Goal: Task Accomplishment & Management: Use online tool/utility

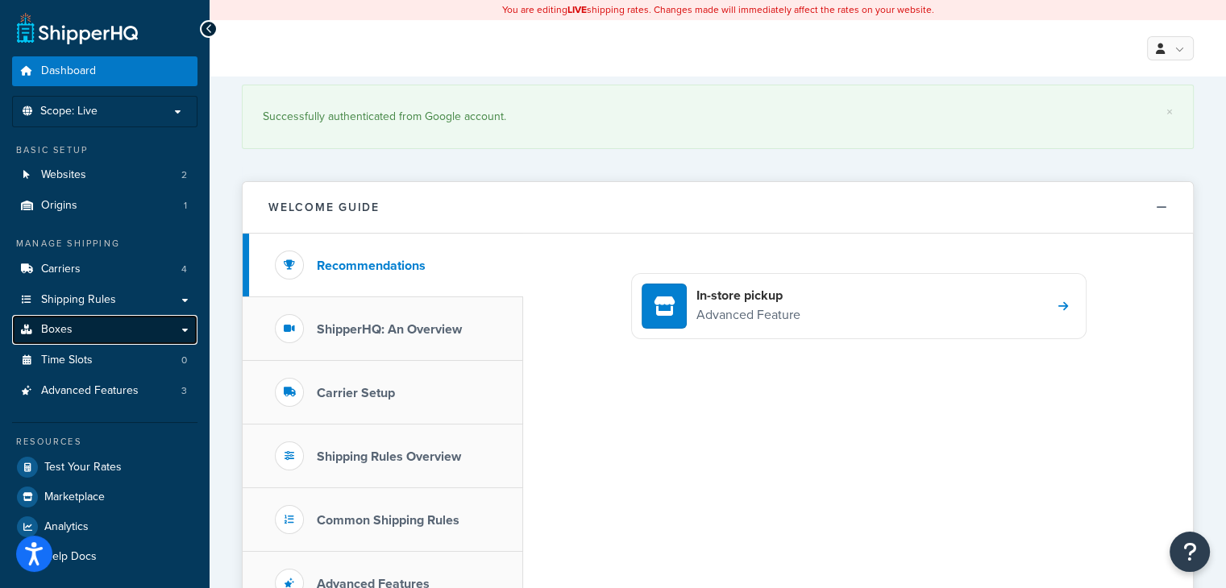
click at [62, 331] on span "Boxes" at bounding box center [56, 330] width 31 height 14
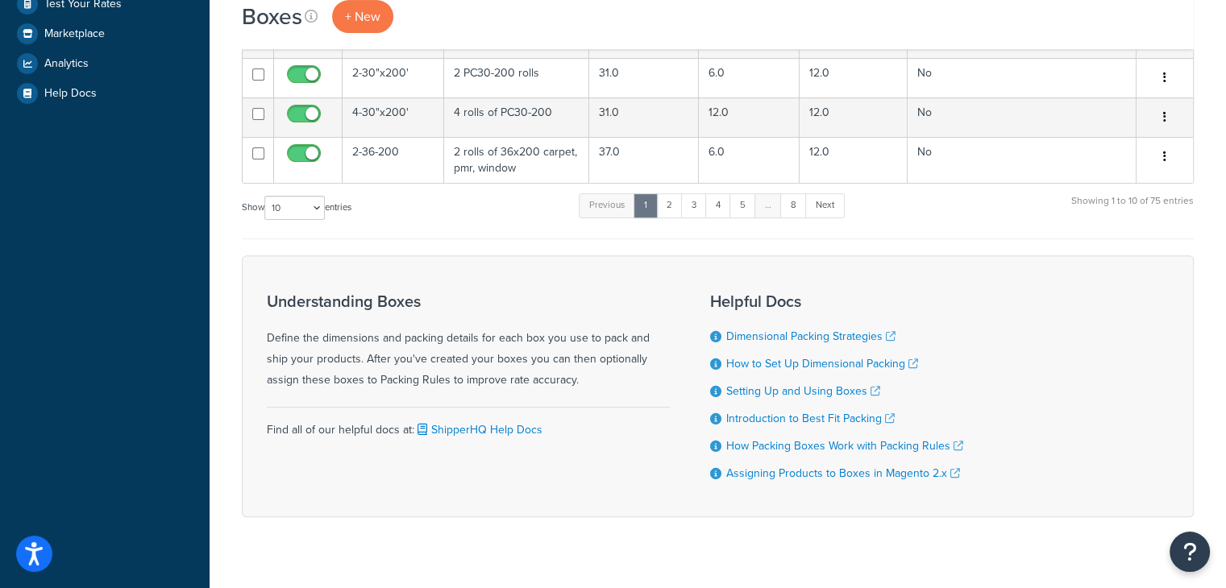
scroll to position [549, 0]
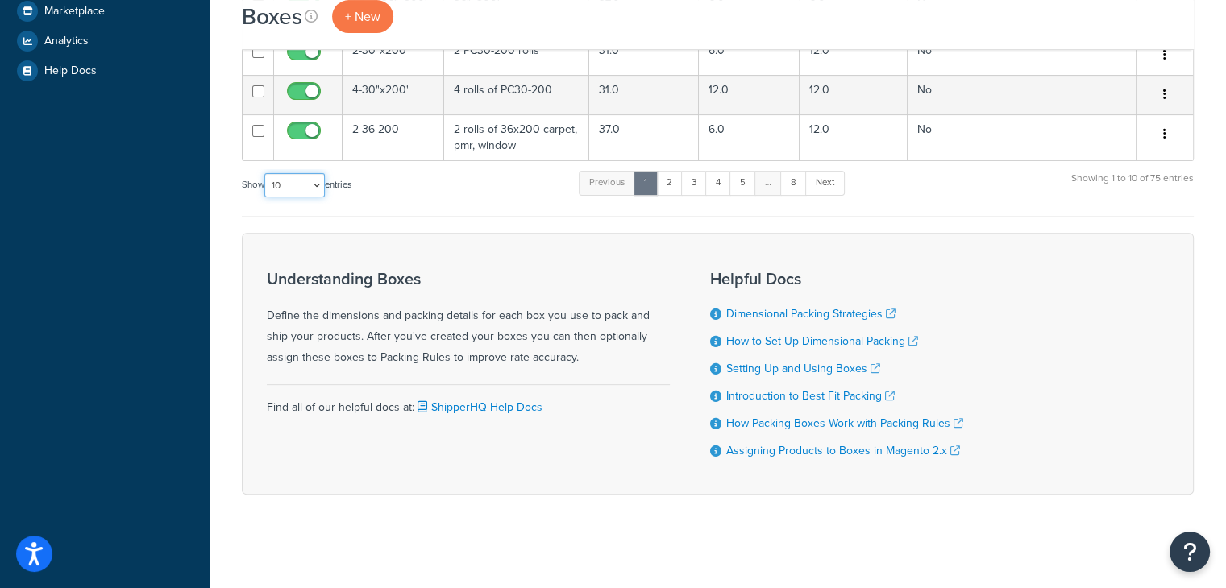
click at [319, 185] on select "10 15 25 50 100 1000" at bounding box center [294, 185] width 60 height 24
select select "100"
click at [266, 173] on select "10 15 25 50 100 1000" at bounding box center [294, 185] width 60 height 24
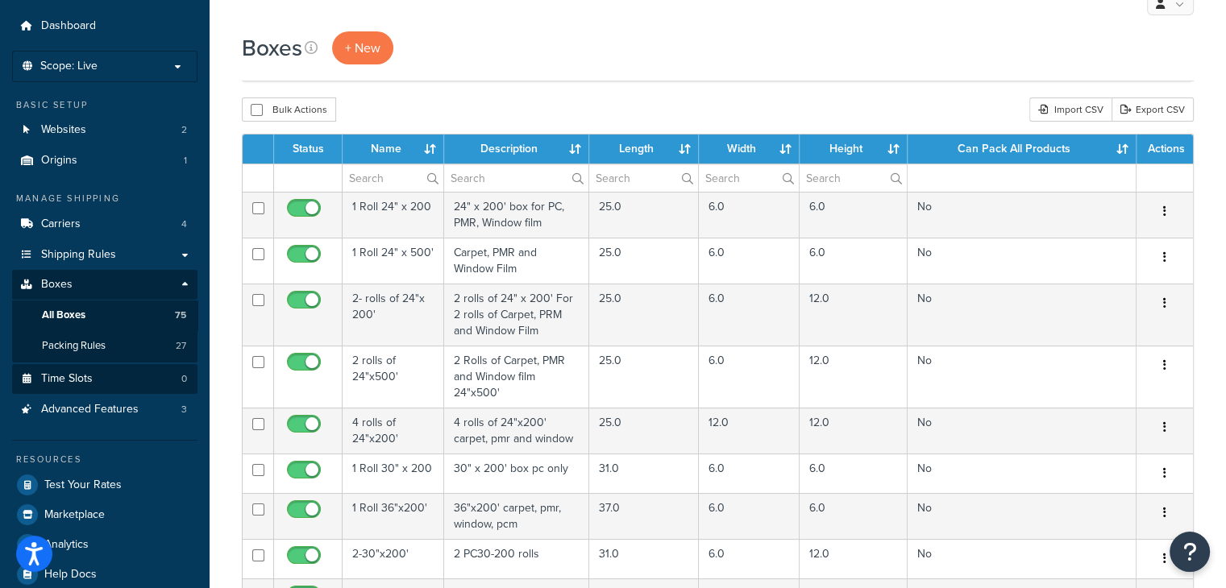
scroll to position [81, 0]
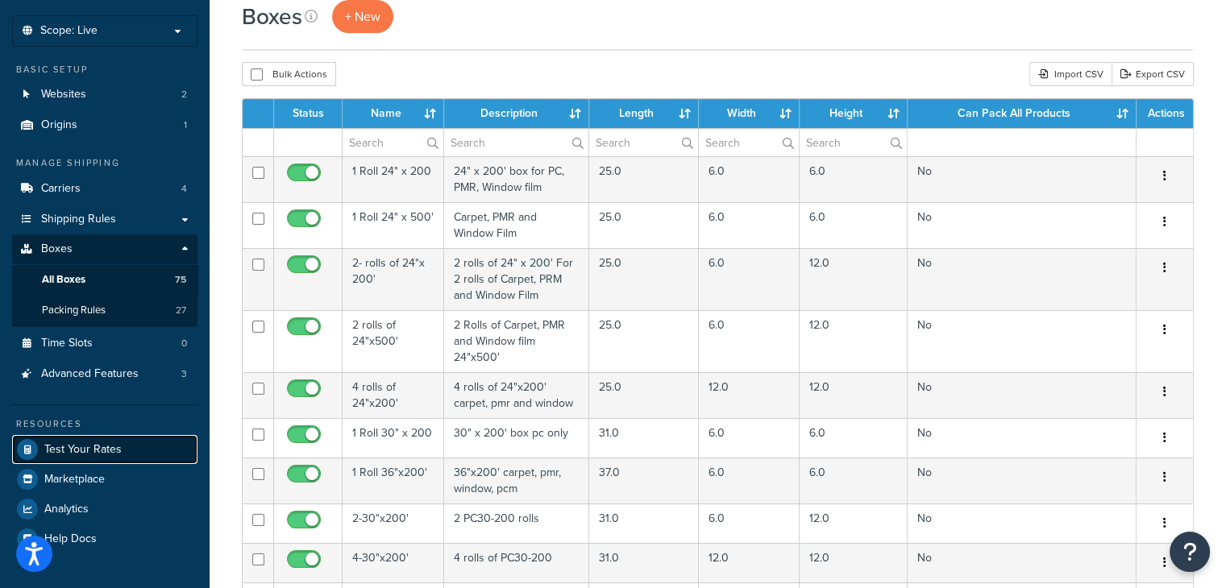
click at [93, 443] on span "Test Your Rates" at bounding box center [82, 450] width 77 height 14
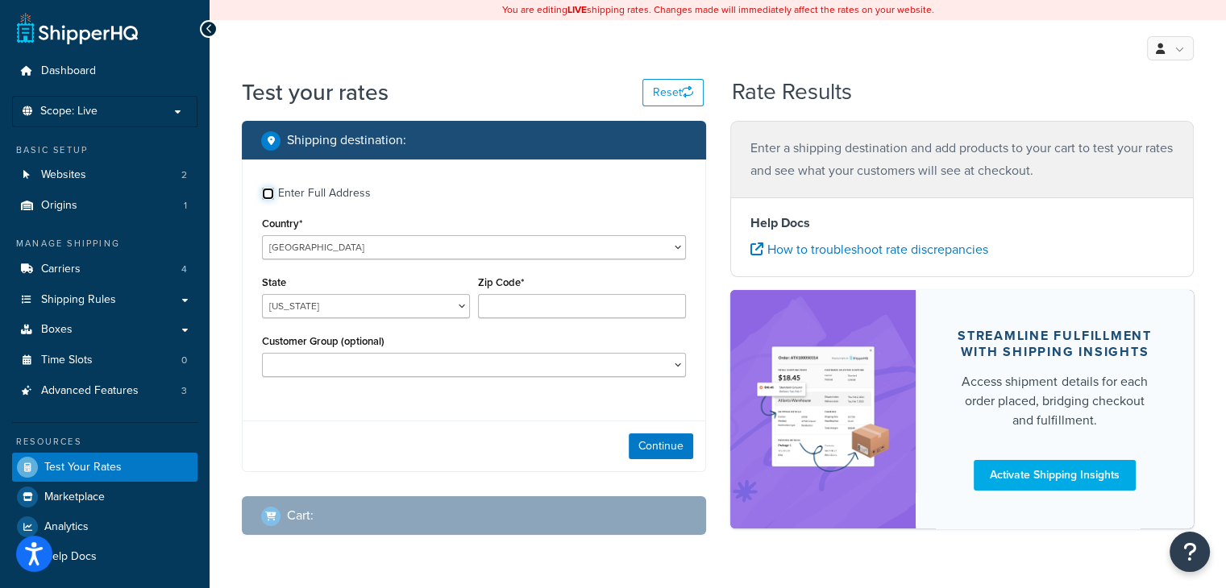
click at [273, 197] on input "Enter Full Address" at bounding box center [268, 194] width 12 height 12
checkbox input "true"
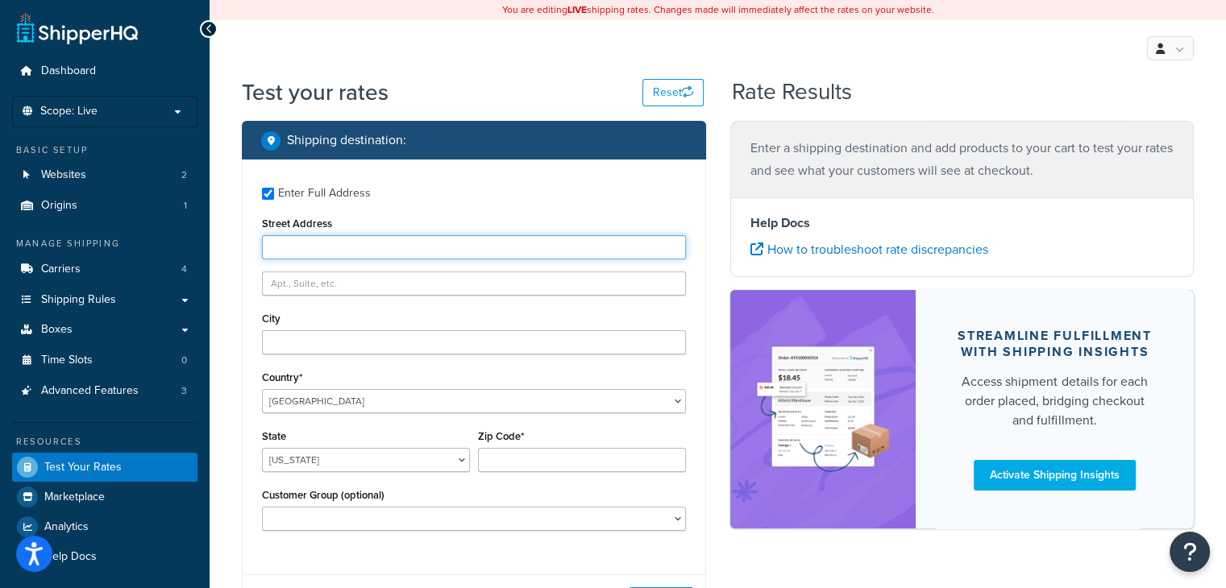
click at [343, 247] on input "Street Address" at bounding box center [474, 247] width 424 height 24
type input "1555 s 105th place"
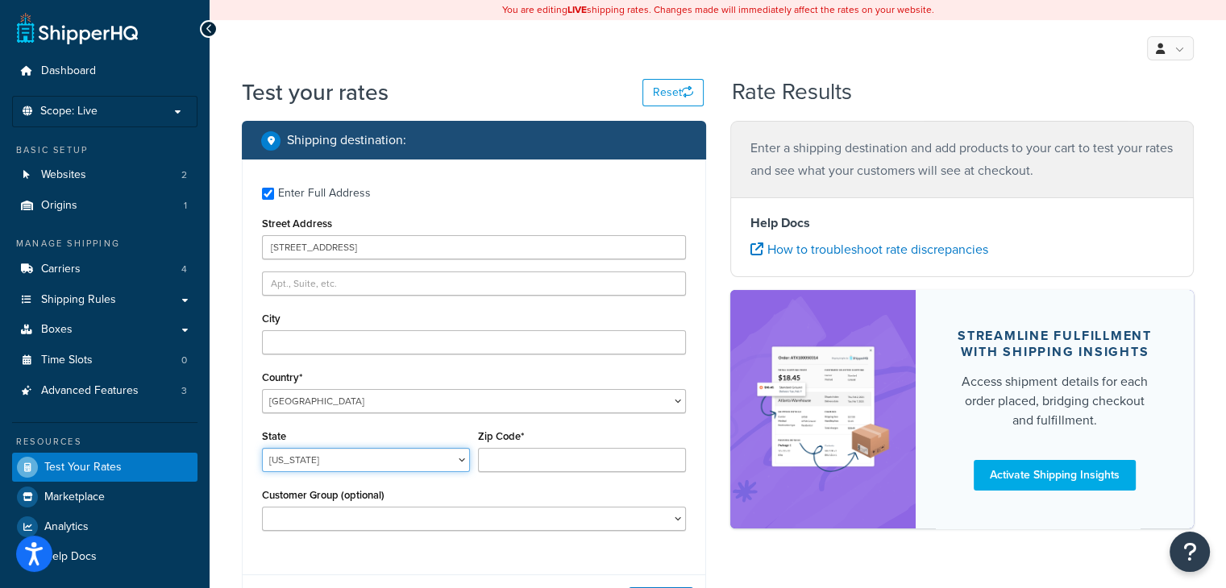
click at [464, 459] on select "Alabama Alaska American Samoa Arizona Arkansas Armed Forces Americas Armed Forc…" at bounding box center [366, 460] width 208 height 24
select select "AZ"
click at [262, 448] on select "Alabama Alaska American Samoa Arizona Arkansas Armed Forces Americas Armed Forc…" at bounding box center [366, 460] width 208 height 24
click at [577, 452] on input "Zip Code*" at bounding box center [582, 460] width 208 height 24
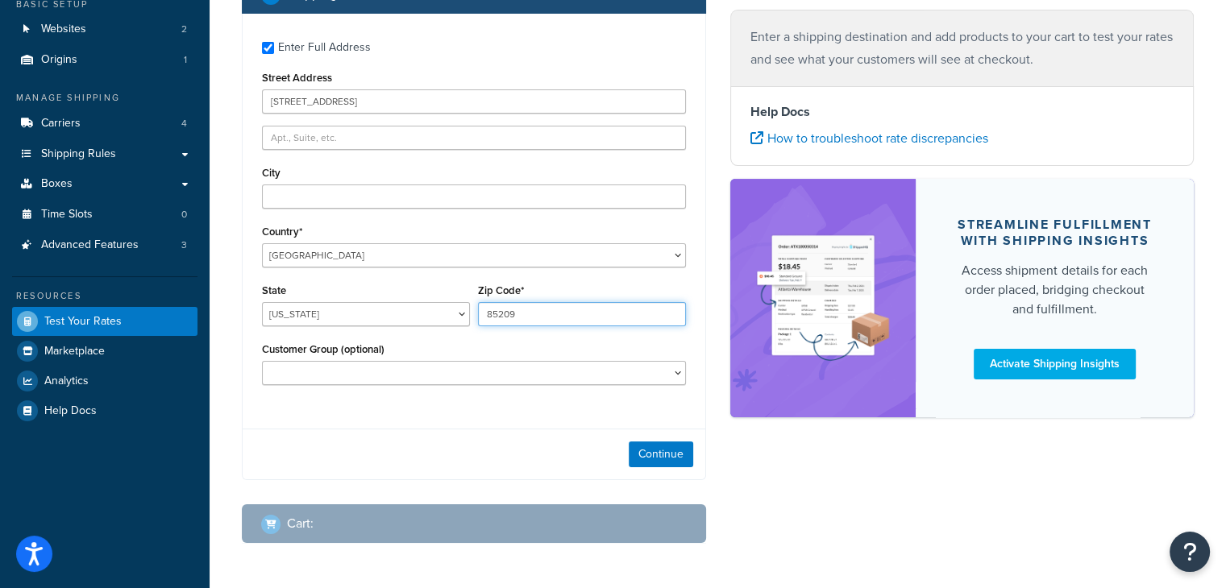
scroll to position [206, 0]
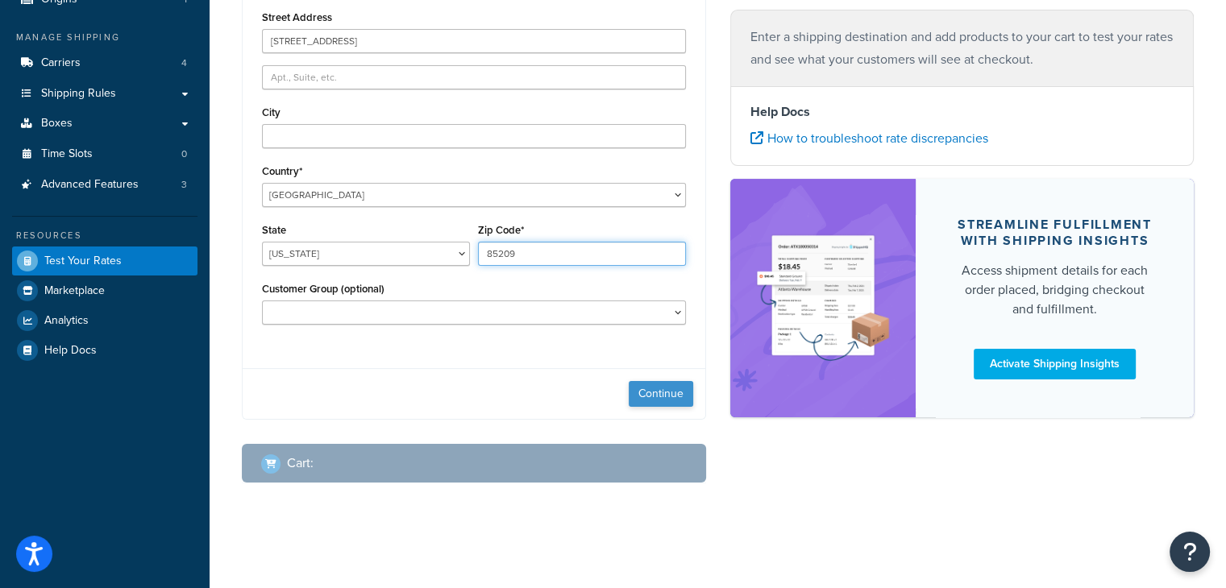
type input "85209"
click at [661, 394] on button "Continue" at bounding box center [661, 394] width 64 height 26
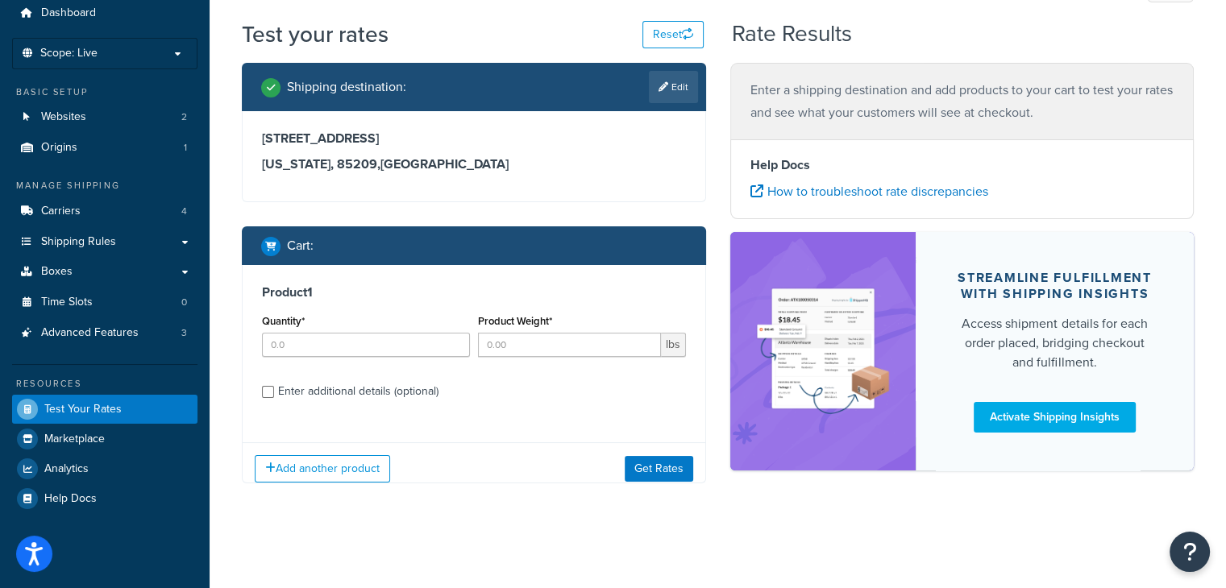
scroll to position [69, 0]
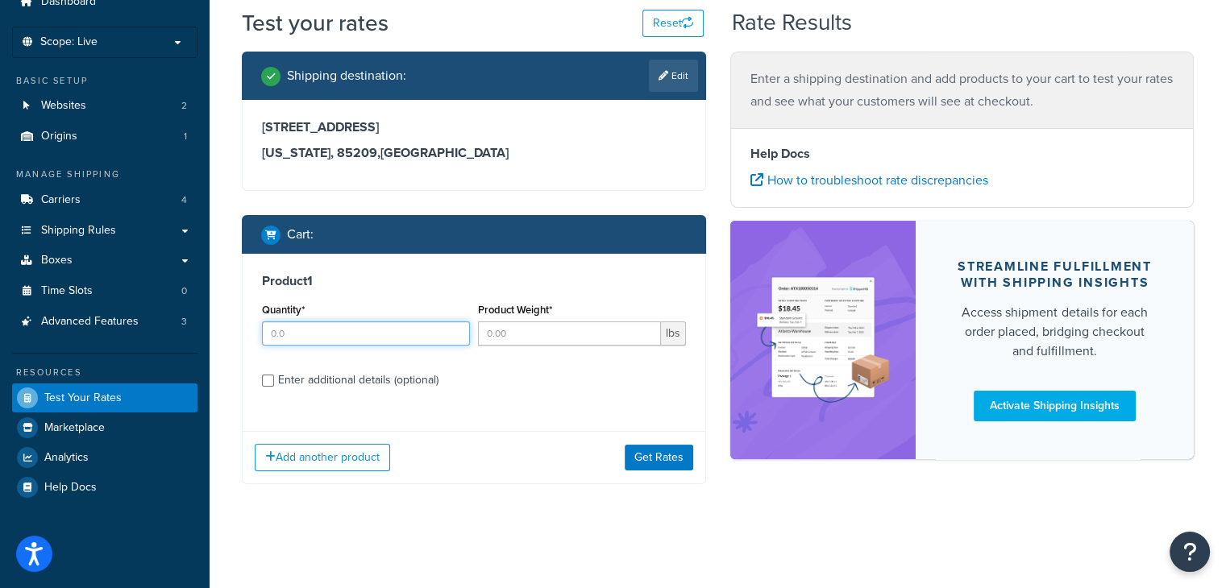
click at [345, 344] on input "Quantity*" at bounding box center [366, 334] width 208 height 24
type input "2"
click at [535, 335] on input "Product Weight*" at bounding box center [569, 334] width 183 height 24
click at [258, 383] on div "Product 1 Quantity* 2 Product Weight* lbs Enter additional details (optional)" at bounding box center [474, 336] width 463 height 165
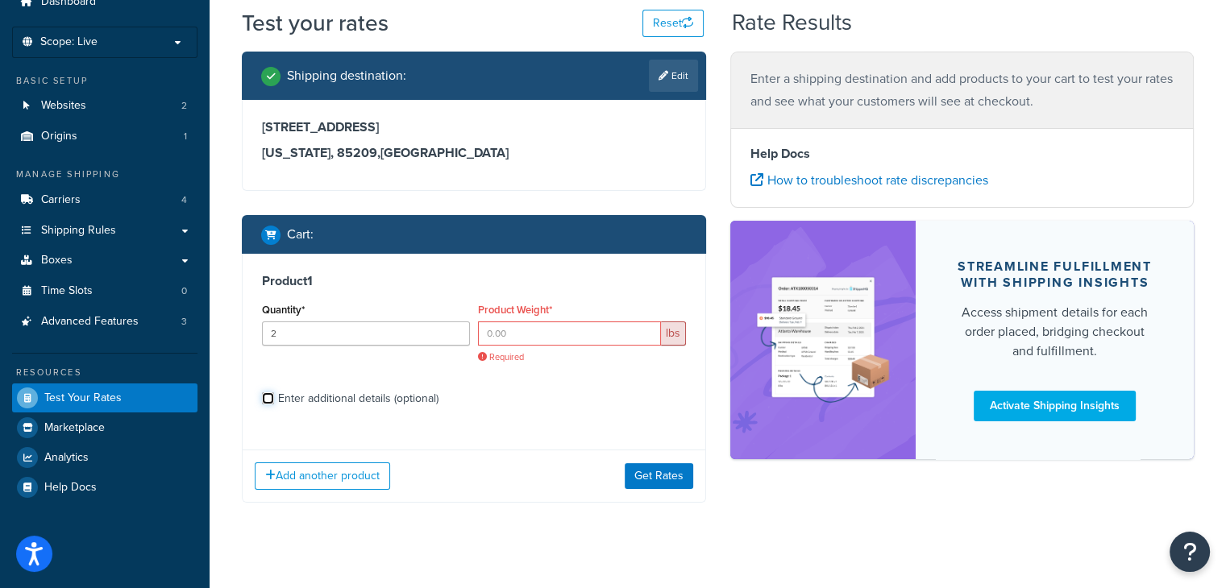
click at [268, 400] on input "Enter additional details (optional)" at bounding box center [268, 399] width 12 height 12
checkbox input "true"
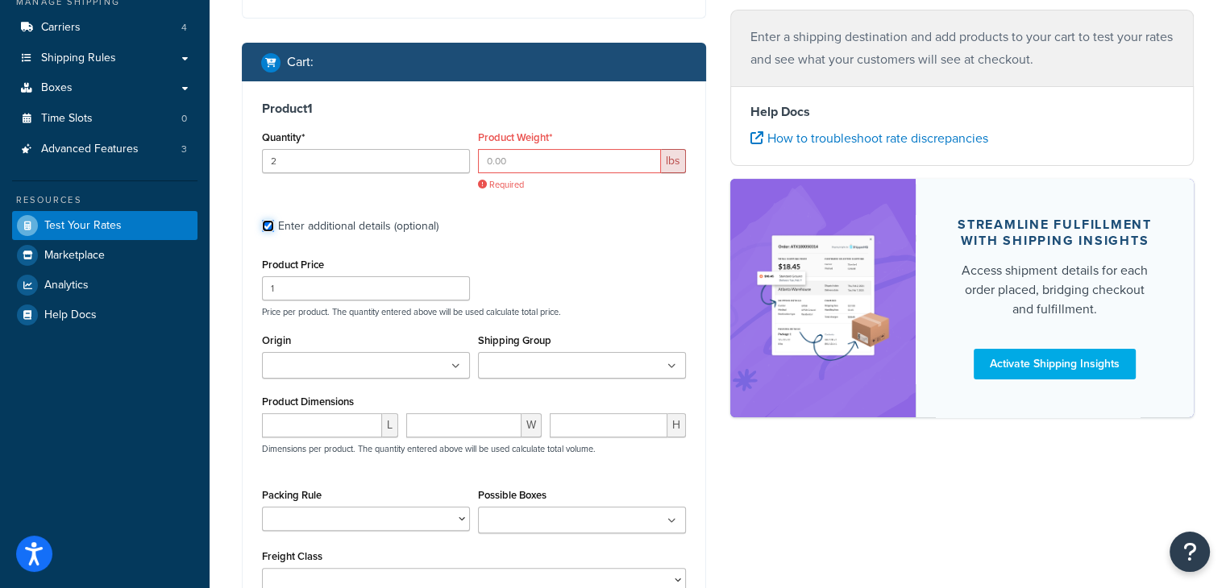
scroll to position [204, 0]
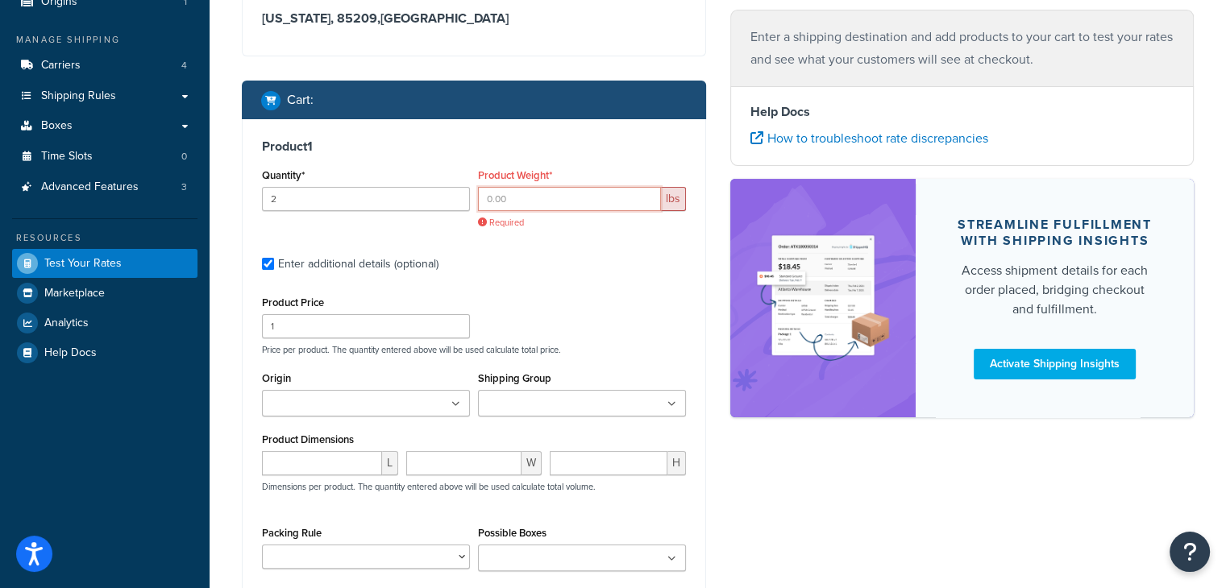
click at [538, 201] on input "Product Weight*" at bounding box center [569, 199] width 183 height 24
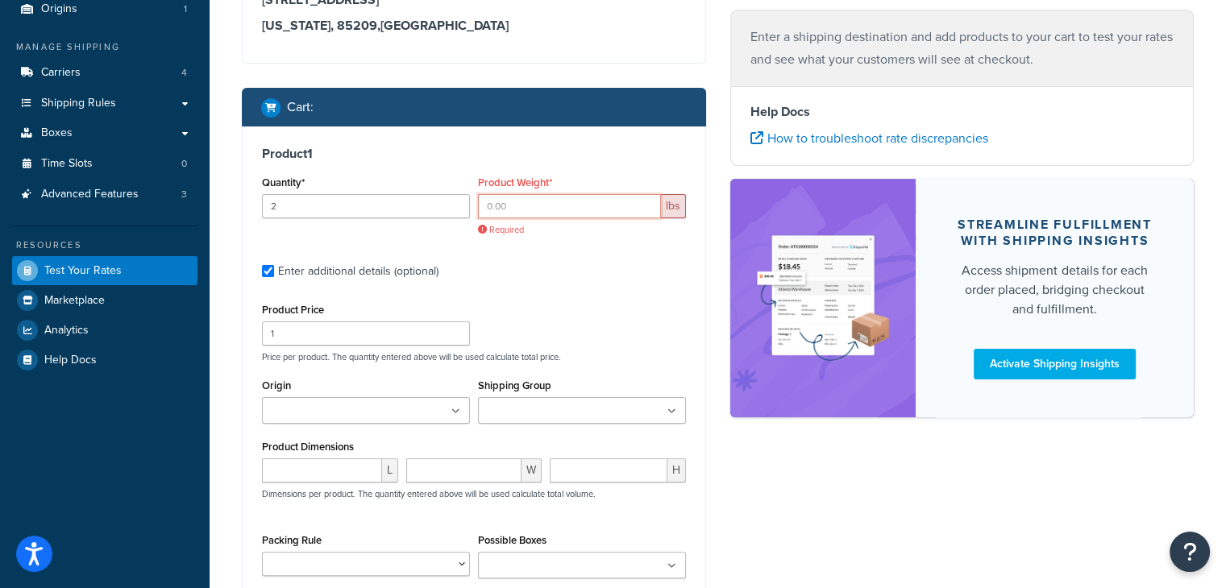
scroll to position [242, 0]
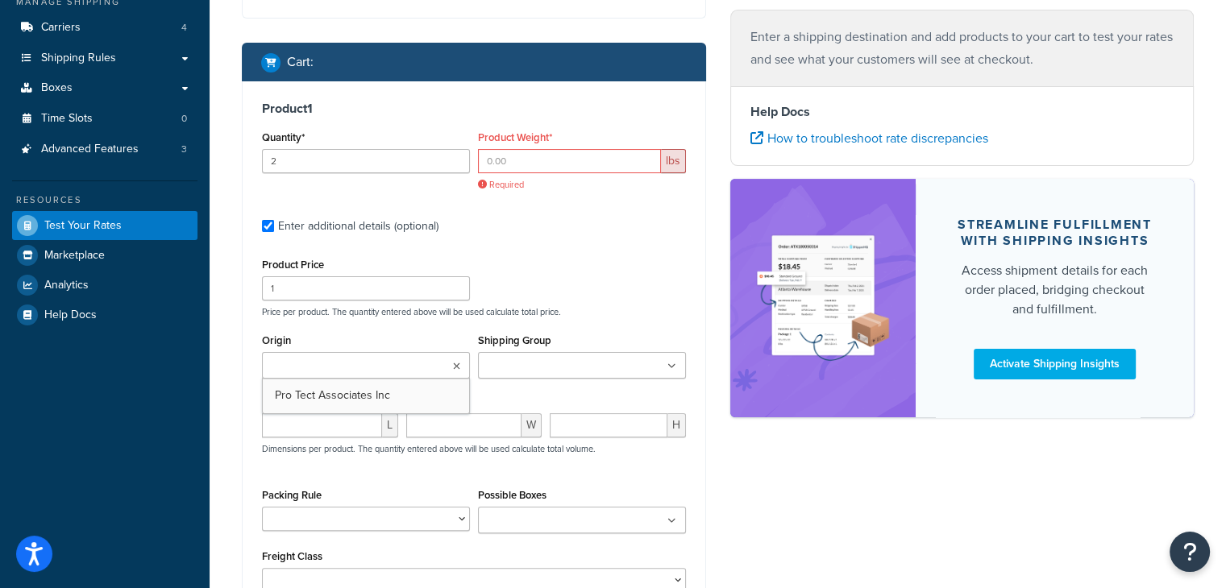
click at [461, 370] on ul at bounding box center [366, 365] width 208 height 27
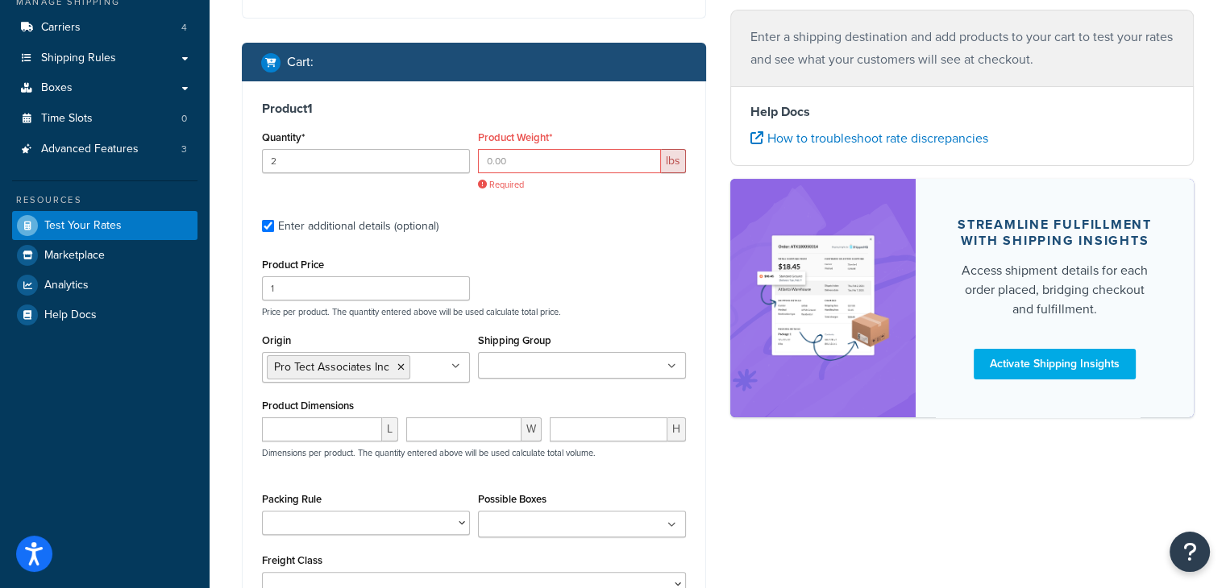
click at [677, 363] on ul at bounding box center [582, 365] width 208 height 27
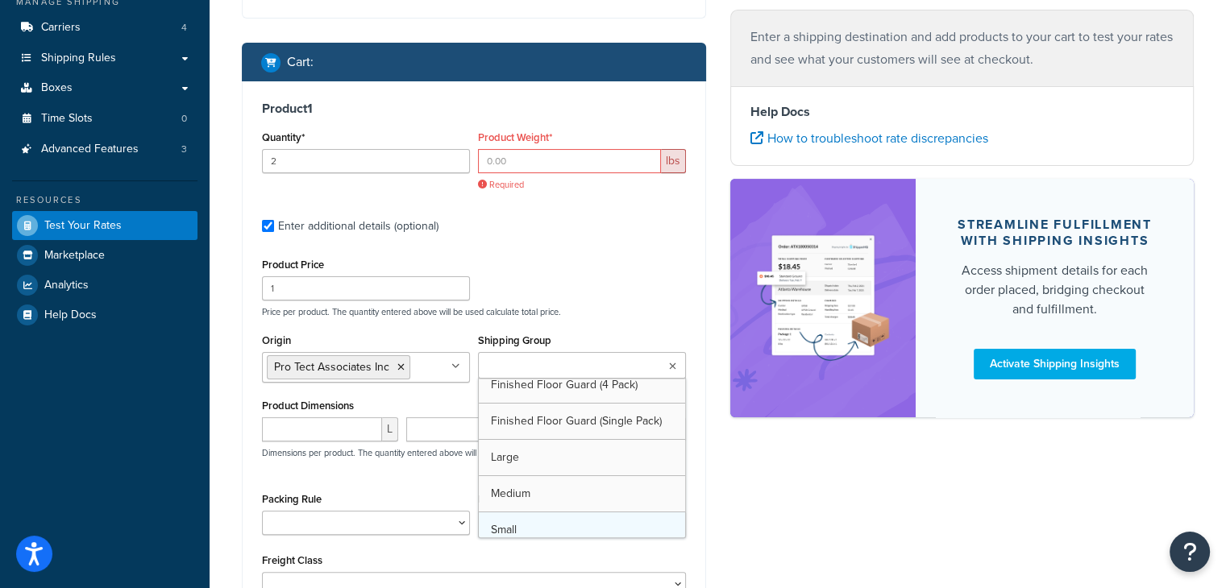
scroll to position [0, 0]
click at [636, 301] on div "Product Price 1 Price per product. The quantity entered above will be used calc…" at bounding box center [474, 286] width 432 height 64
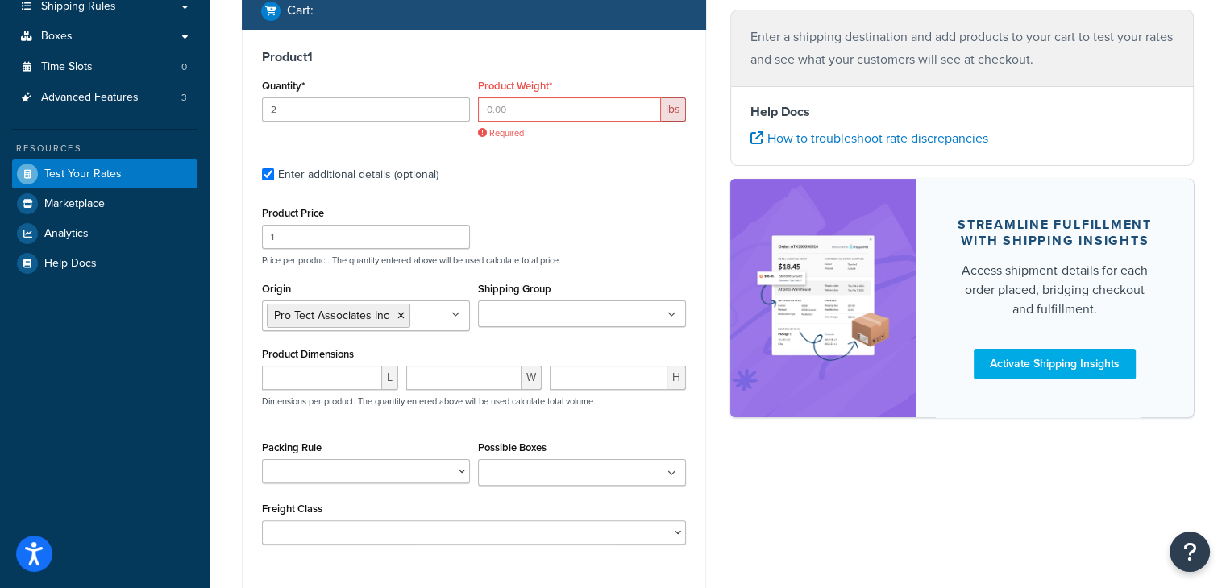
scroll to position [322, 0]
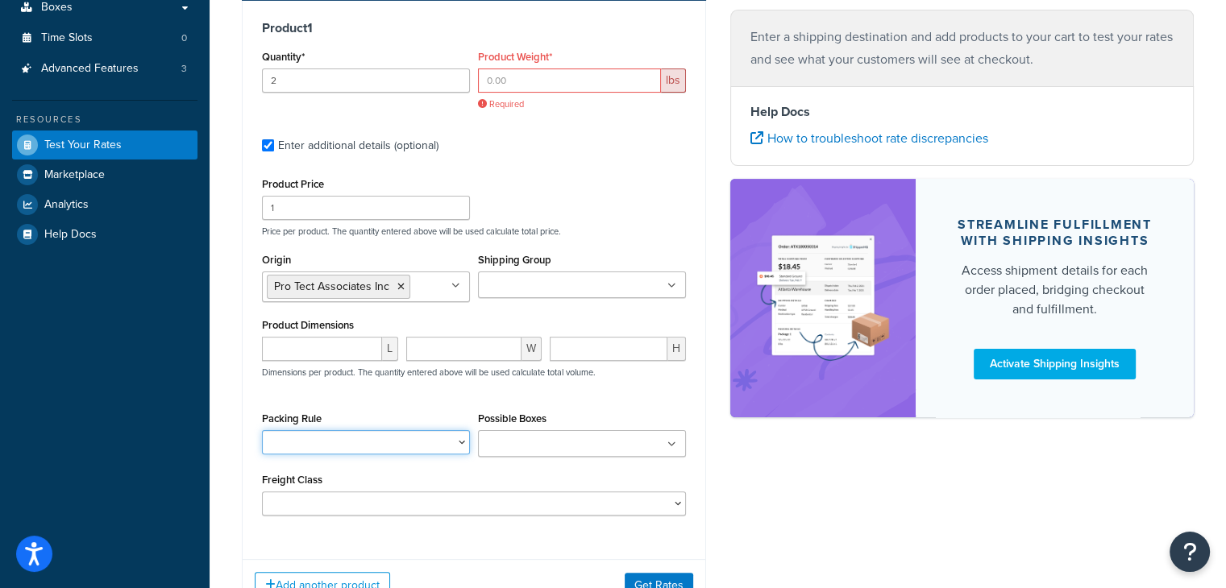
click at [458, 445] on select "24-200 PC Window and PMR 24x500 PC Windows PMR 30 X 200 36 x 500 PC Windows PMR…" at bounding box center [366, 442] width 208 height 24
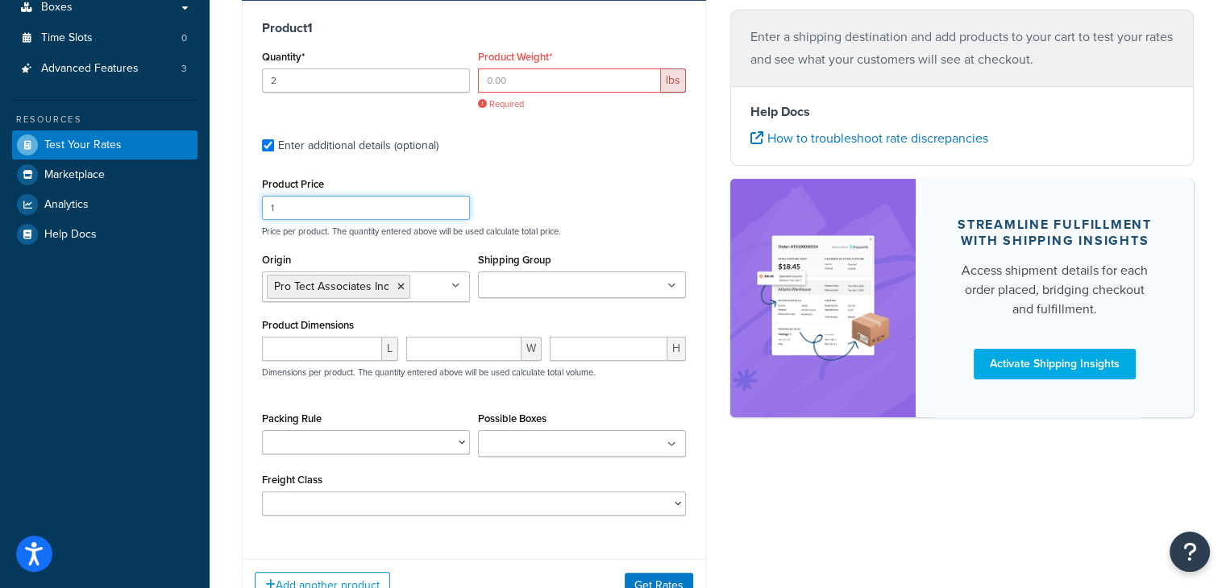
click at [578, 211] on div "Product Price 1 Price per product. The quantity entered above will be used calc…" at bounding box center [474, 205] width 432 height 64
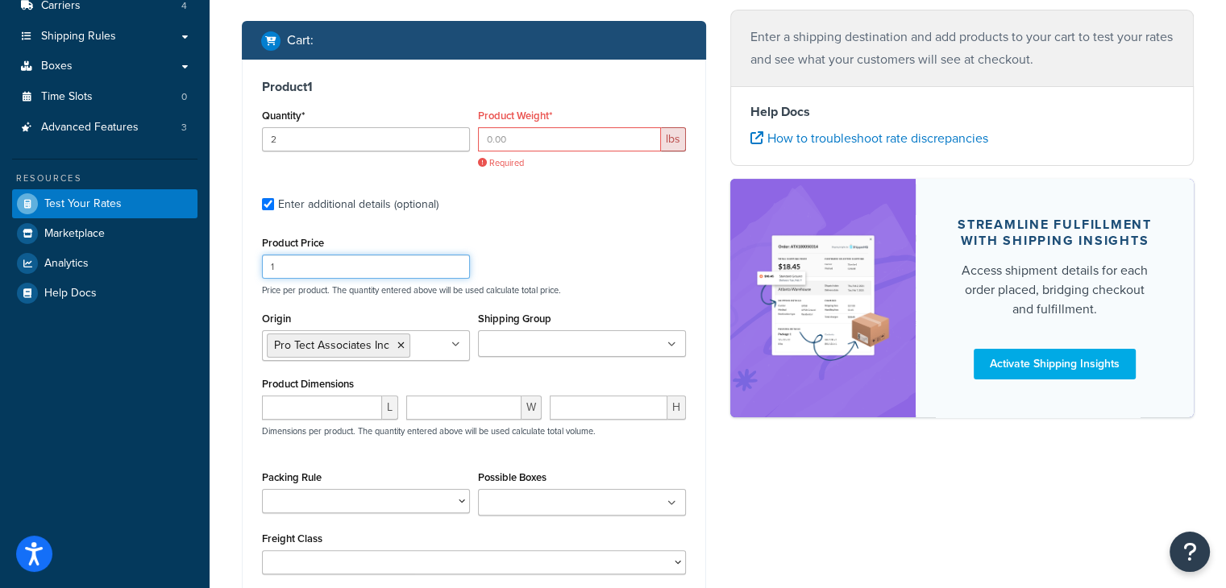
scroll to position [46, 0]
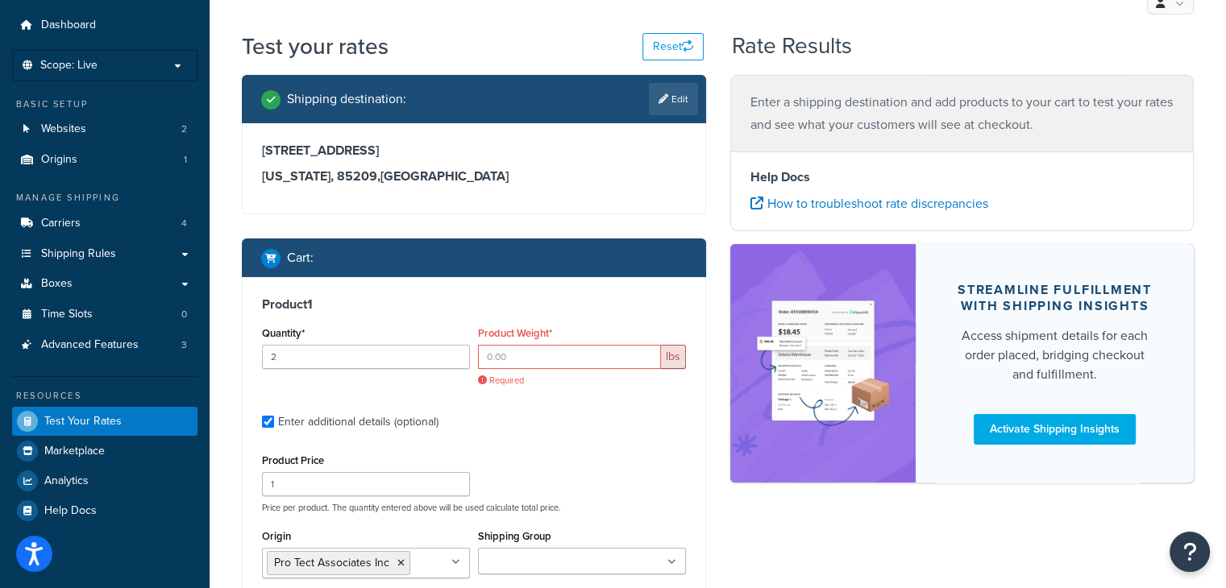
click at [555, 336] on div "Product Weight* lbs Required" at bounding box center [582, 354] width 208 height 64
click at [555, 345] on input "Product Weight*" at bounding box center [569, 357] width 183 height 24
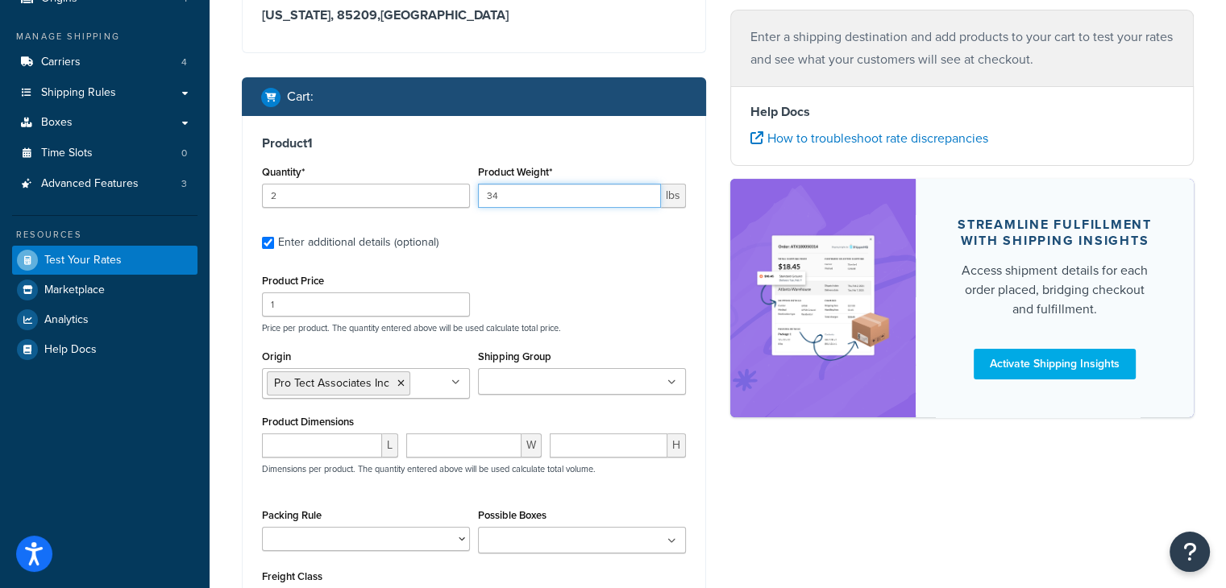
scroll to position [368, 0]
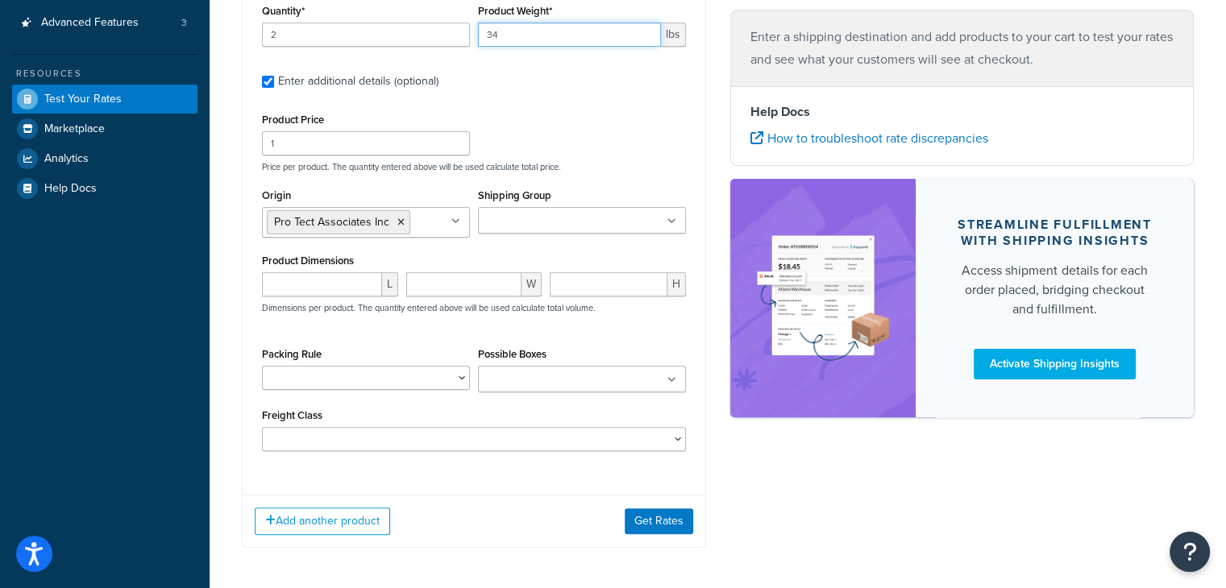
type input "34"
click at [321, 302] on p "Dimensions per product. The quantity entered above will be used calculate total…" at bounding box center [427, 307] width 338 height 11
click at [326, 292] on input "number" at bounding box center [322, 284] width 120 height 24
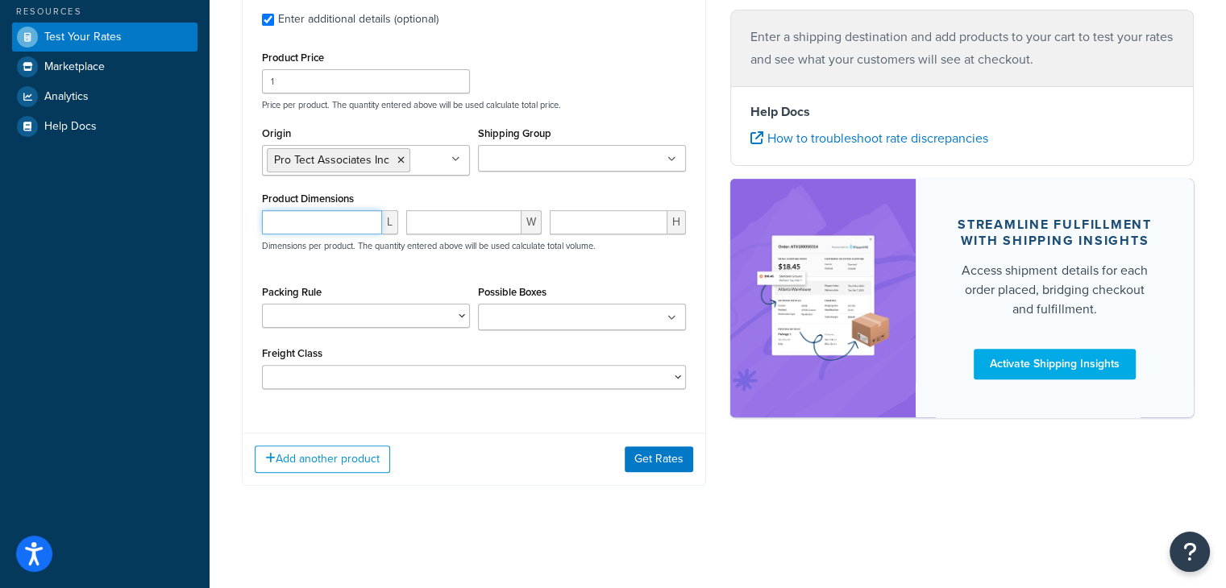
scroll to position [431, 0]
click at [301, 224] on input "number" at bounding box center [322, 222] width 120 height 24
type input "37"
type input "6"
type input "12"
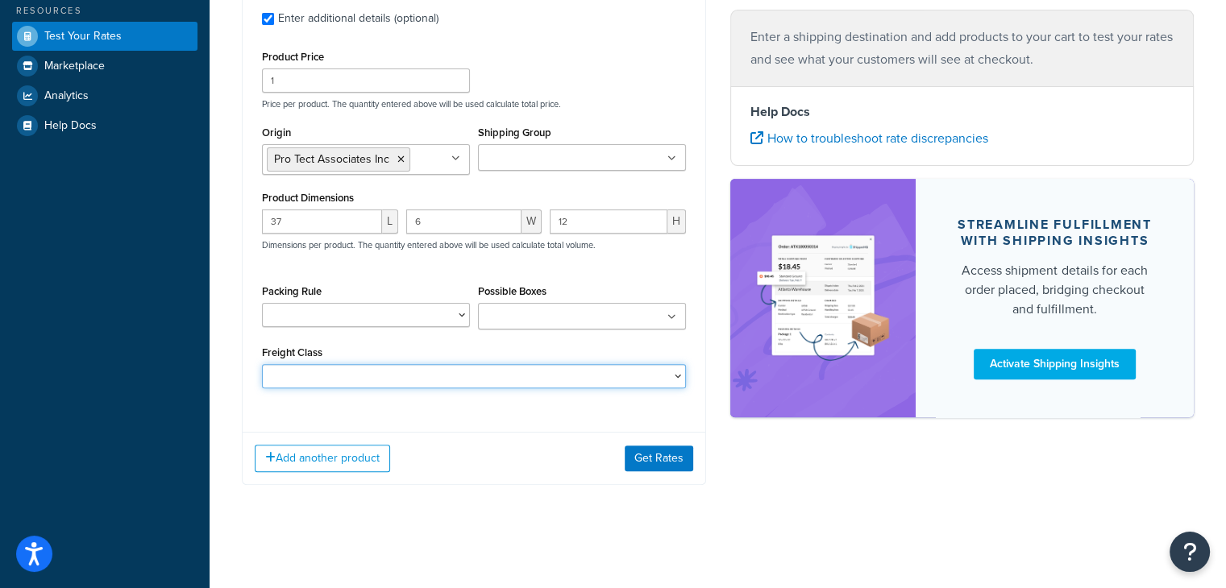
click at [674, 378] on select "50 55 60 65 70 77.5 85 92.5 100 110 125 150 175 200 250 300 400 500" at bounding box center [474, 376] width 424 height 24
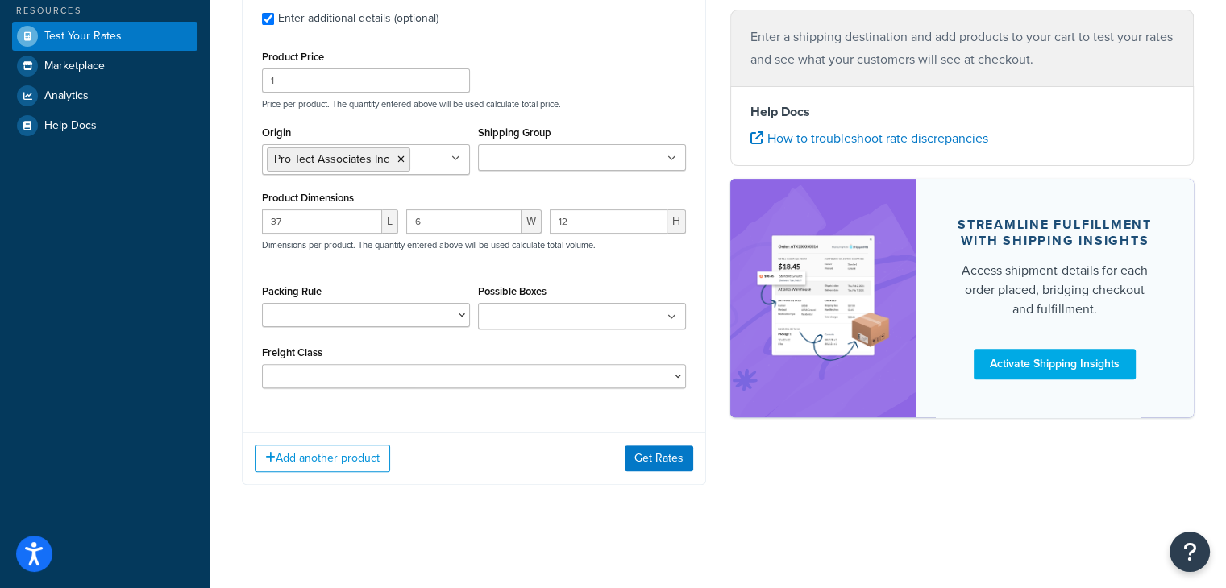
click at [674, 323] on ul at bounding box center [582, 316] width 208 height 27
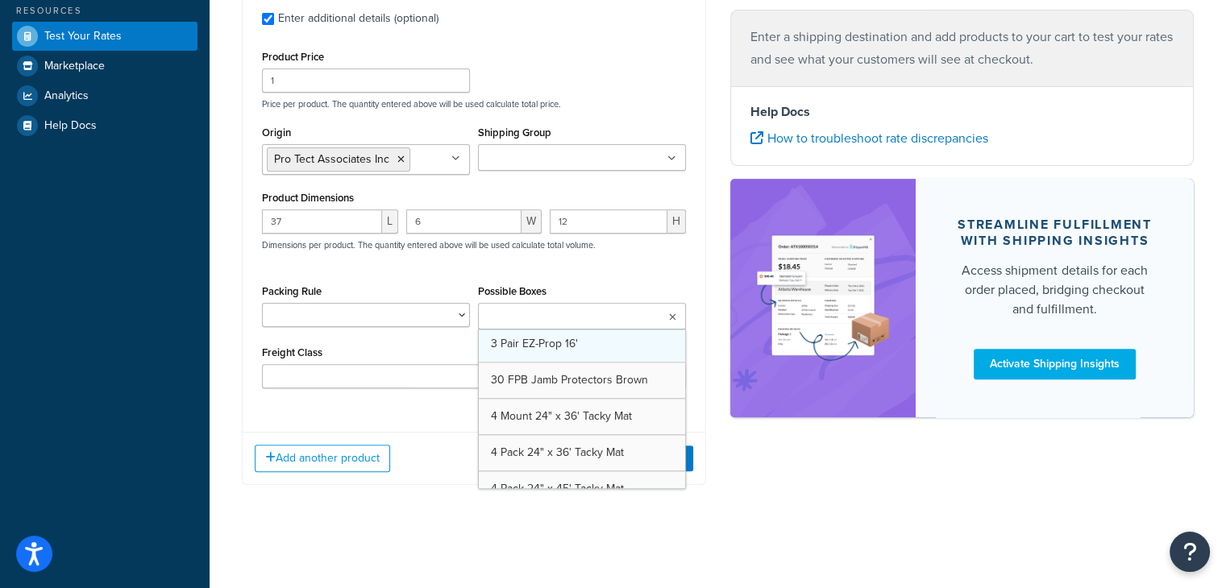
scroll to position [1773, 0]
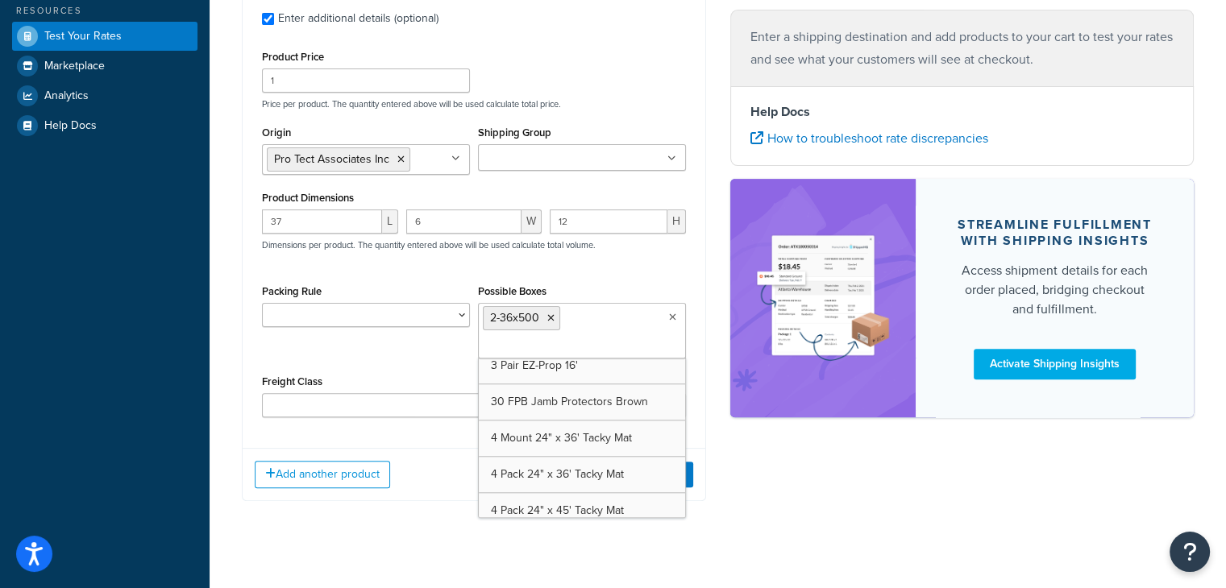
click at [830, 465] on div "Shipping destination : Edit 1555 s 105th place Arizona, 85209 , United States C…" at bounding box center [718, 107] width 976 height 835
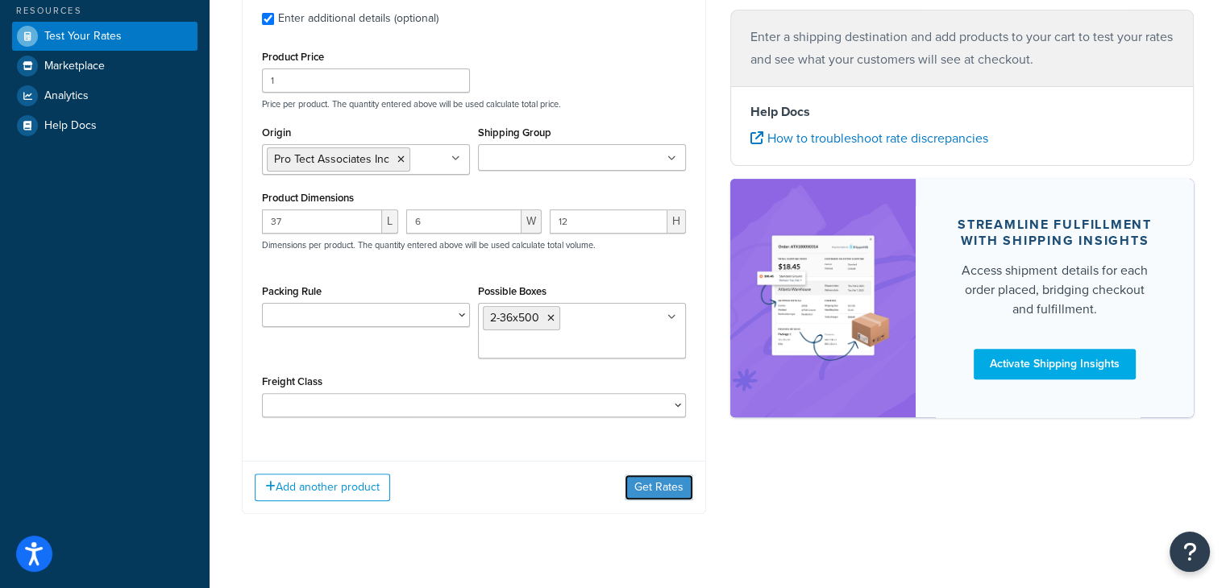
click at [680, 489] on button "Get Rates" at bounding box center [659, 488] width 69 height 26
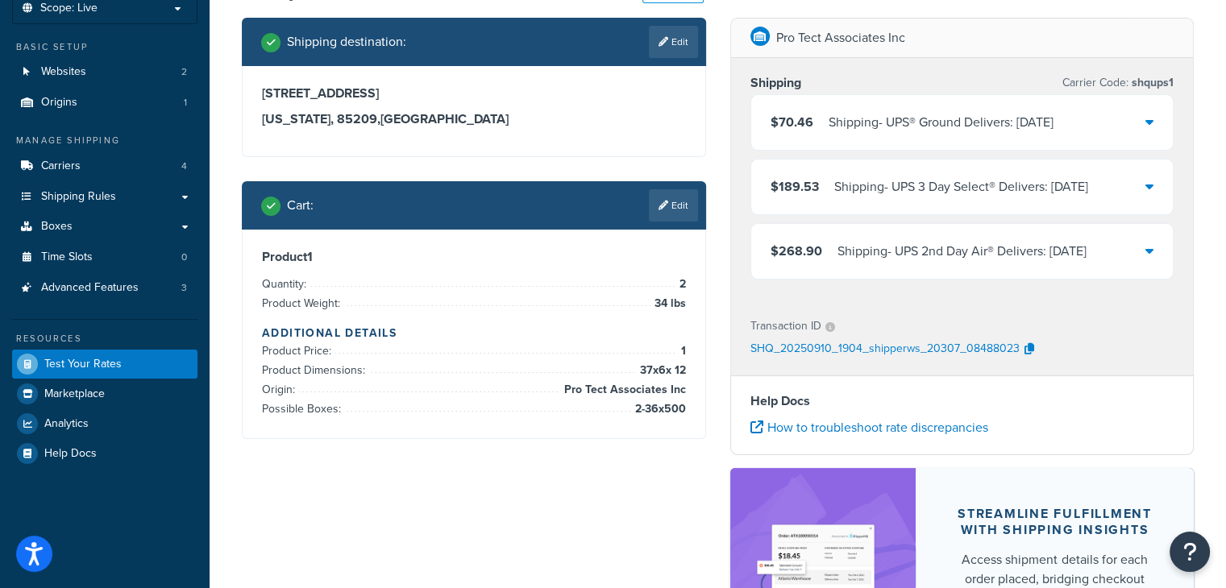
scroll to position [0, 0]
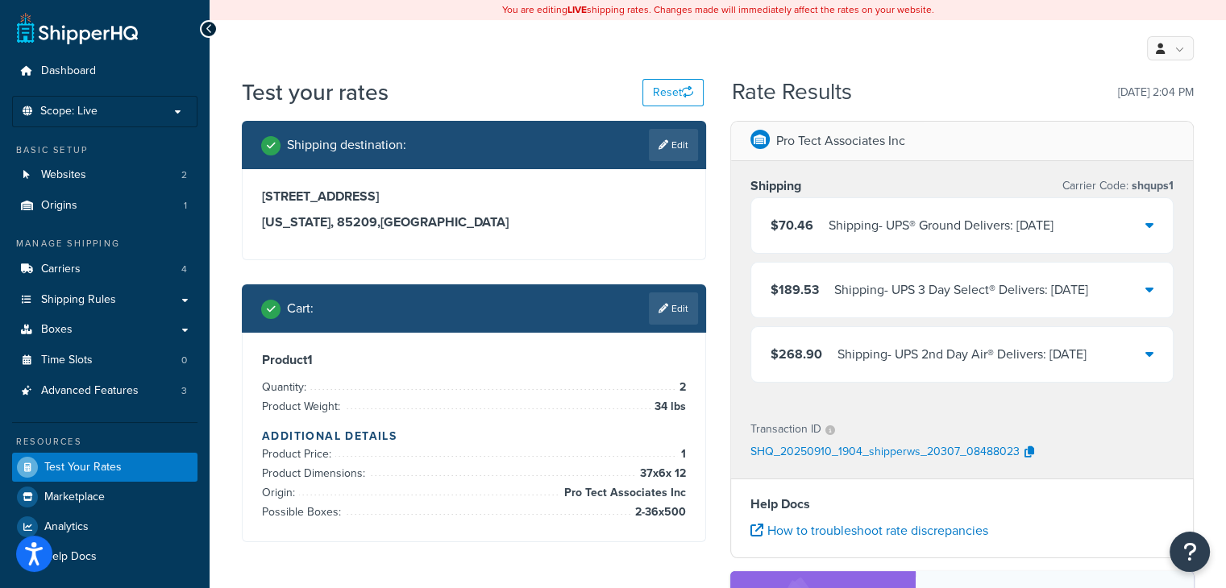
click at [669, 152] on link "Edit" at bounding box center [673, 145] width 49 height 32
select select "AZ"
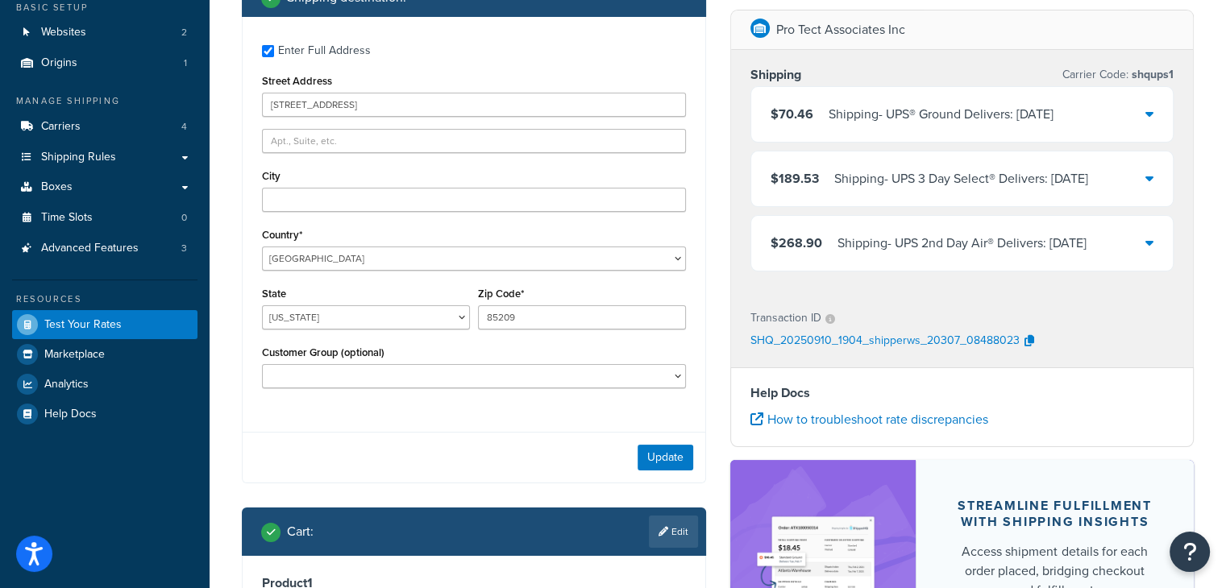
scroll to position [161, 0]
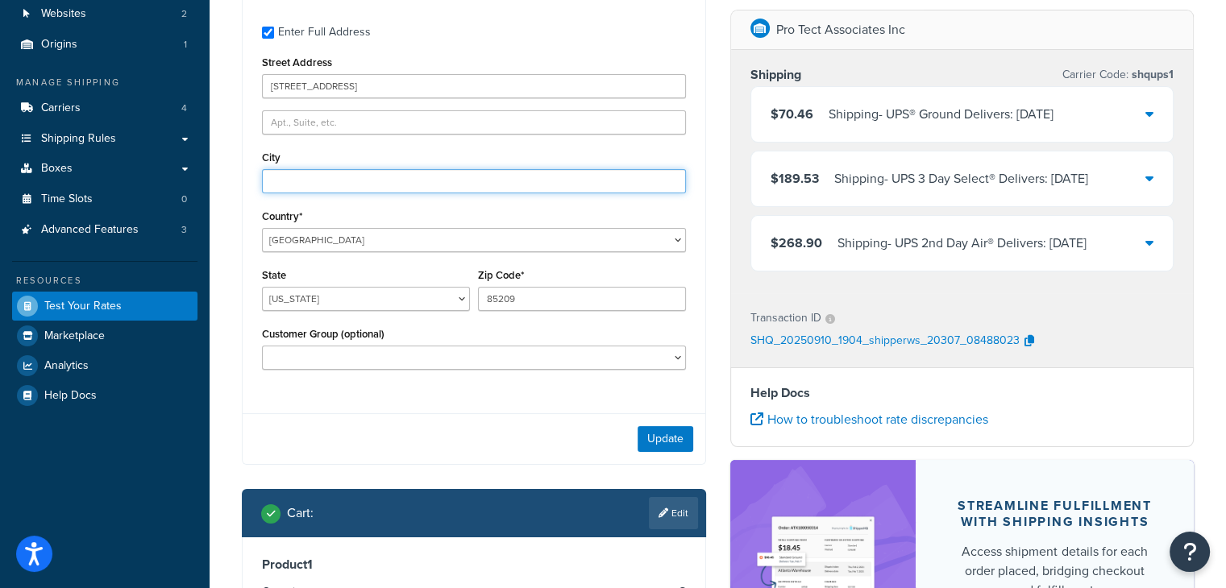
click at [592, 178] on input "City" at bounding box center [474, 181] width 424 height 24
type input "mesa"
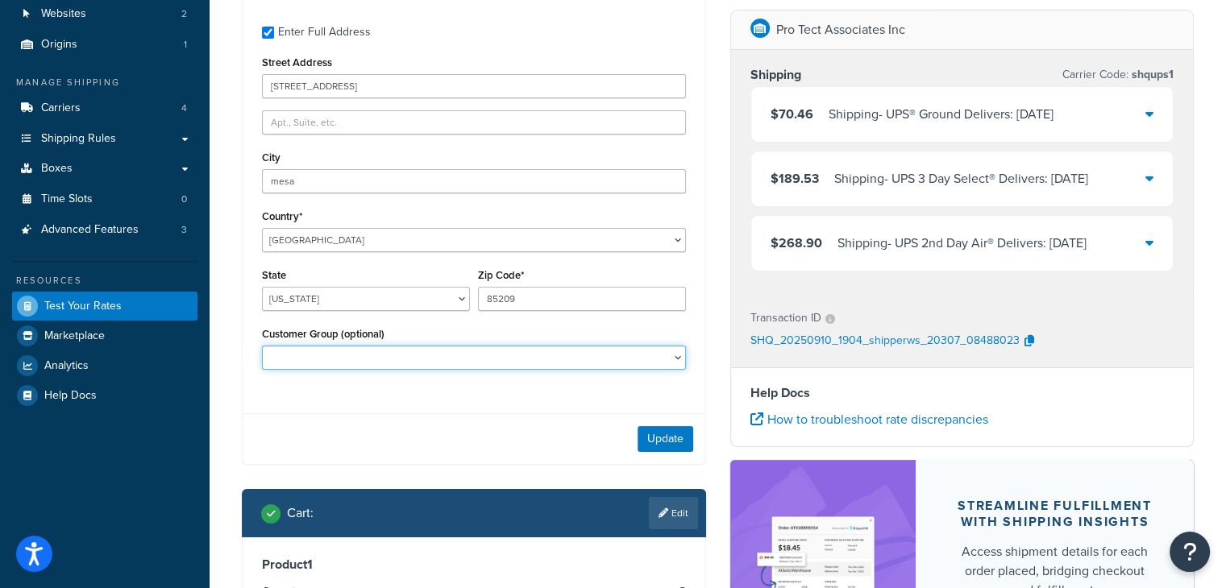
click at [553, 359] on select "Logged In Not Logged in Retail Wholesale" at bounding box center [474, 358] width 424 height 24
click at [513, 360] on select "Logged In Not Logged in Retail Wholesale" at bounding box center [474, 358] width 424 height 24
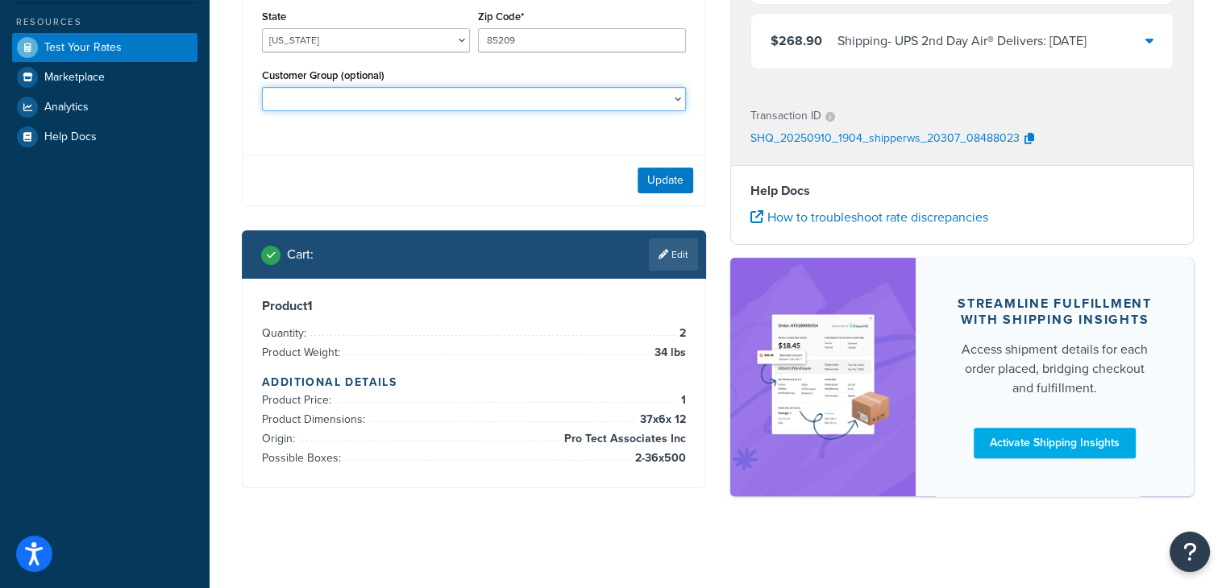
scroll to position [425, 0]
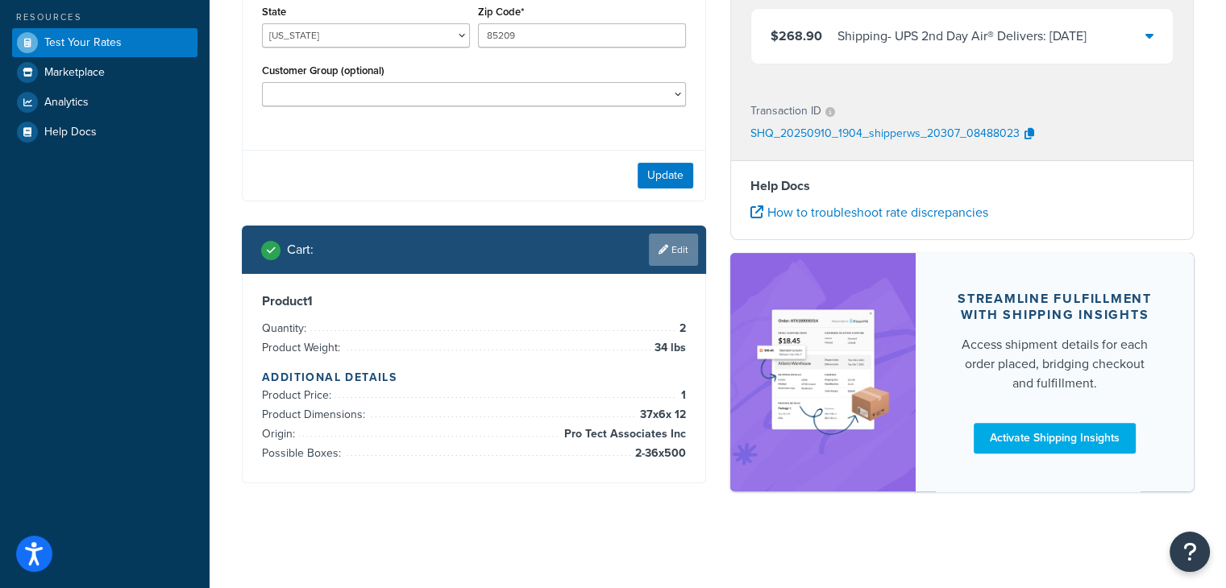
click at [666, 239] on link "Edit" at bounding box center [673, 250] width 49 height 32
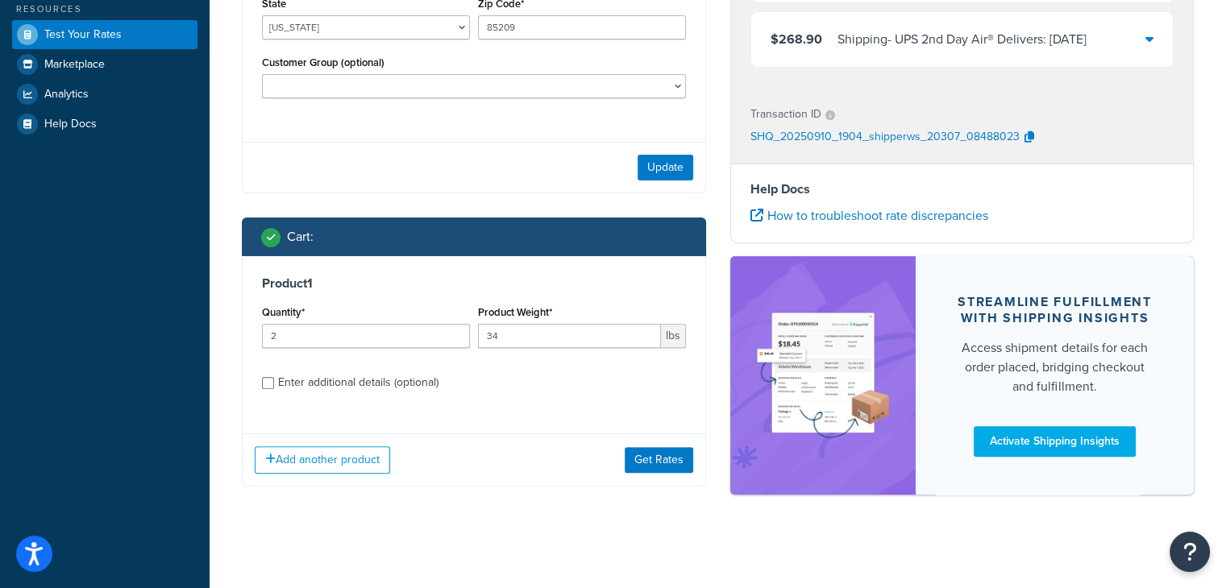
scroll to position [435, 0]
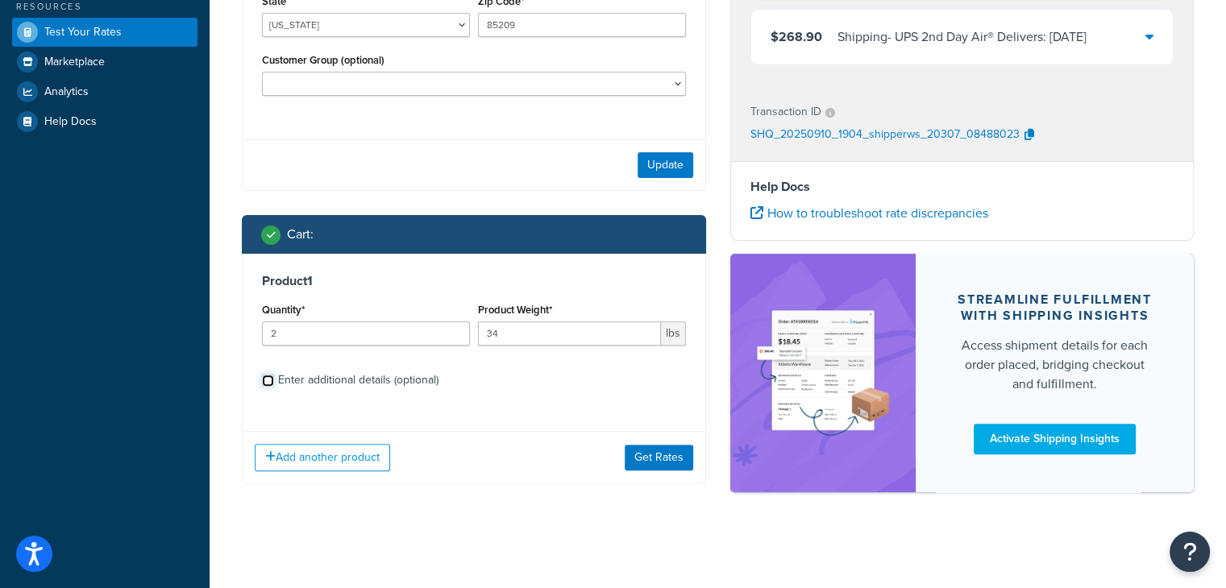
click at [267, 378] on input "Enter additional details (optional)" at bounding box center [268, 381] width 12 height 12
checkbox input "true"
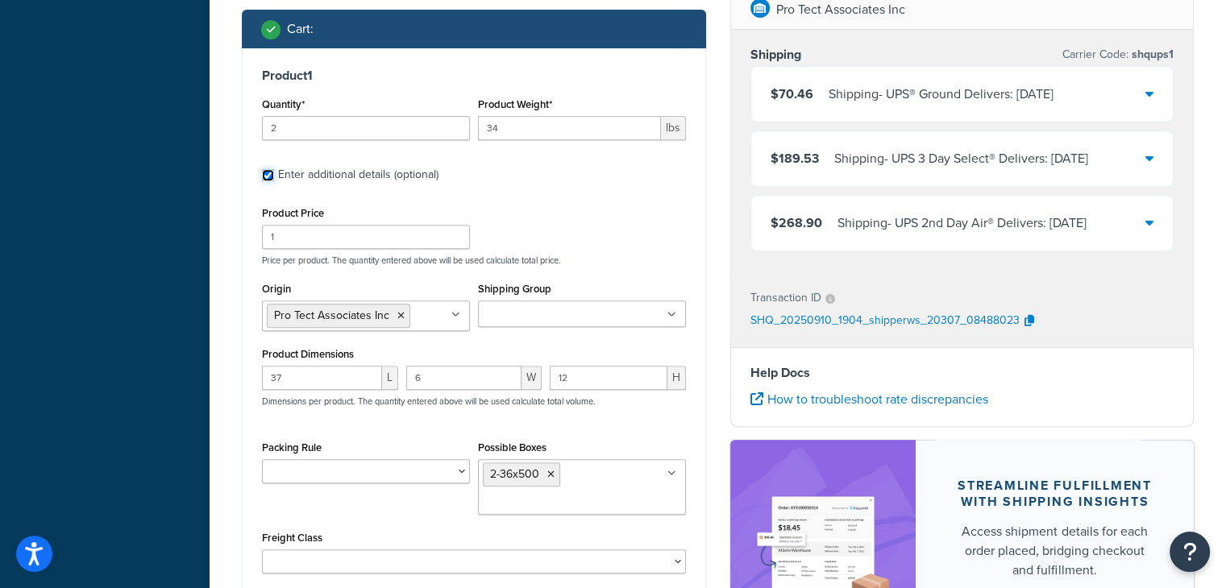
scroll to position [677, 0]
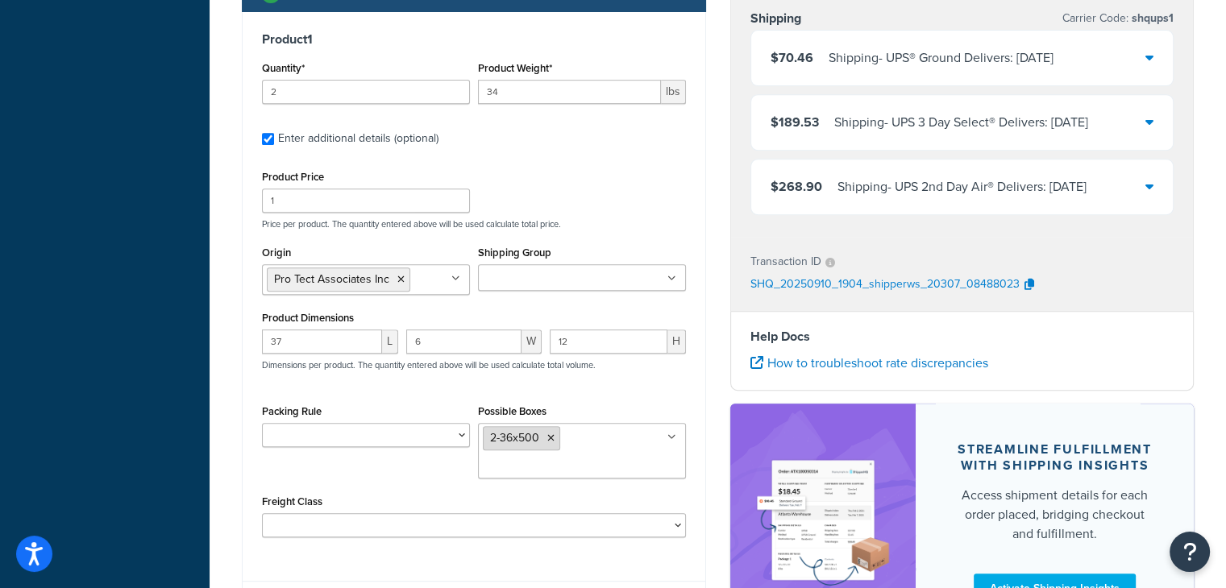
click at [553, 435] on icon at bounding box center [550, 439] width 7 height 10
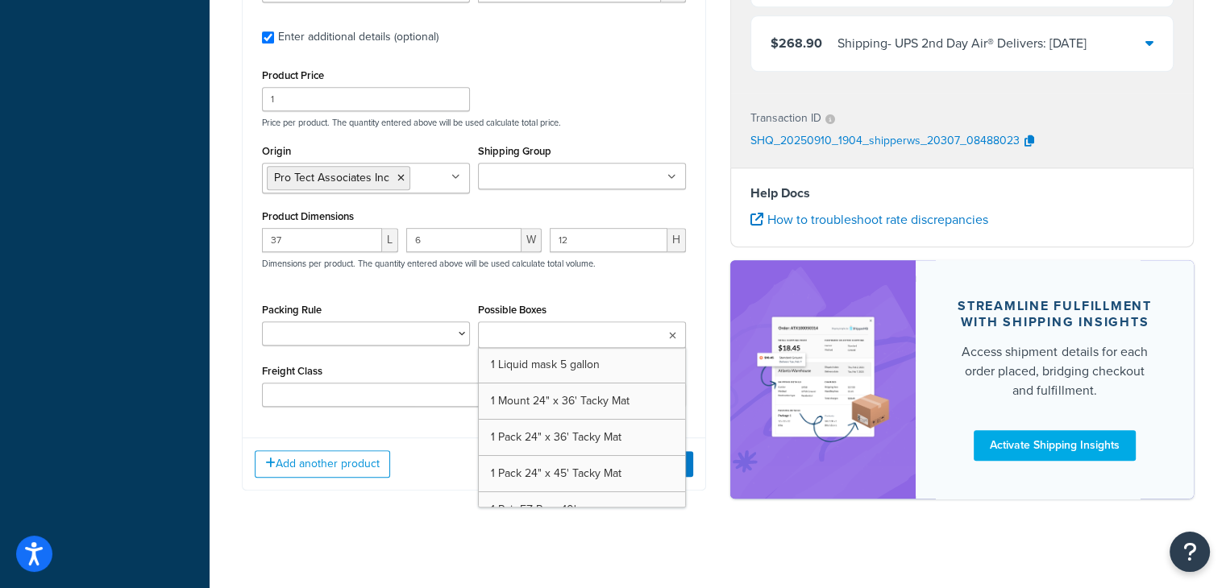
scroll to position [785, 0]
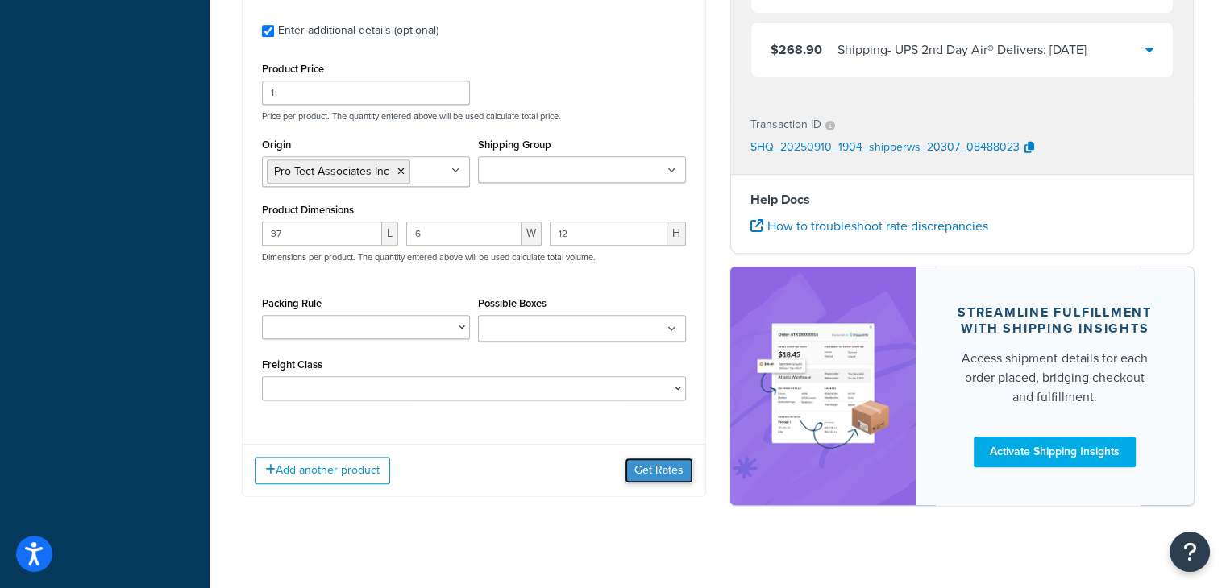
click at [640, 475] on button "Get Rates" at bounding box center [659, 471] width 69 height 26
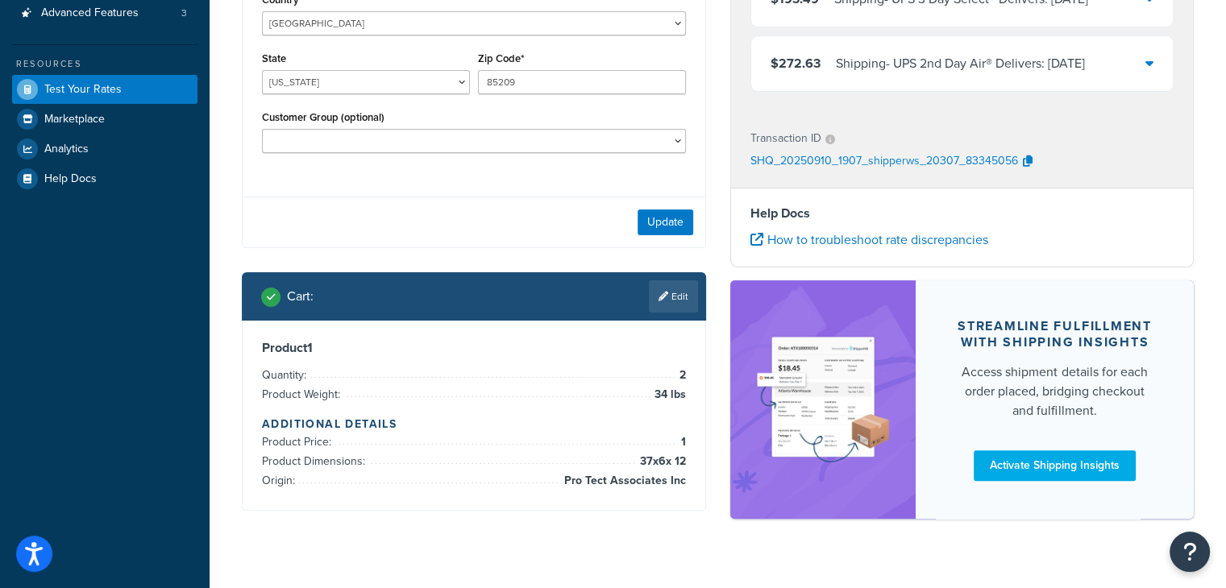
scroll to position [405, 0]
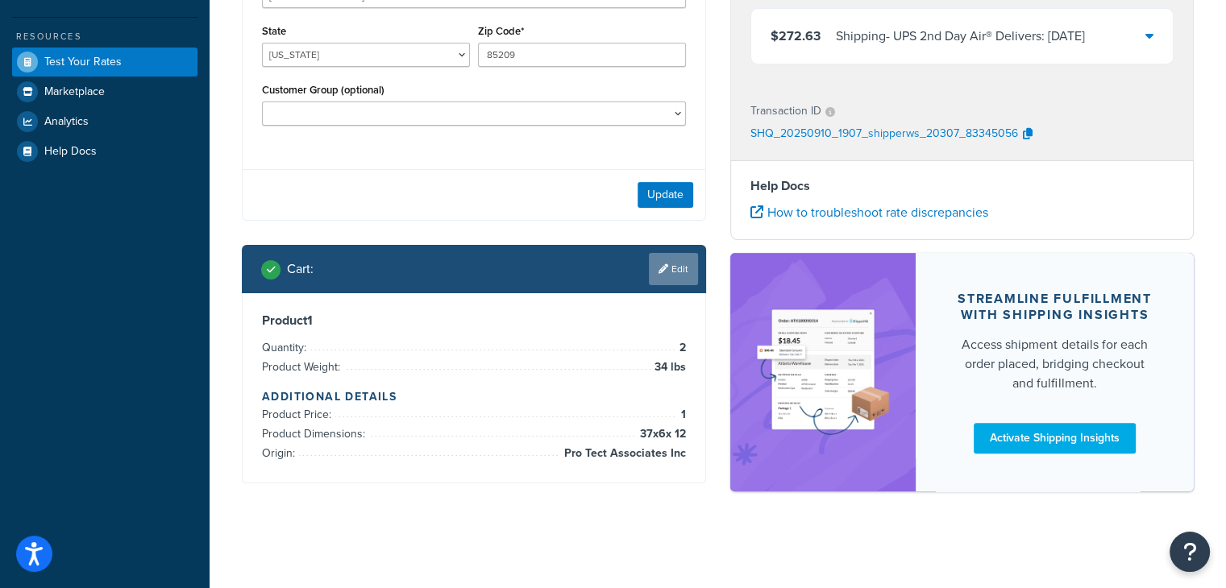
click at [676, 270] on link "Edit" at bounding box center [673, 269] width 49 height 32
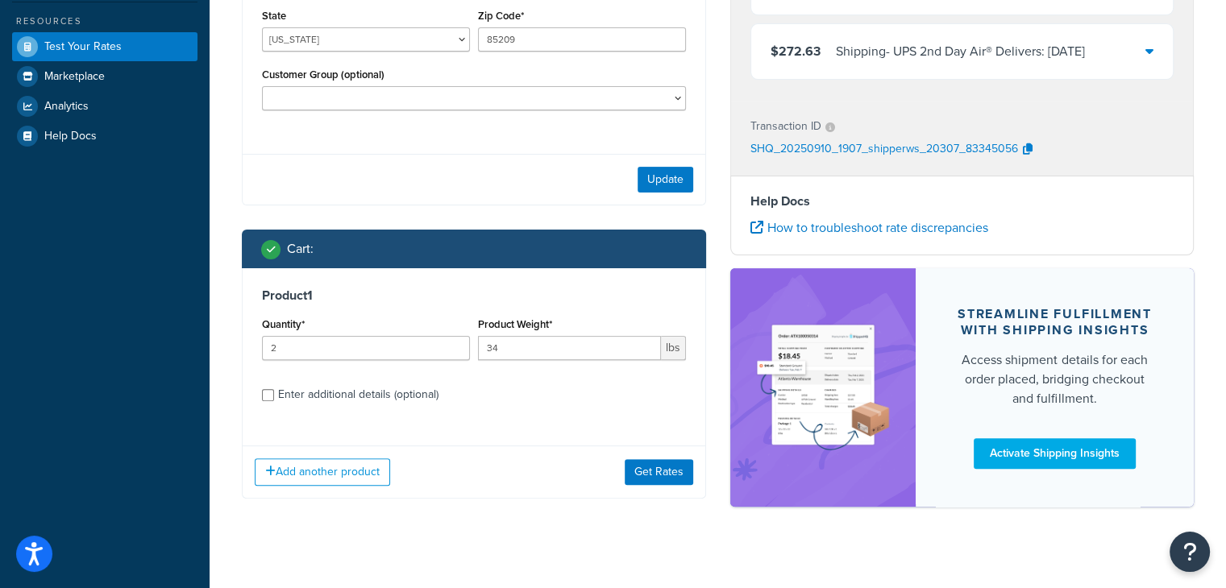
scroll to position [435, 0]
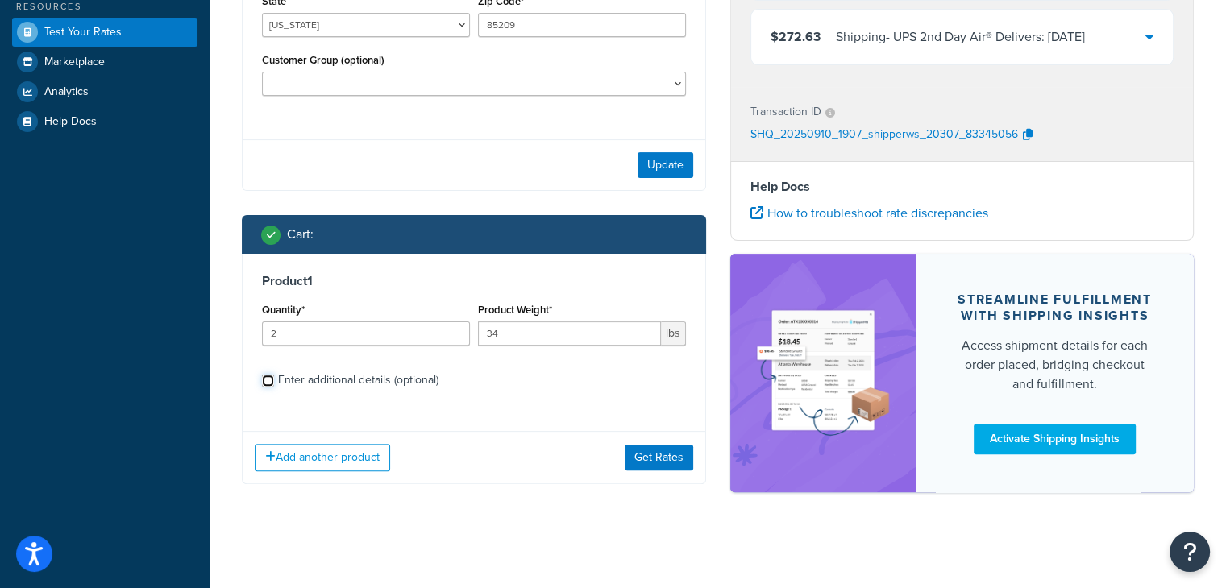
click at [265, 379] on input "Enter additional details (optional)" at bounding box center [268, 381] width 12 height 12
checkbox input "true"
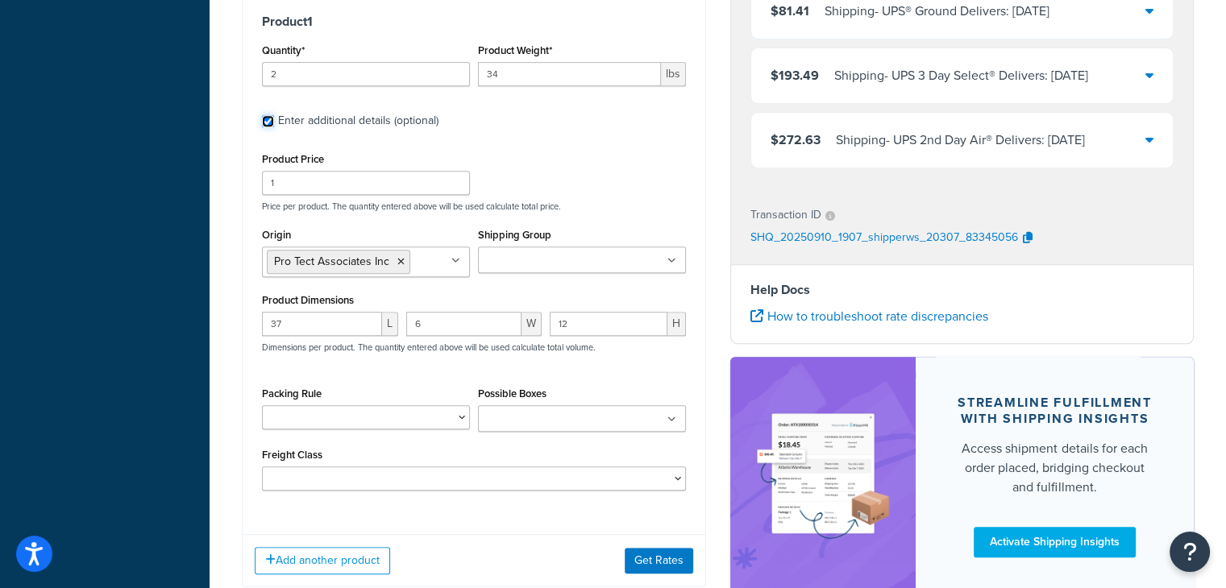
scroll to position [758, 0]
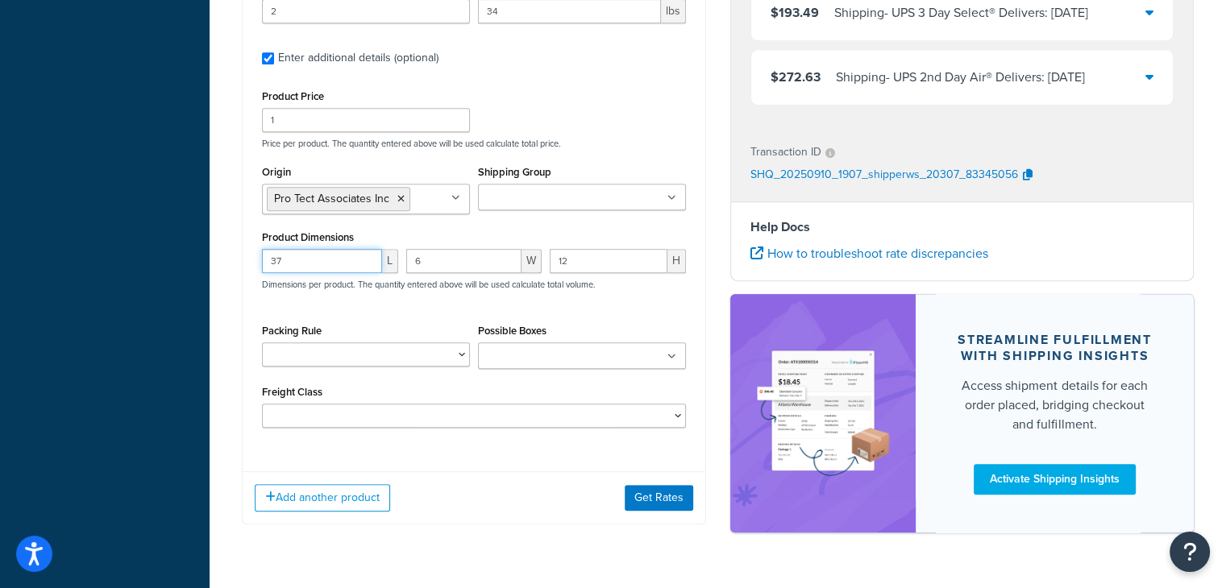
drag, startPoint x: 318, startPoint y: 257, endPoint x: 206, endPoint y: 262, distance: 112.2
type input "36"
drag, startPoint x: 438, startPoint y: 258, endPoint x: 357, endPoint y: 264, distance: 80.9
click at [380, 260] on div "36 L 6 W 12 H Dimensions per product. The quantity entered above will be used c…" at bounding box center [474, 278] width 432 height 59
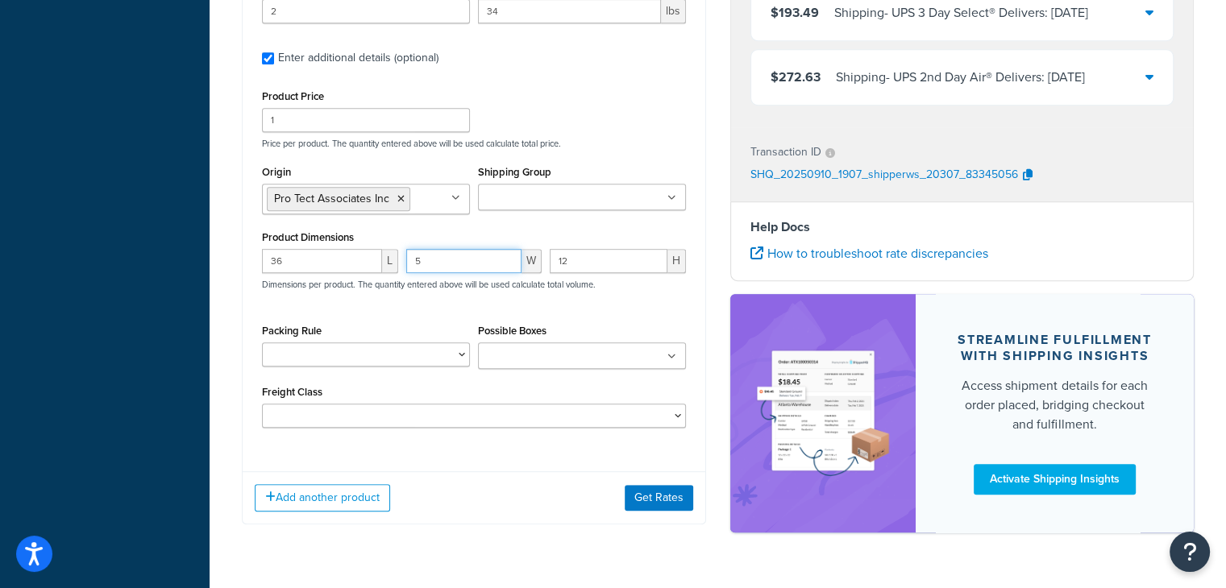
type input "5"
drag, startPoint x: 580, startPoint y: 262, endPoint x: 505, endPoint y: 274, distance: 76.7
click at [506, 270] on div "36 L 5 W 12 H Dimensions per product. The quantity entered above will be used c…" at bounding box center [474, 278] width 432 height 59
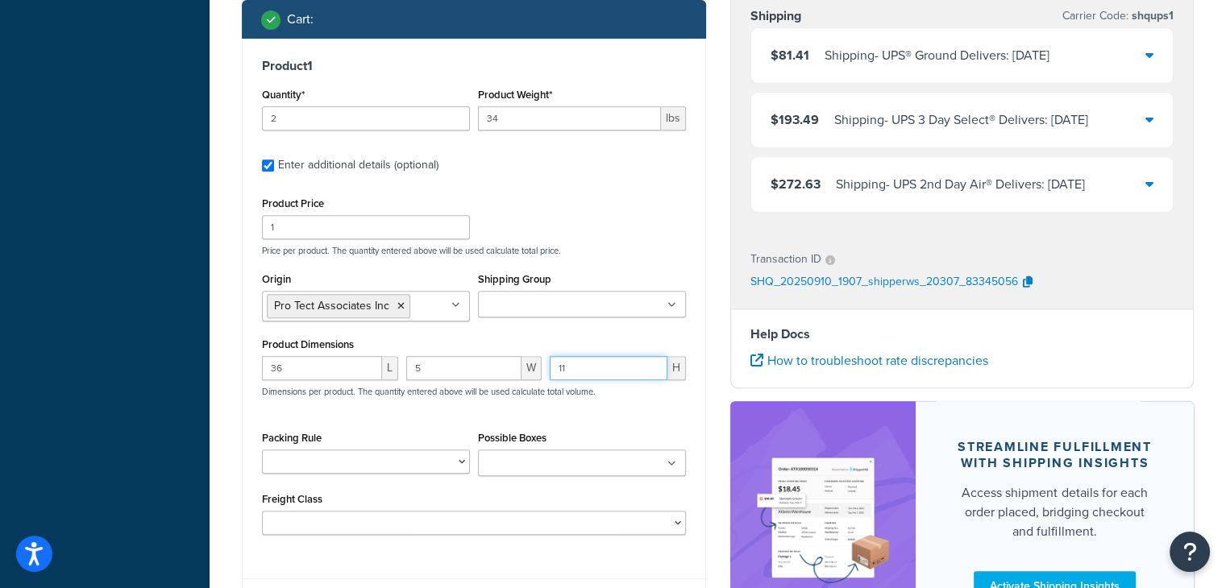
scroll to position [717, 0]
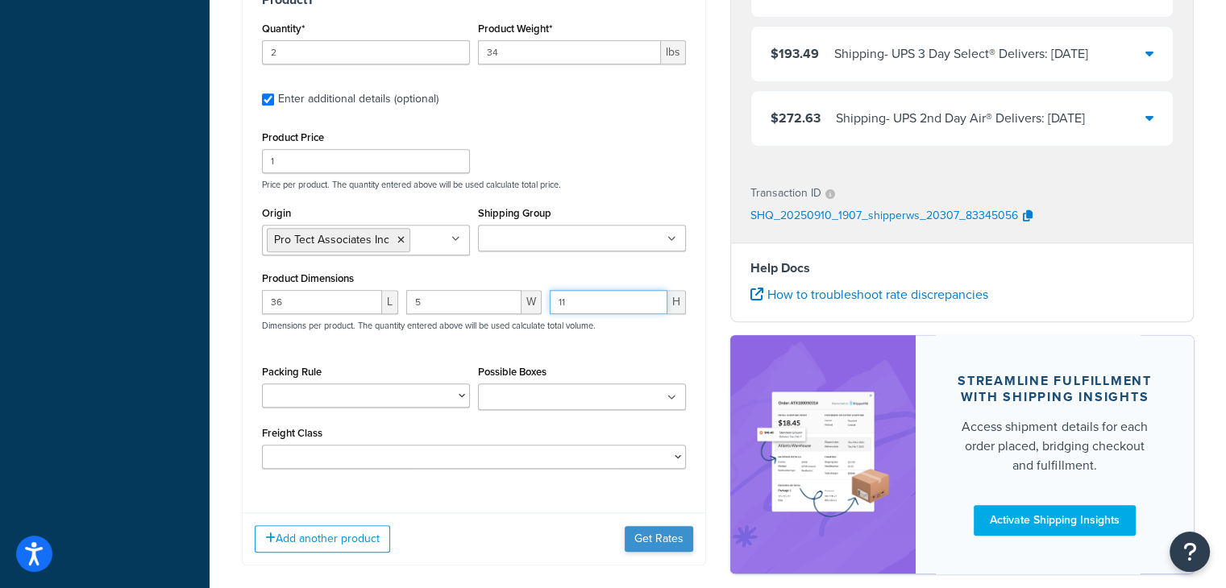
type input "11"
click at [649, 541] on button "Get Rates" at bounding box center [659, 539] width 69 height 26
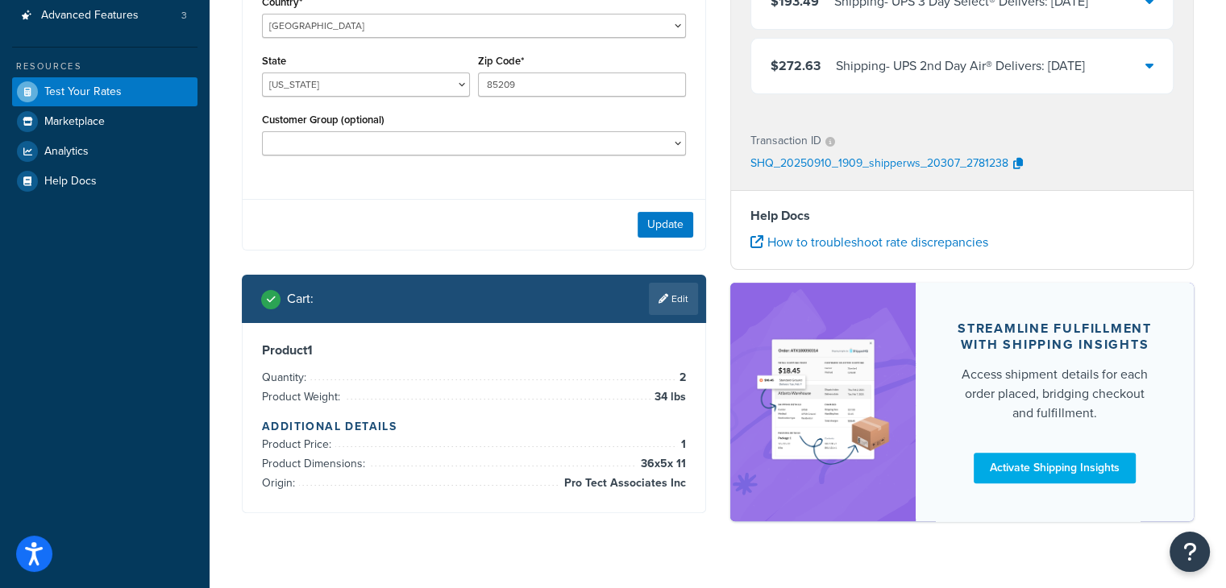
scroll to position [405, 0]
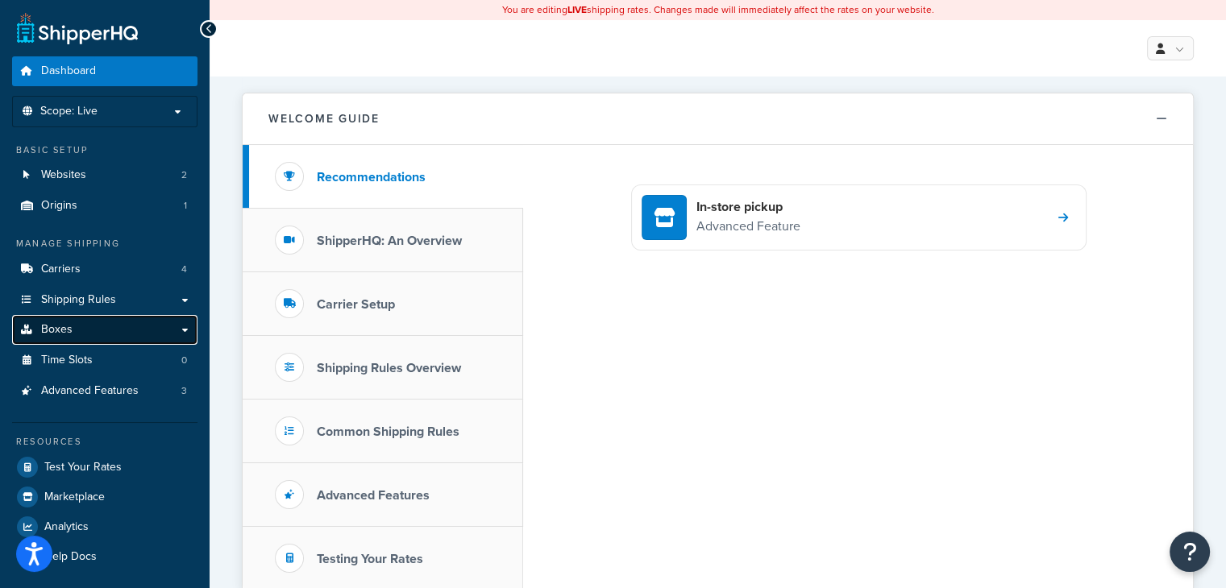
click at [62, 325] on span "Boxes" at bounding box center [56, 330] width 31 height 14
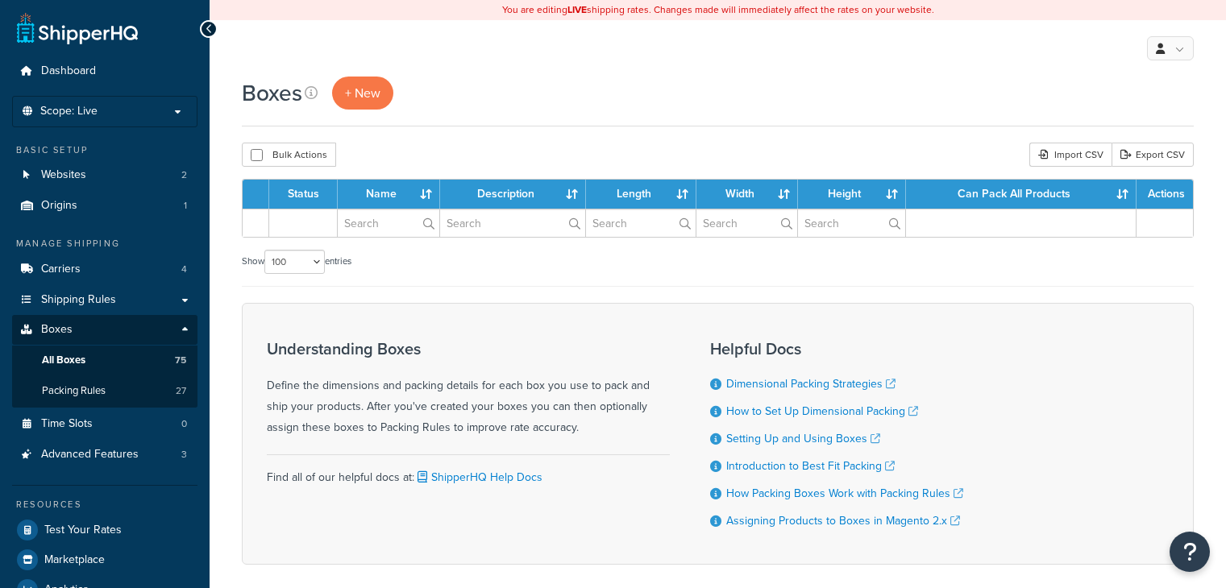
select select "100"
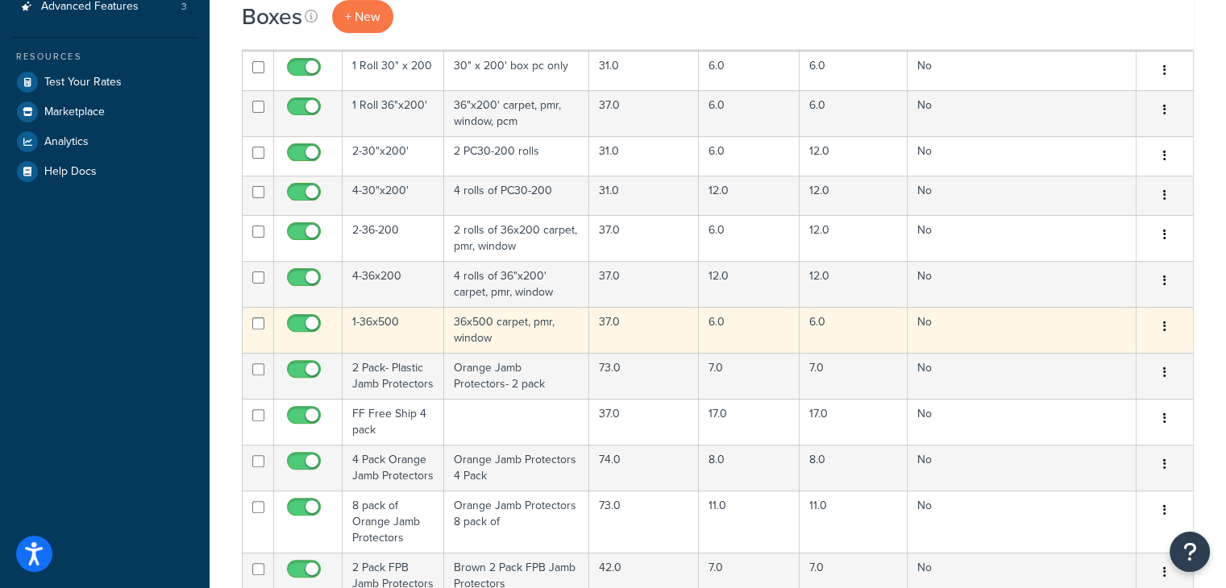
scroll to position [484, 0]
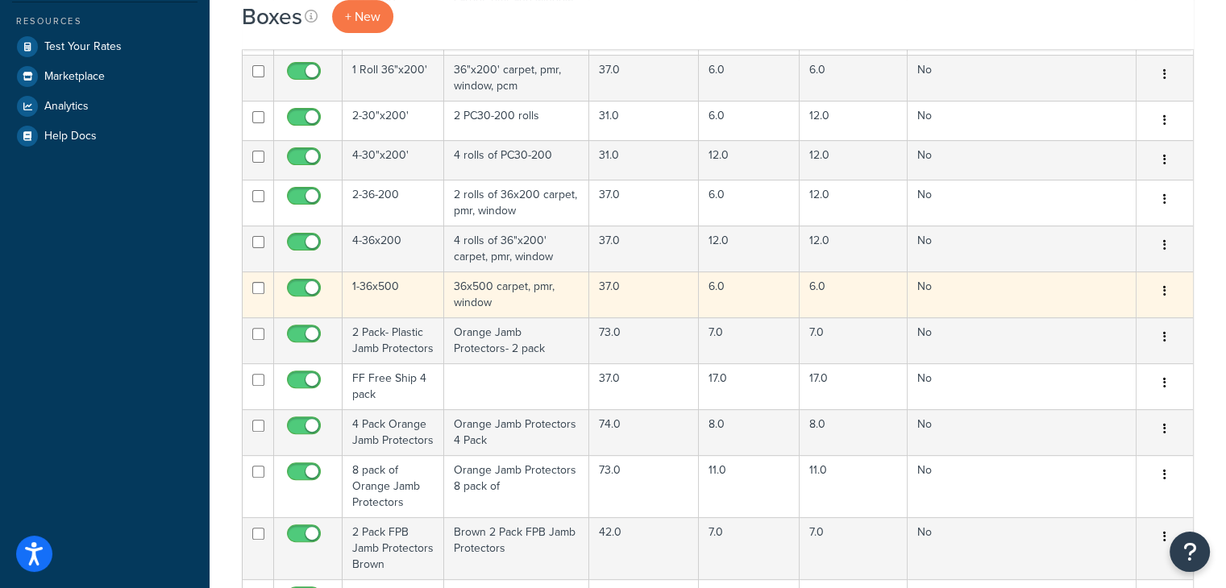
click at [538, 280] on td "36x500 carpet, pmr, window" at bounding box center [516, 295] width 145 height 46
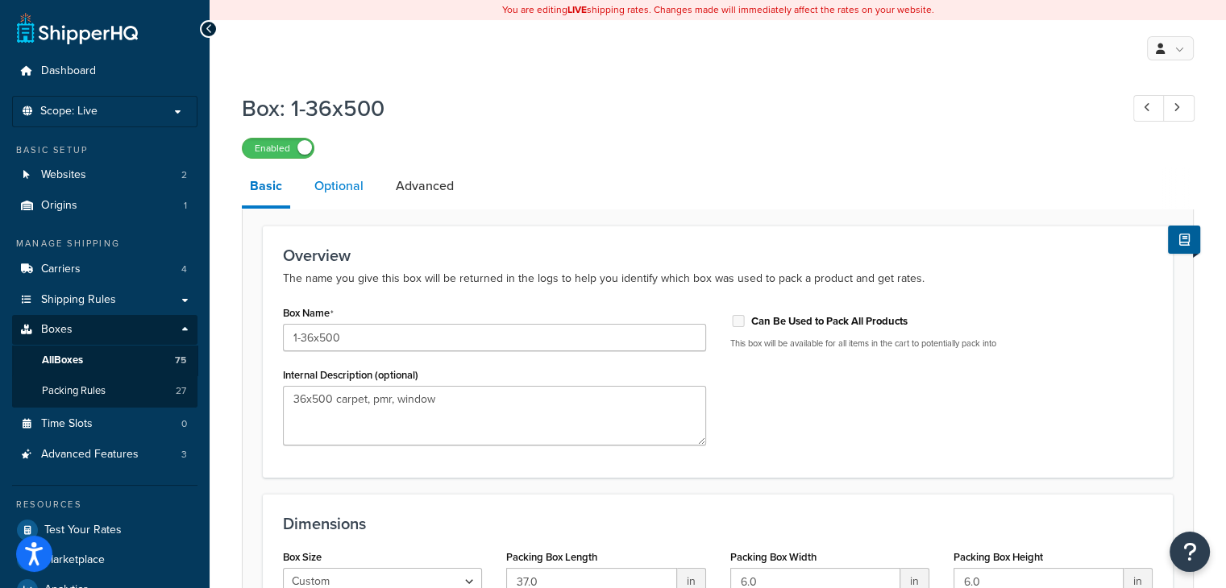
click at [343, 181] on link "Optional" at bounding box center [338, 186] width 65 height 39
click at [71, 343] on link "Boxes" at bounding box center [104, 330] width 185 height 30
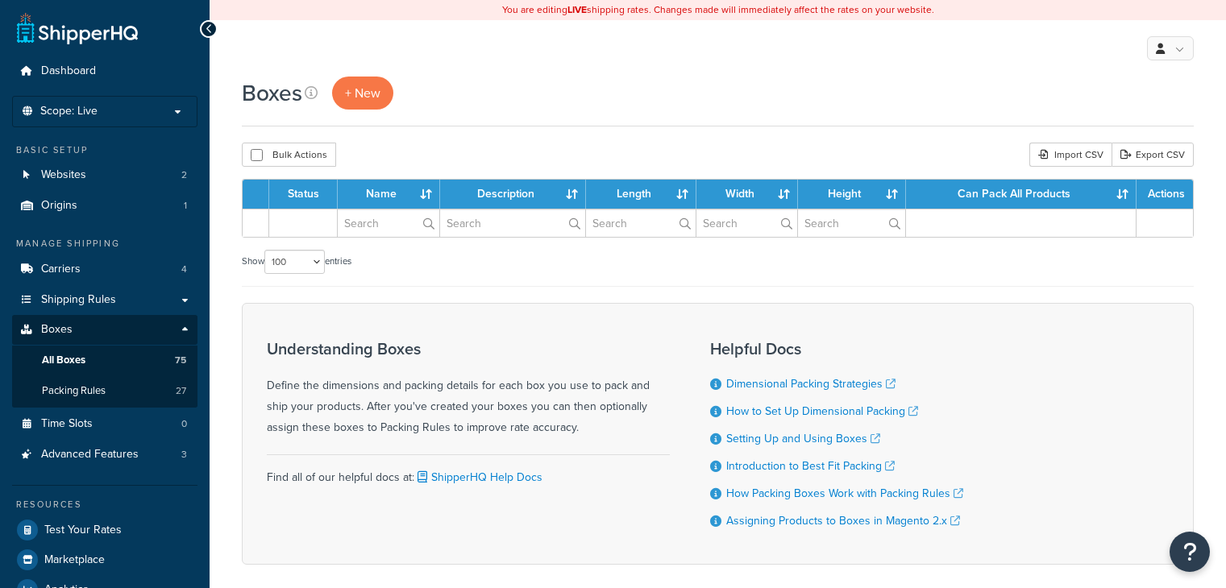
select select "100"
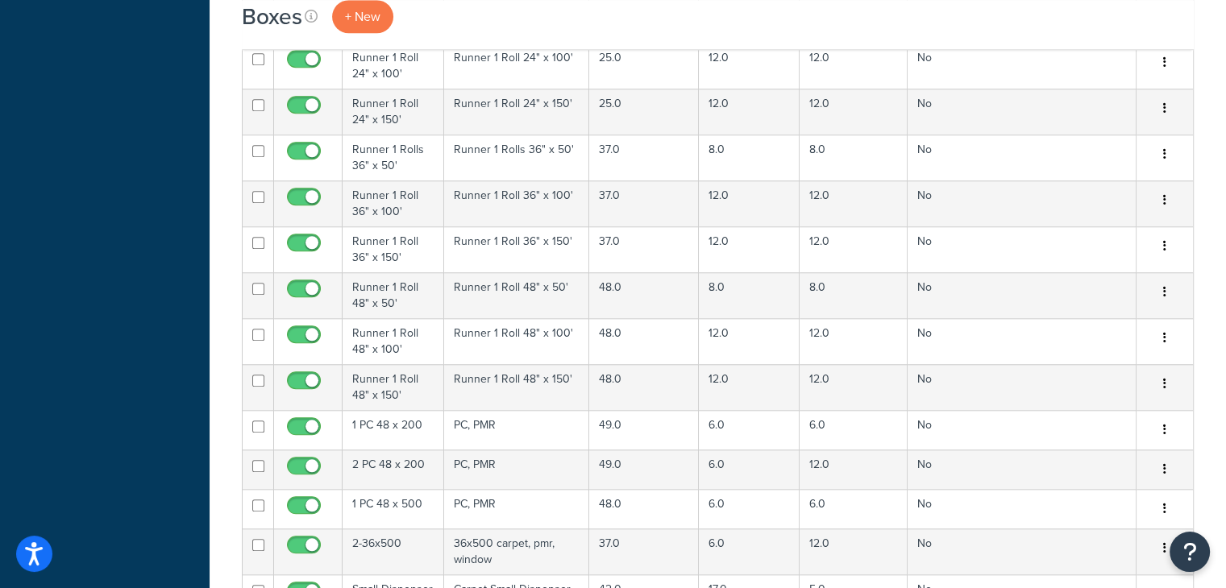
scroll to position [1451, 0]
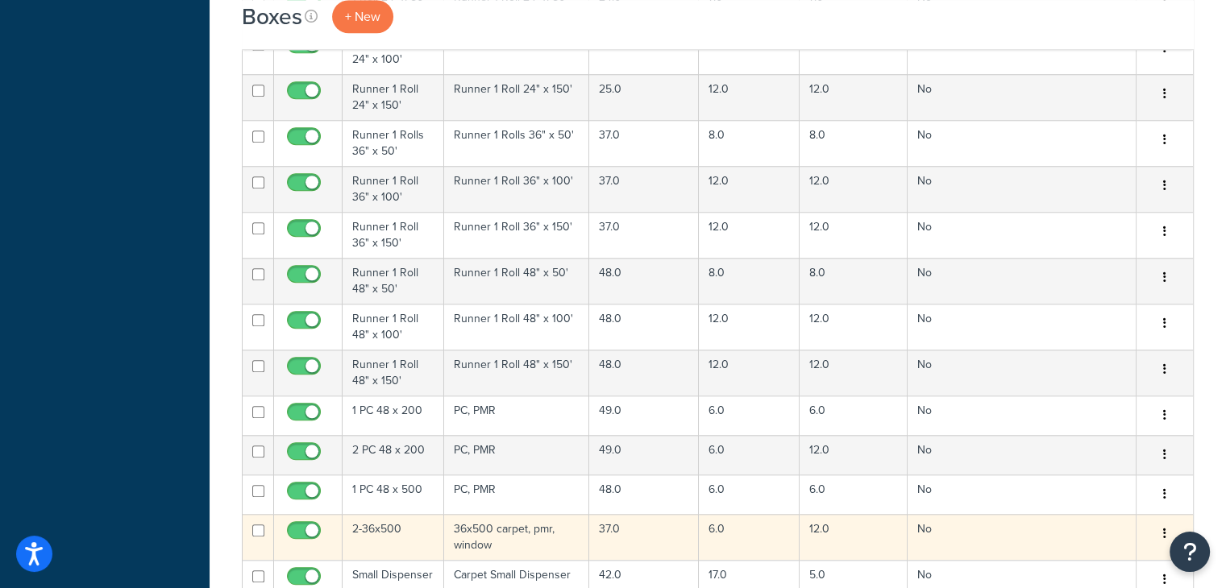
click at [506, 537] on td "36x500 carpet, pmr, window" at bounding box center [516, 537] width 145 height 46
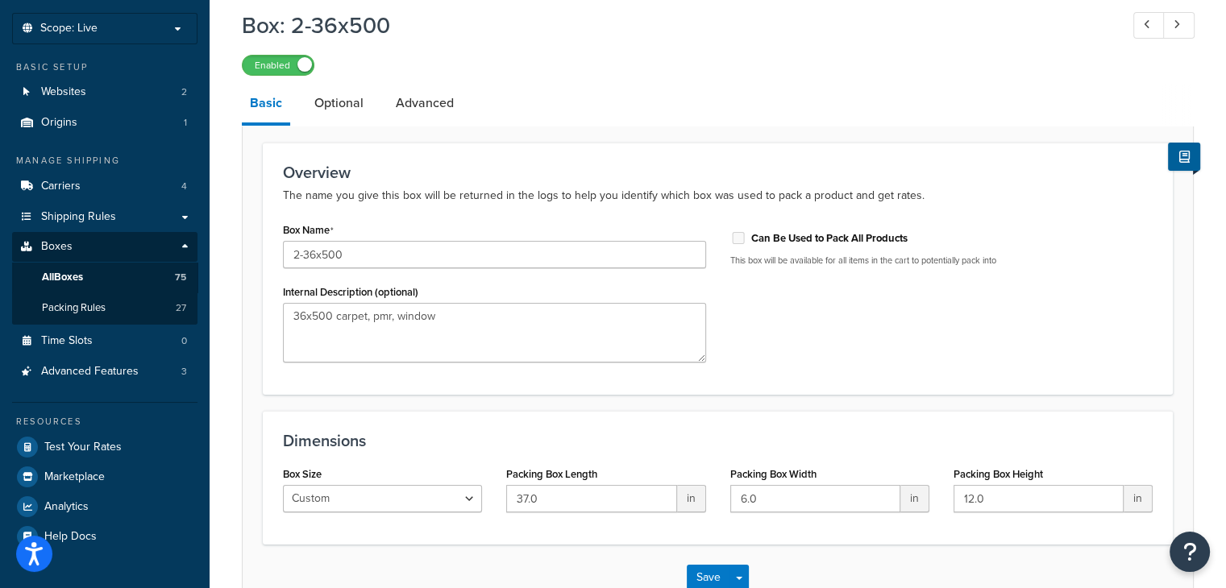
scroll to position [26, 0]
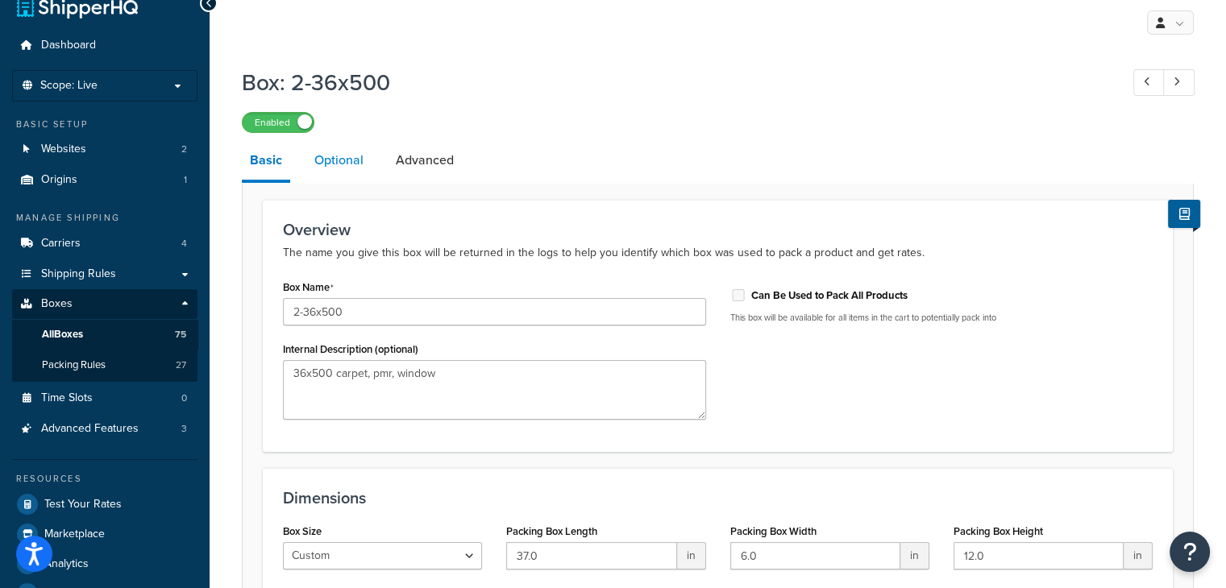
click at [348, 168] on link "Optional" at bounding box center [338, 160] width 65 height 39
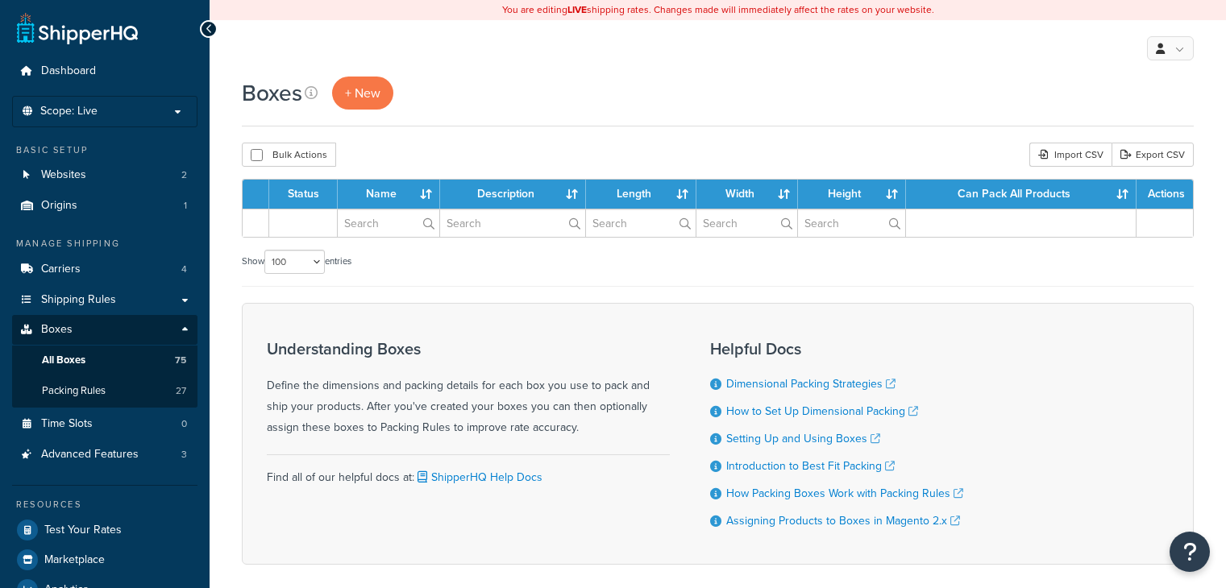
select select "100"
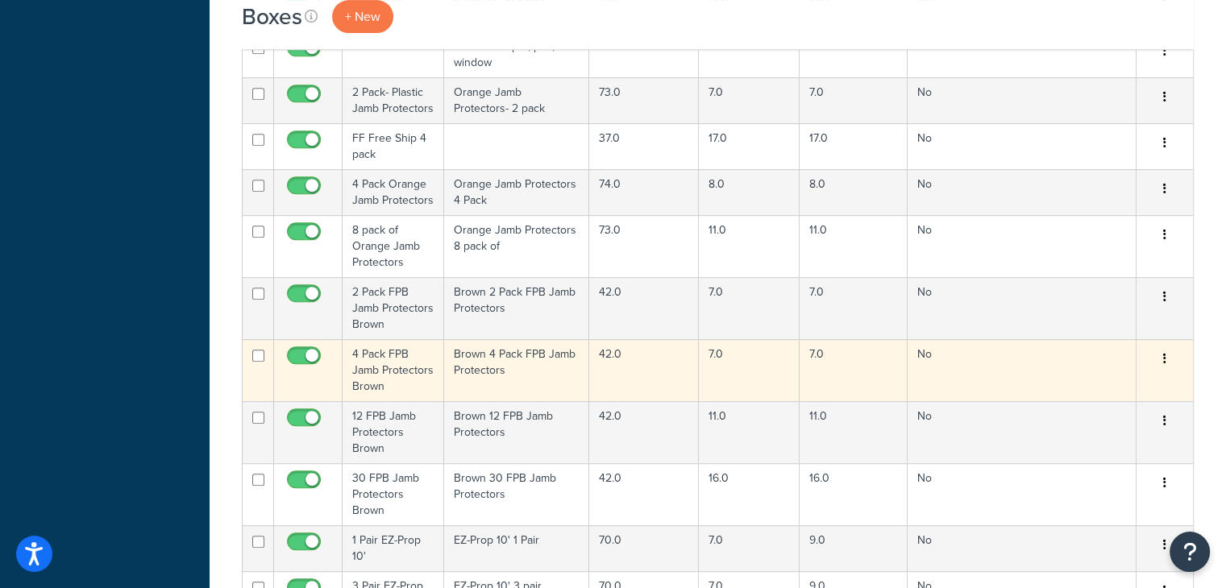
scroll to position [645, 0]
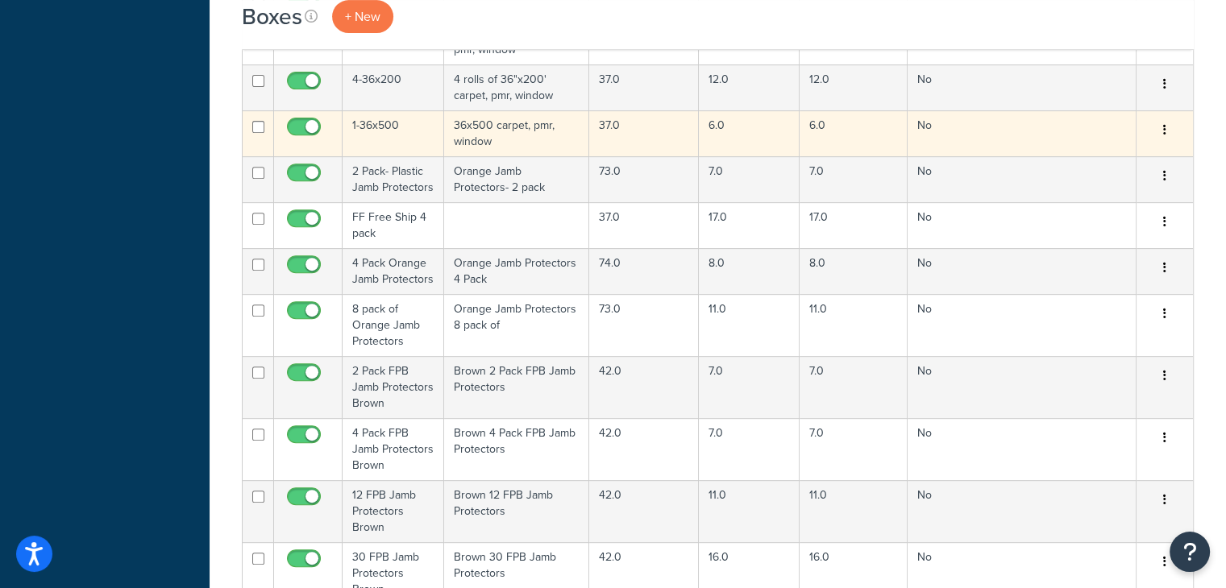
click at [526, 138] on td "36x500 carpet, pmr, window" at bounding box center [516, 133] width 145 height 46
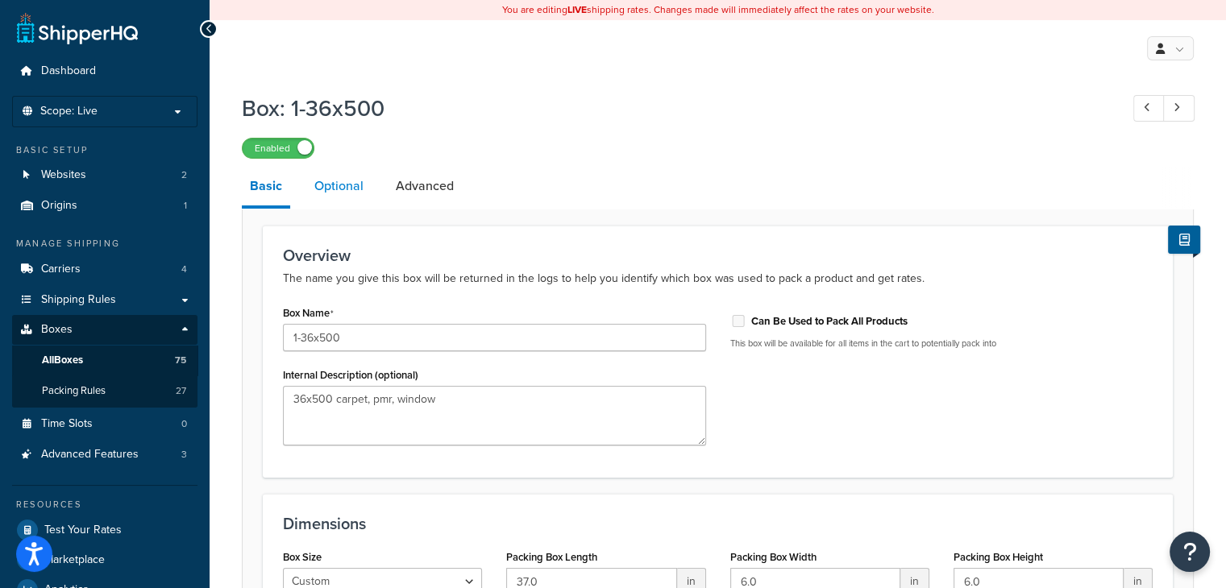
click at [351, 185] on link "Optional" at bounding box center [338, 186] width 65 height 39
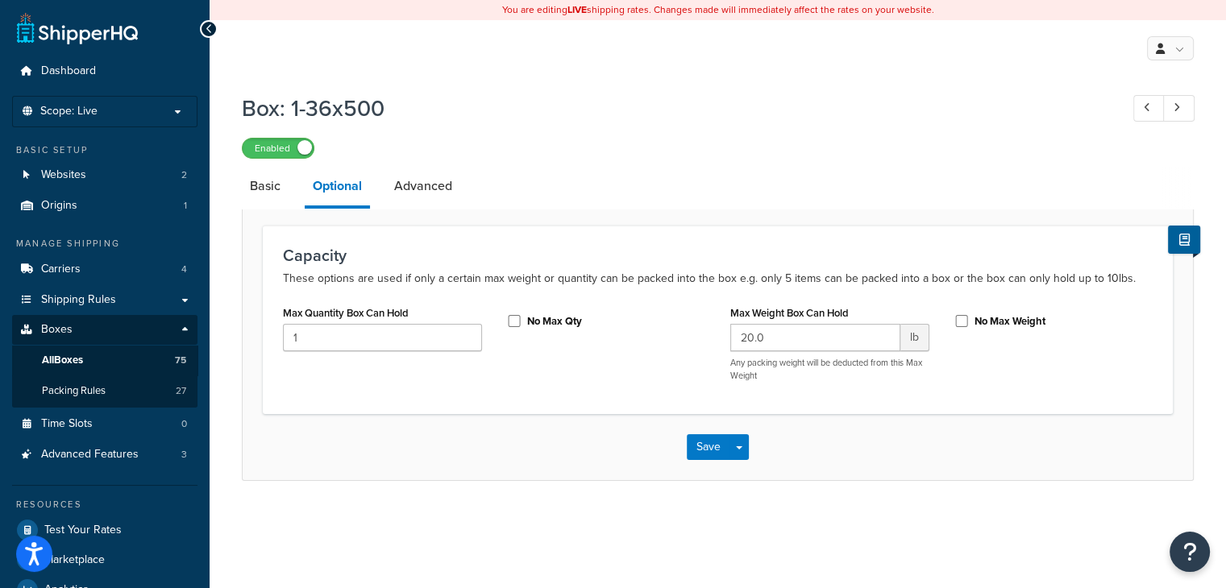
click at [206, 29] on icon at bounding box center [209, 28] width 7 height 11
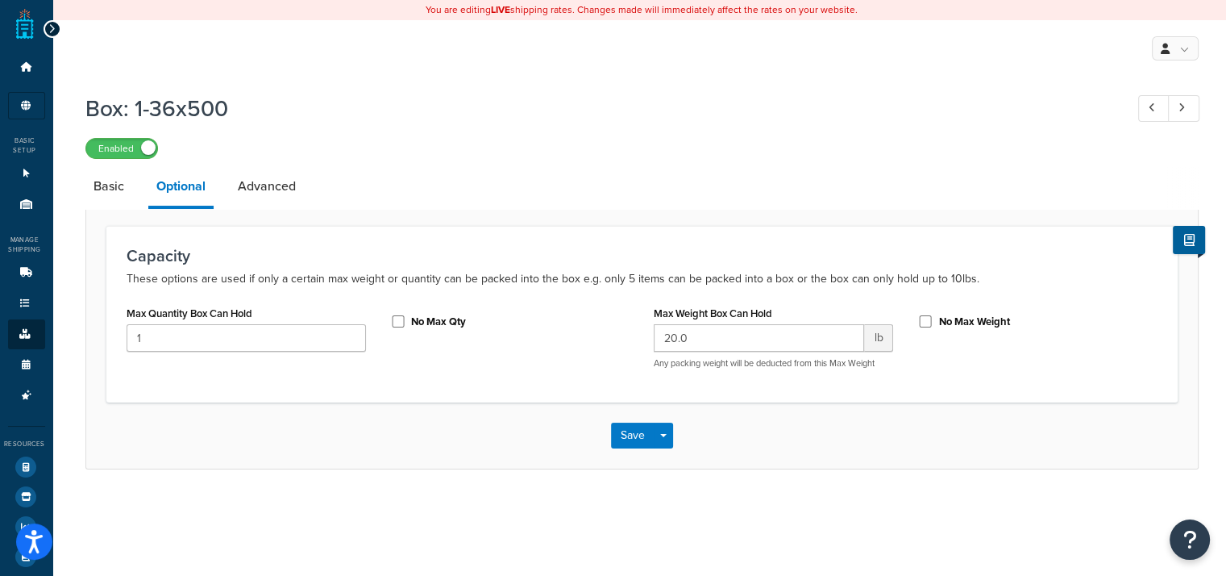
click at [54, 28] on icon at bounding box center [51, 28] width 7 height 11
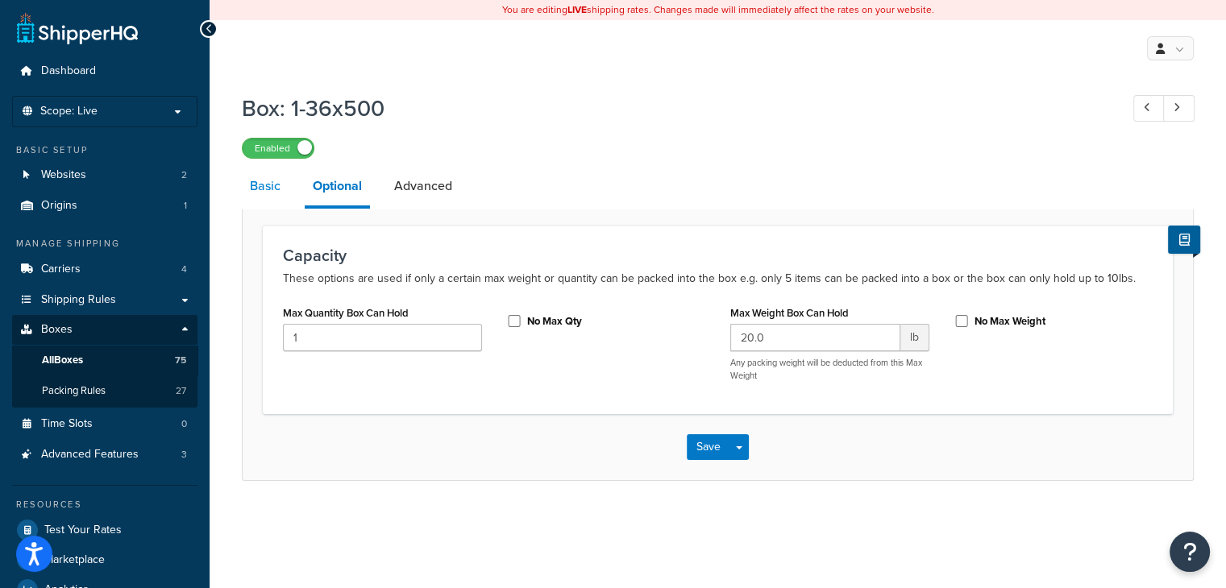
click at [273, 195] on link "Basic" at bounding box center [265, 186] width 47 height 39
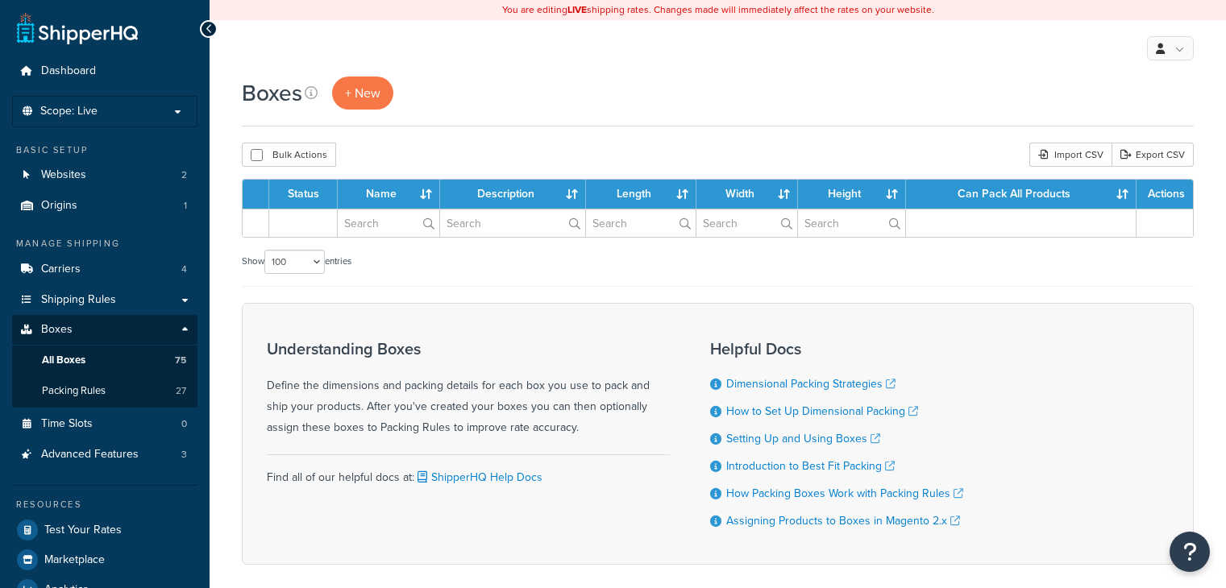
select select "100"
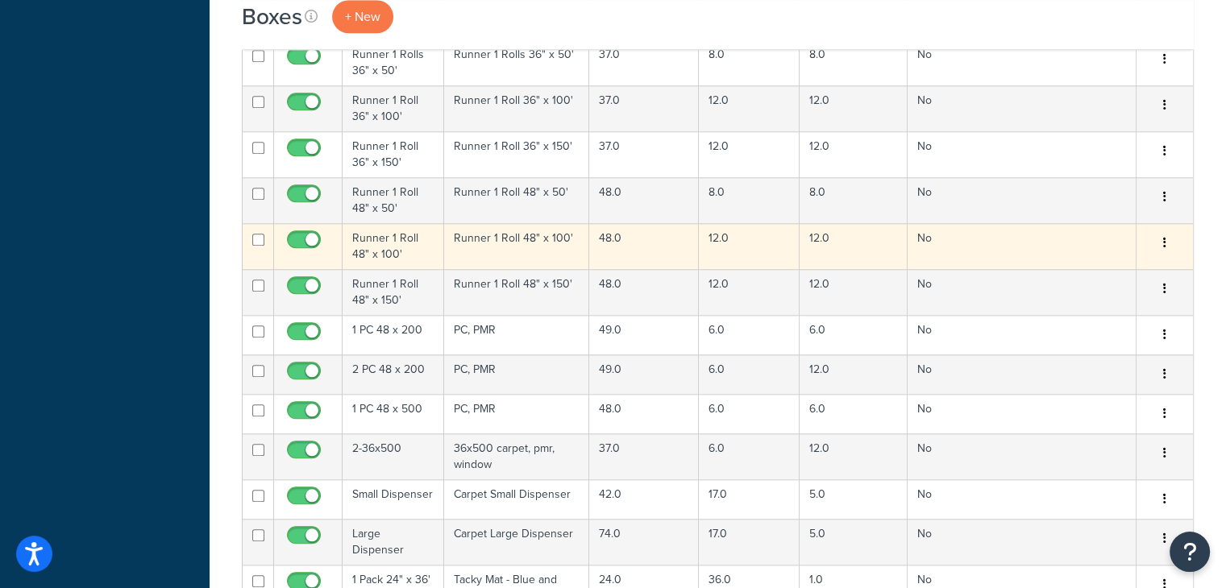
scroll to position [1612, 0]
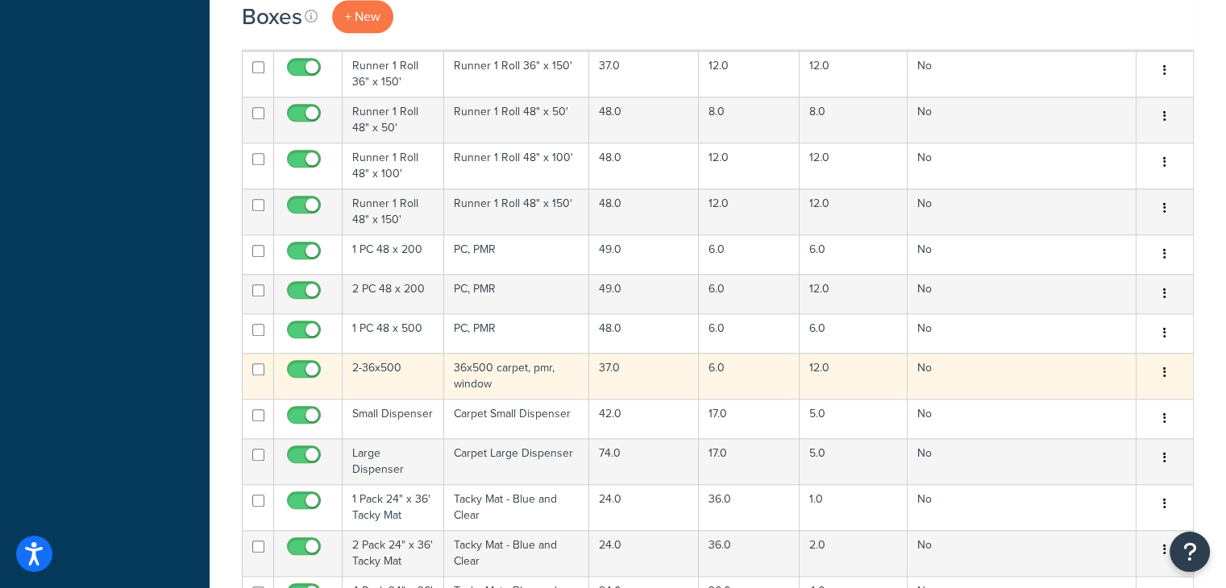
click at [489, 381] on td "36x500 carpet, pmr, window" at bounding box center [516, 376] width 145 height 46
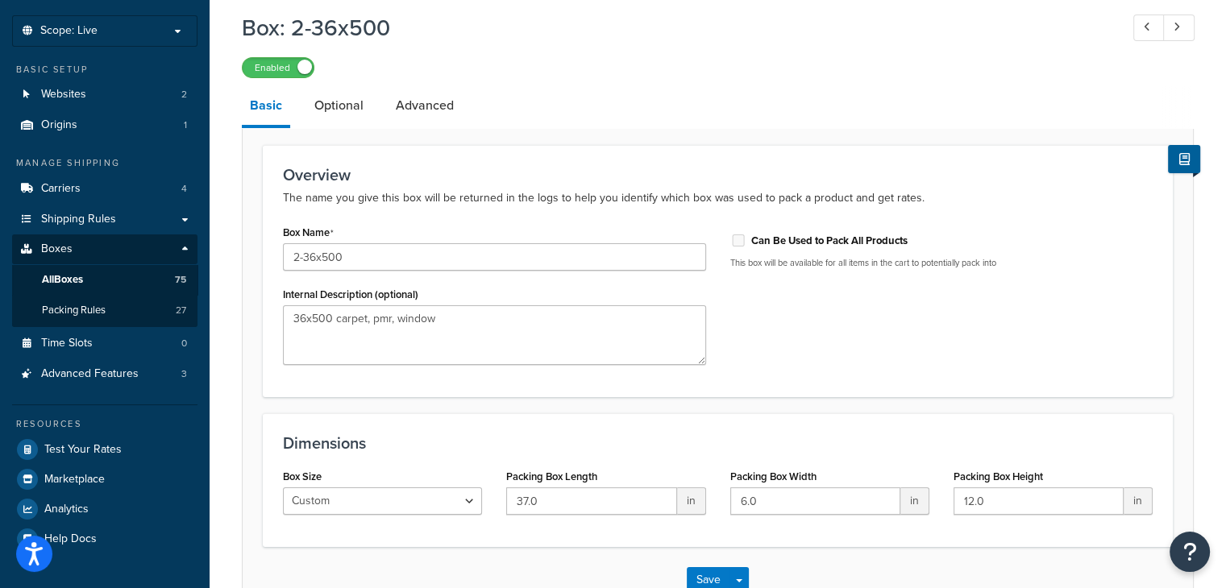
scroll to position [187, 0]
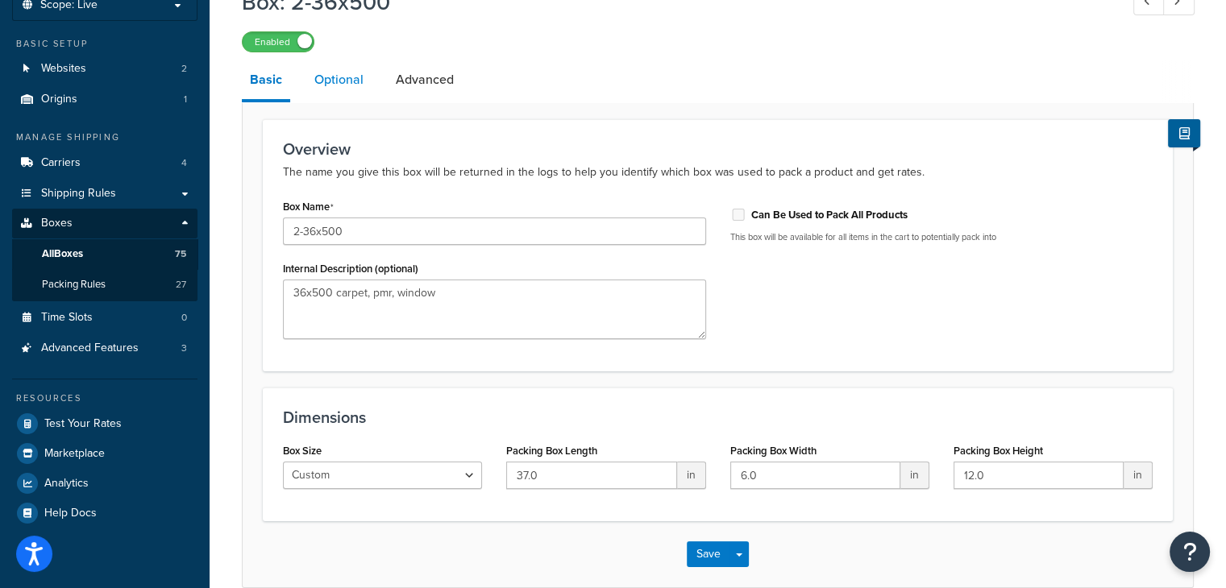
click at [339, 74] on link "Optional" at bounding box center [338, 79] width 65 height 39
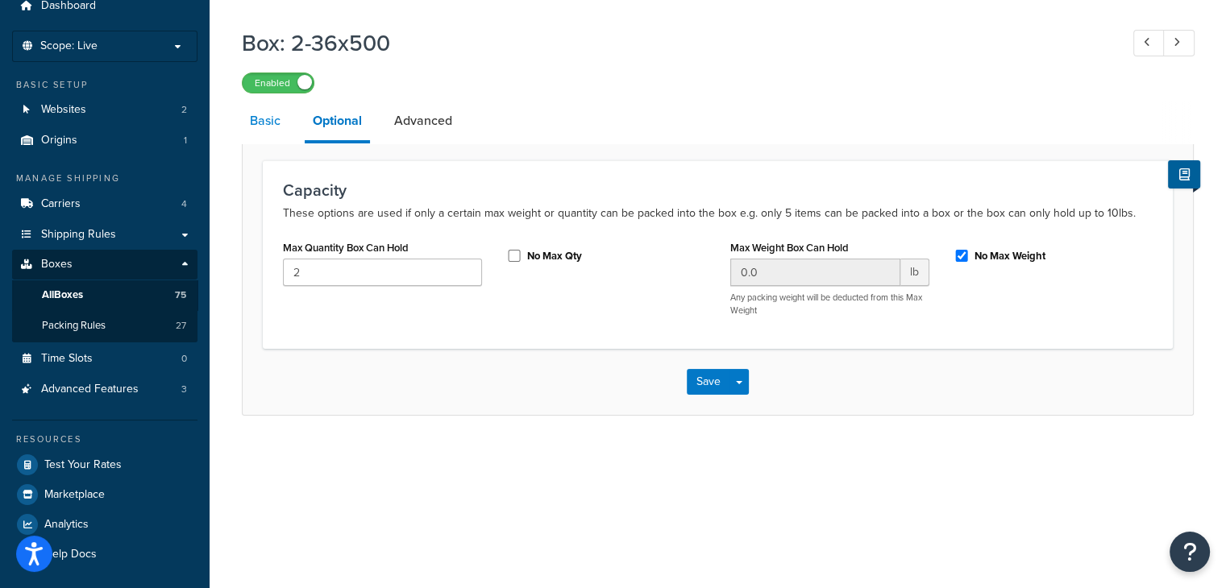
click at [259, 122] on link "Basic" at bounding box center [265, 121] width 47 height 39
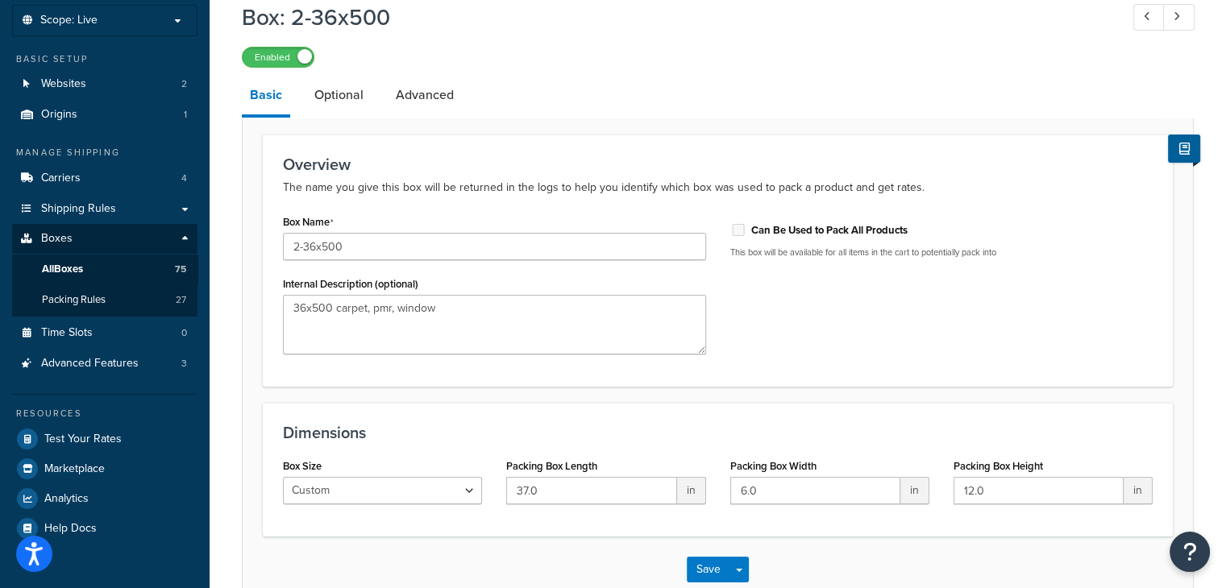
scroll to position [26, 0]
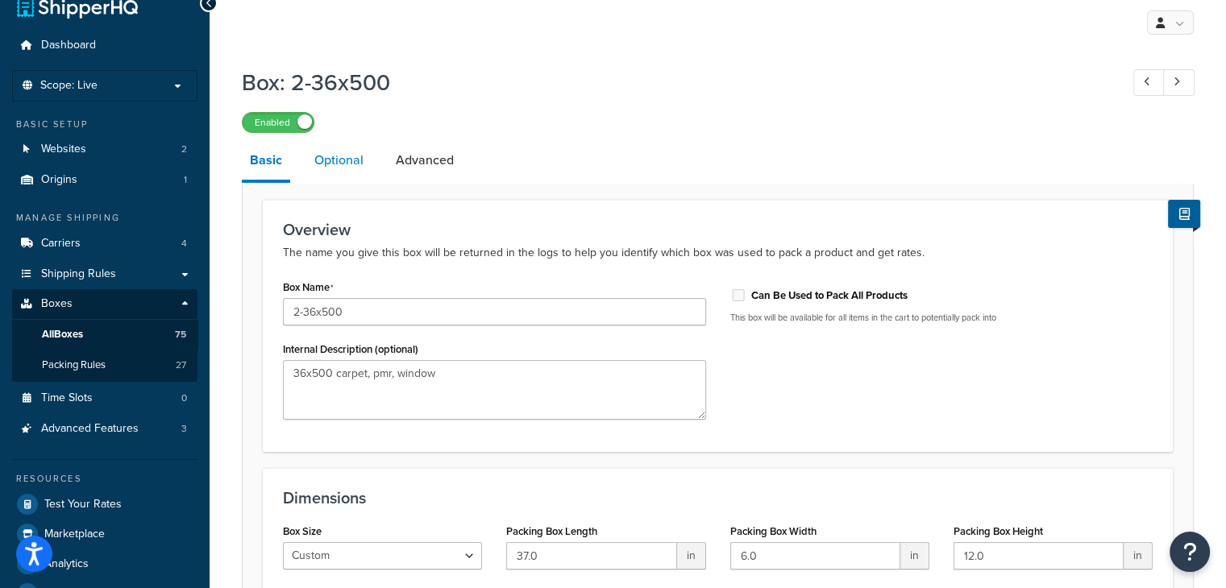
click at [345, 156] on link "Optional" at bounding box center [338, 160] width 65 height 39
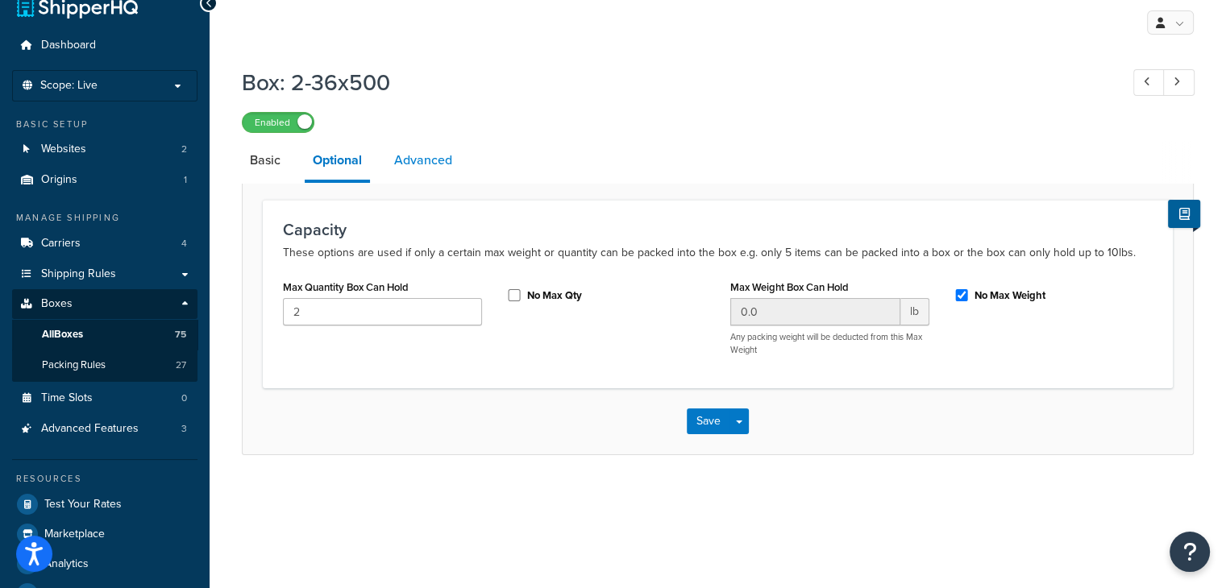
click at [418, 168] on link "Advanced" at bounding box center [423, 160] width 74 height 39
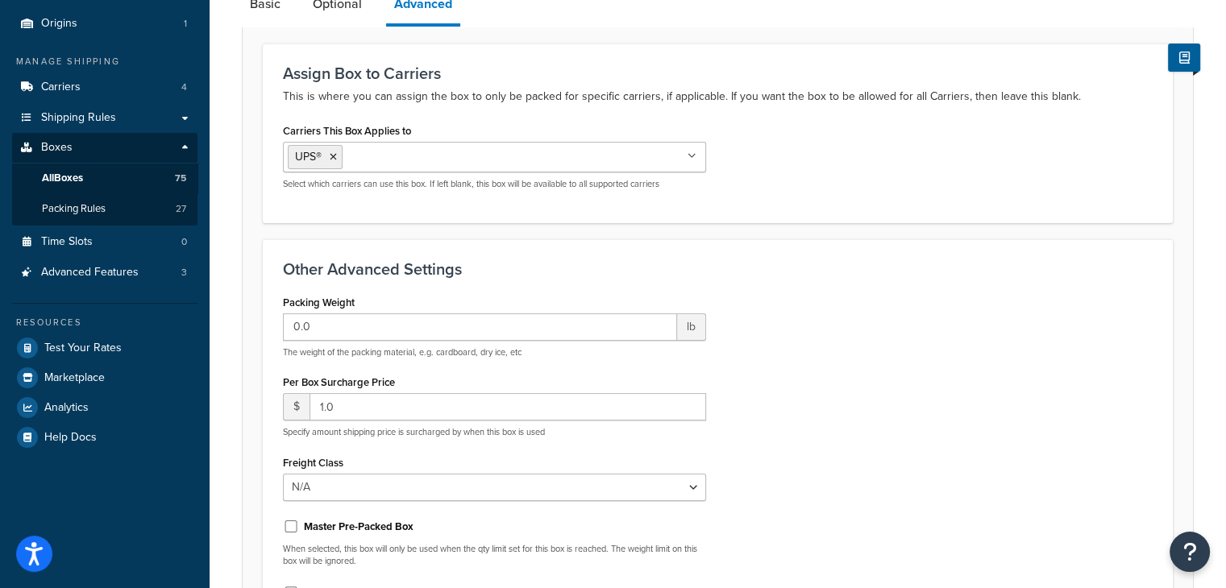
scroll to position [26, 0]
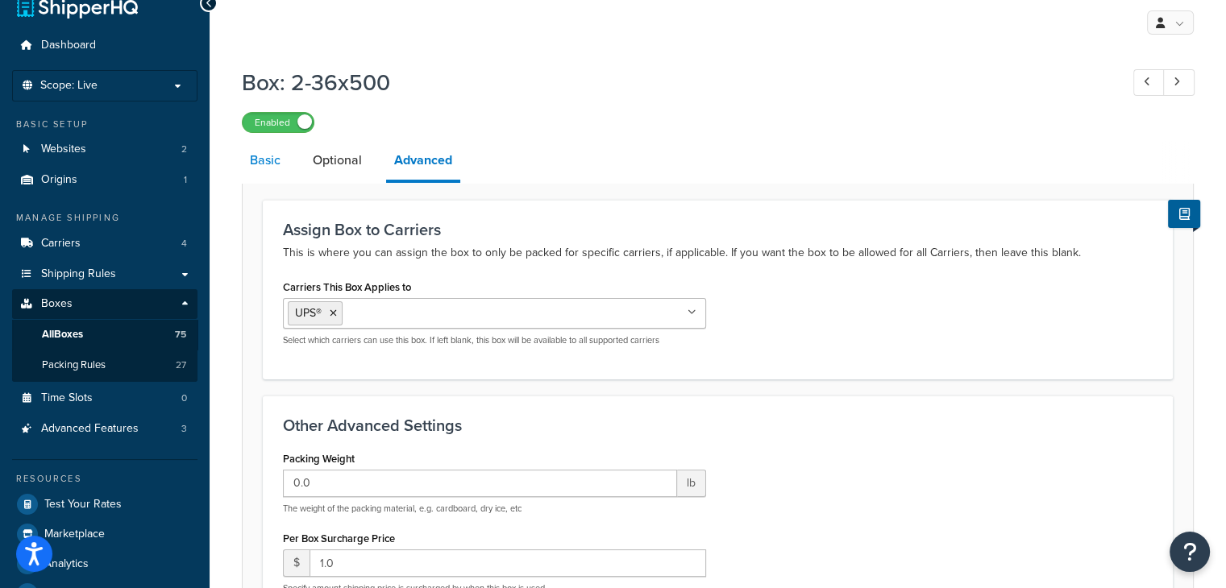
click at [263, 162] on link "Basic" at bounding box center [265, 160] width 47 height 39
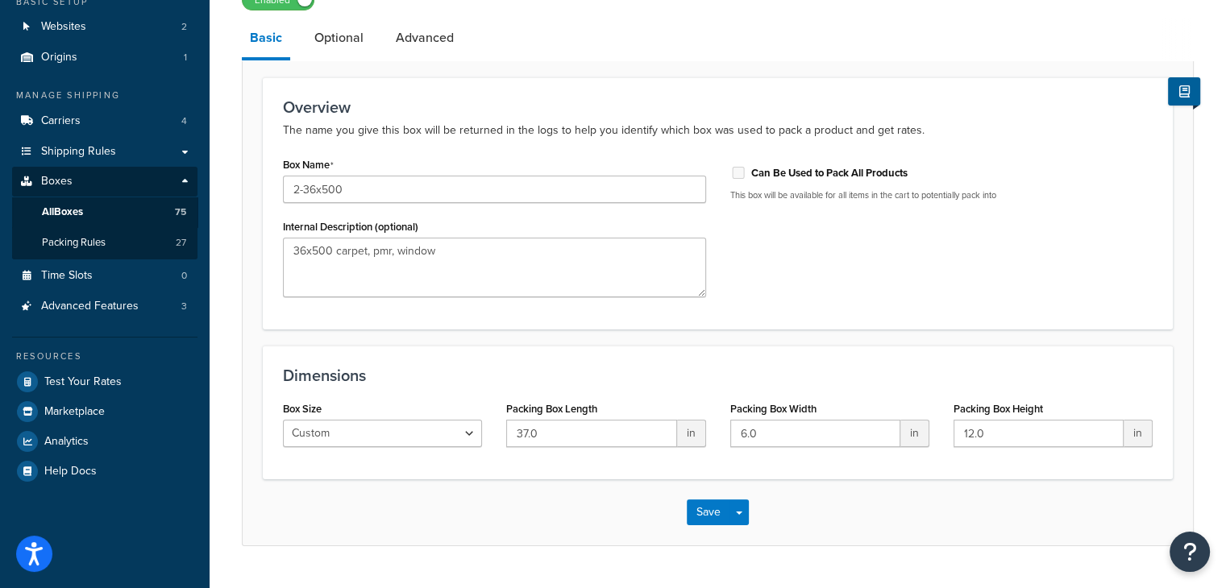
scroll to position [187, 0]
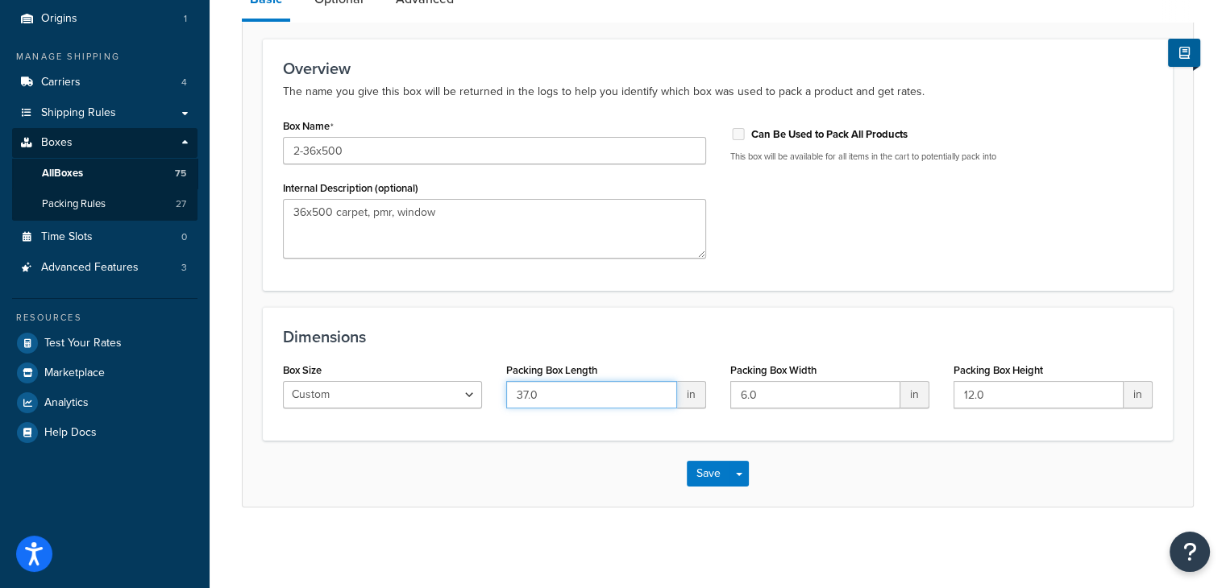
drag, startPoint x: 543, startPoint y: 395, endPoint x: 464, endPoint y: 395, distance: 79.0
click at [462, 395] on div "Box Size Custom USPS Small Flat Box USPS Medium Flat Box USPS Large Flat Box US…" at bounding box center [718, 390] width 894 height 62
type input "36"
drag, startPoint x: 770, startPoint y: 398, endPoint x: 679, endPoint y: 401, distance: 91.1
click at [679, 401] on div "Box Size Custom USPS Small Flat Box USPS Medium Flat Box USPS Large Flat Box US…" at bounding box center [718, 390] width 894 height 62
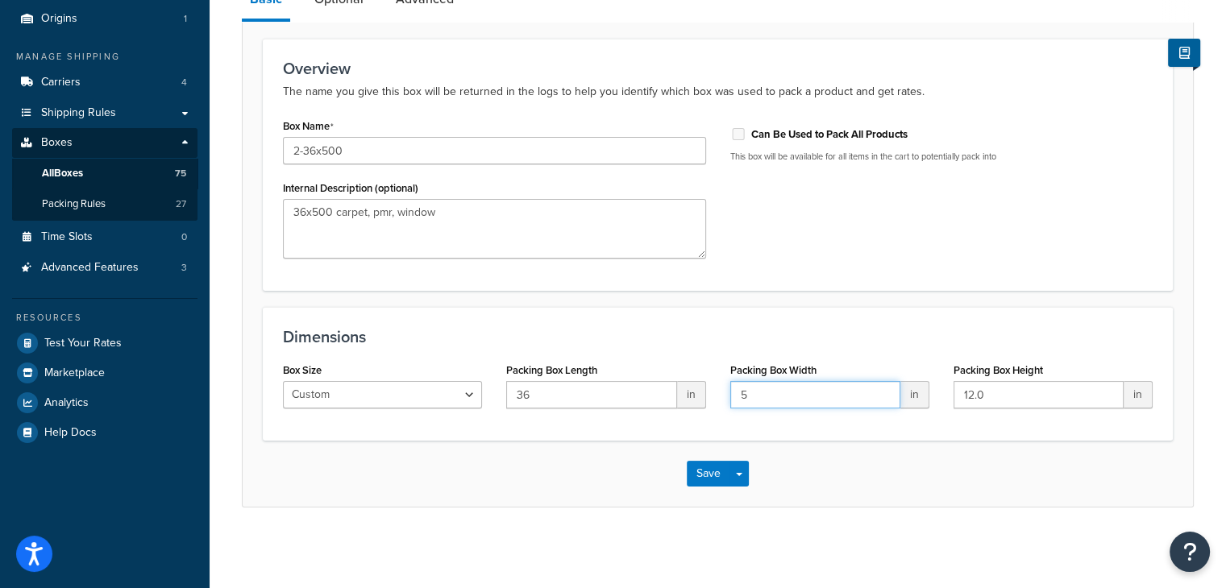
type input "5"
drag, startPoint x: 988, startPoint y: 404, endPoint x: 919, endPoint y: 408, distance: 69.4
click at [920, 408] on div "Box Size Custom USPS Small Flat Box USPS Medium Flat Box USPS Large Flat Box US…" at bounding box center [718, 390] width 894 height 62
type input "11"
click at [713, 478] on button "Save" at bounding box center [709, 474] width 44 height 26
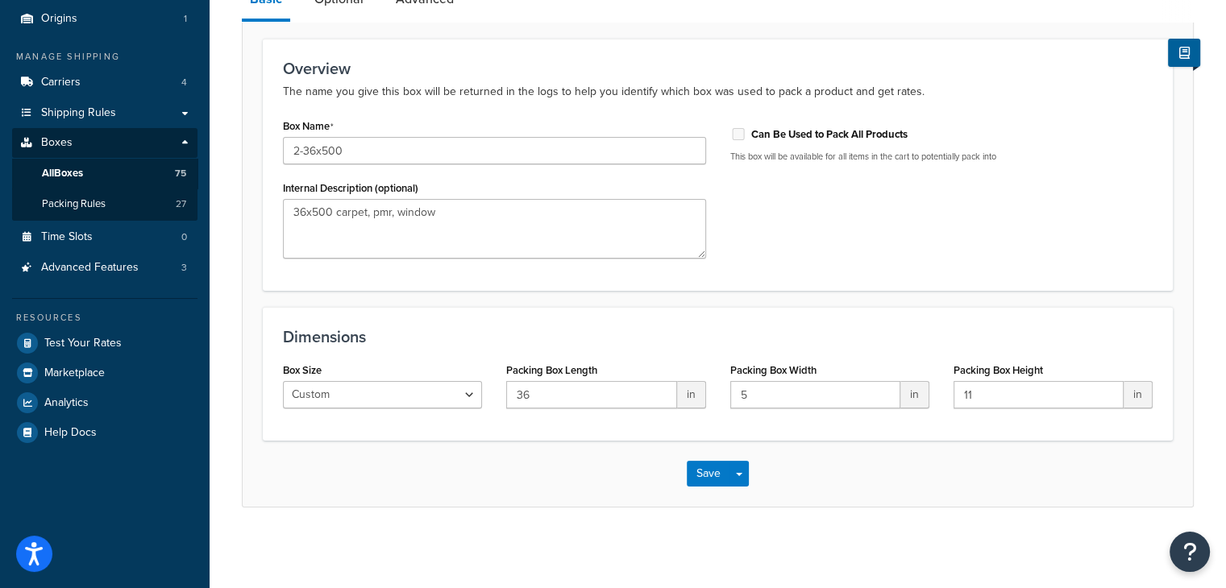
scroll to position [0, 0]
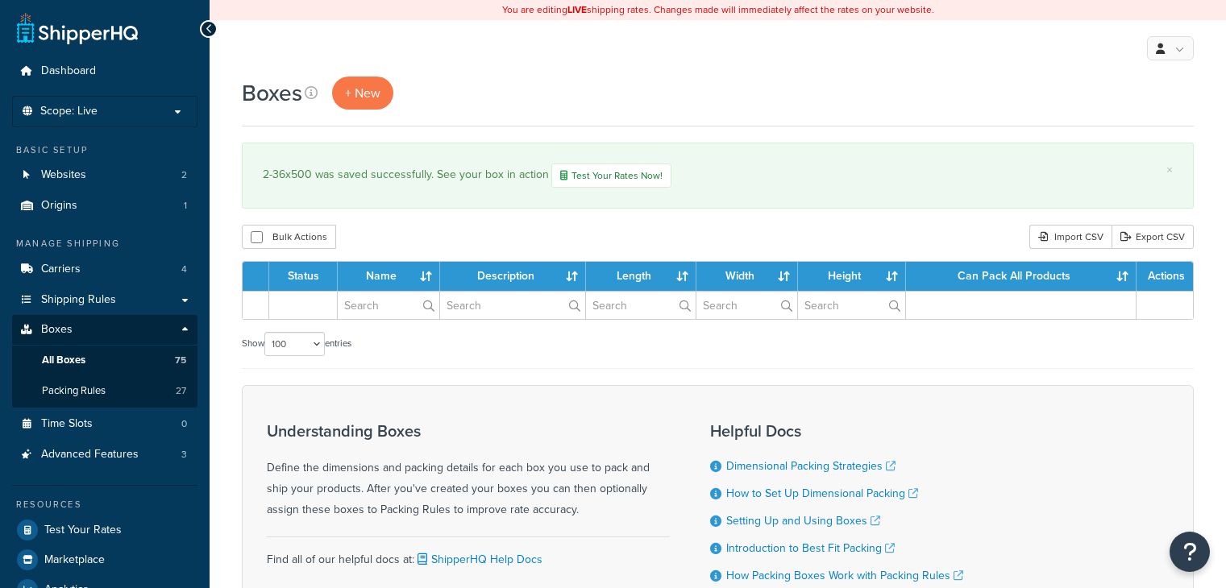
select select "100"
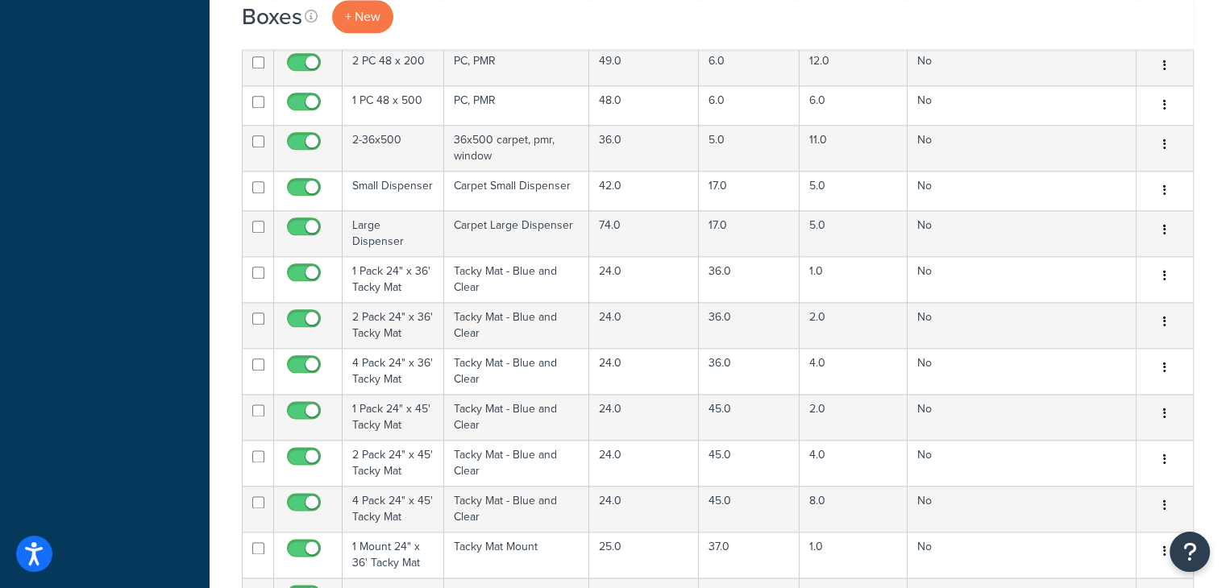
scroll to position [1854, 0]
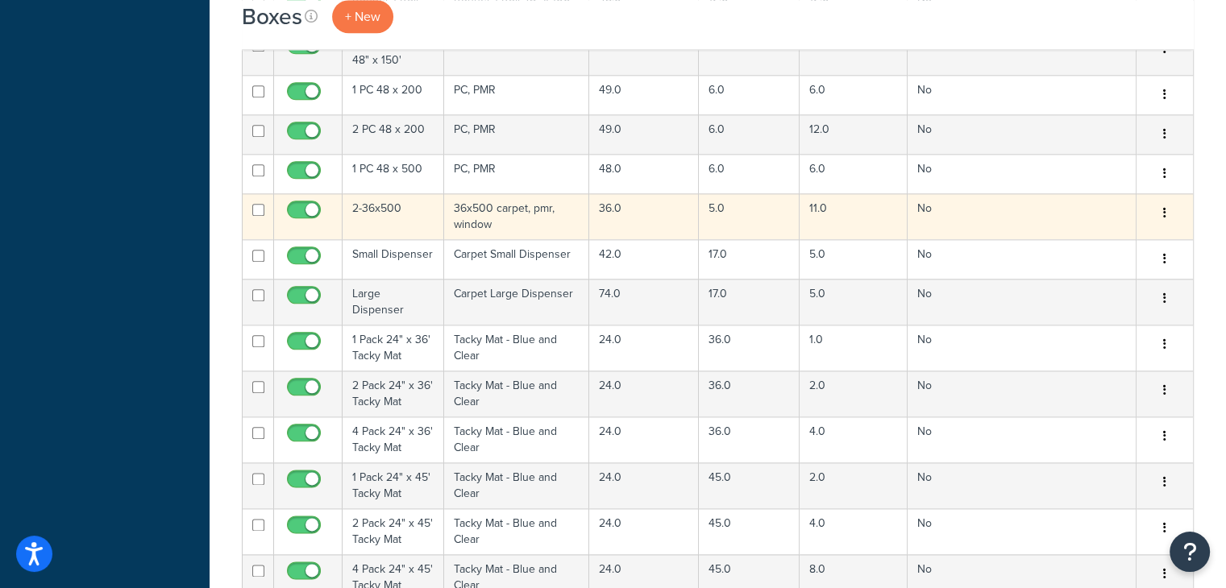
click at [407, 207] on td "2-36x500" at bounding box center [394, 216] width 102 height 46
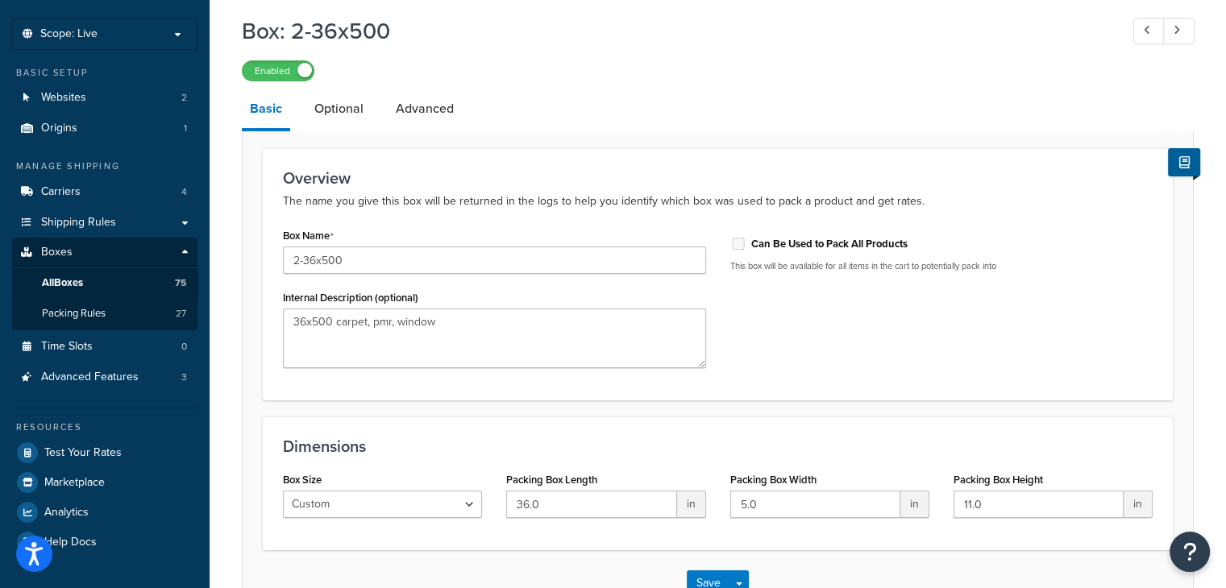
scroll to position [26, 0]
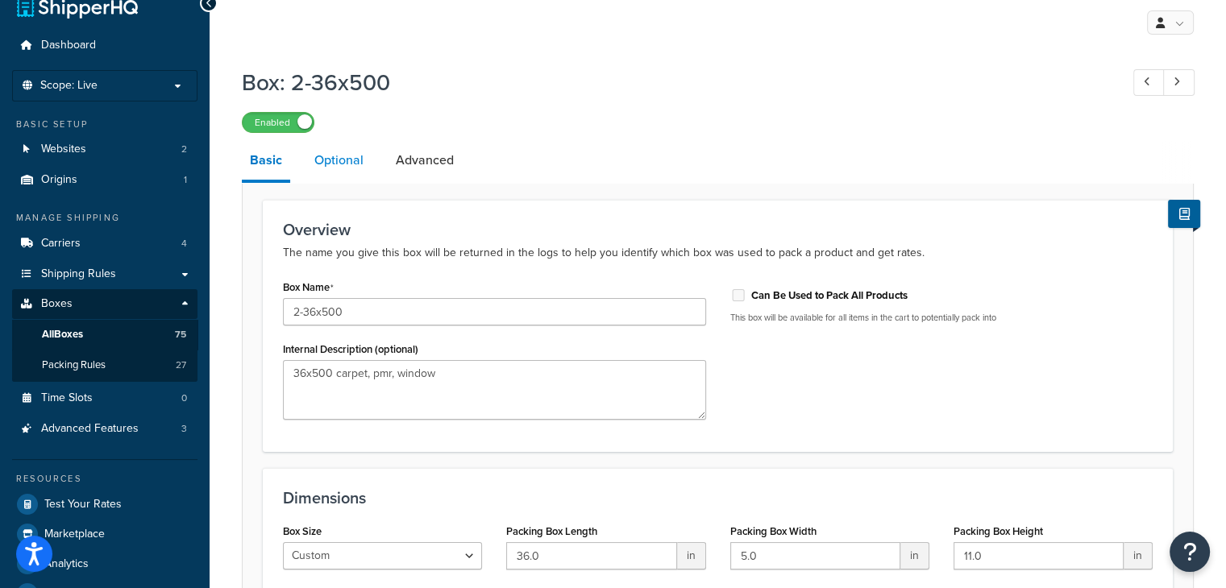
click at [349, 159] on link "Optional" at bounding box center [338, 160] width 65 height 39
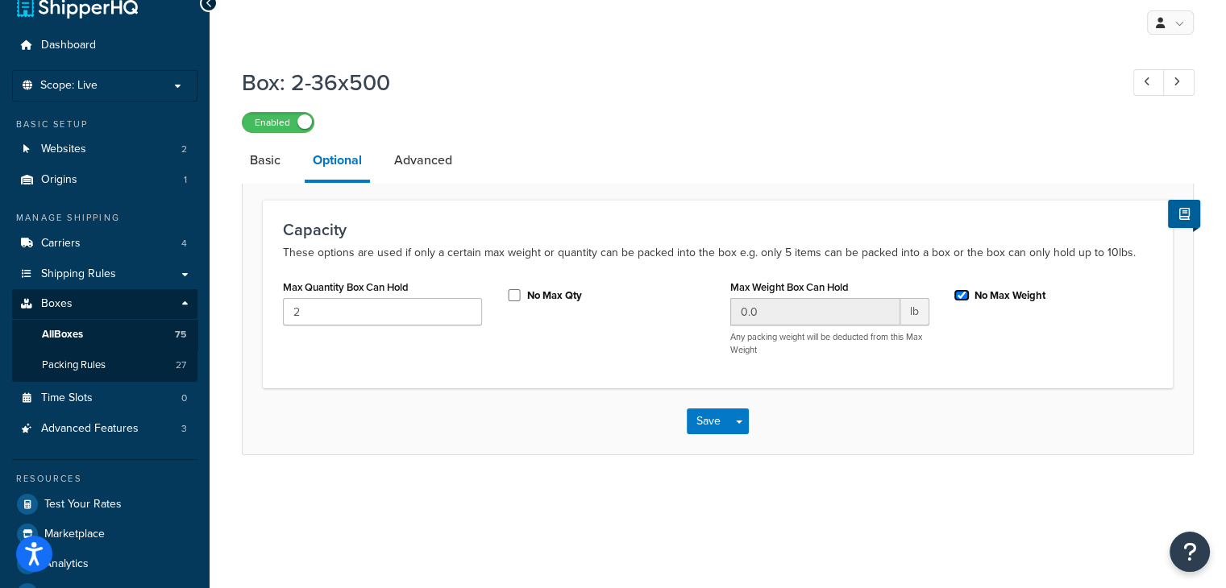
click at [959, 296] on input "No Max Weight" at bounding box center [962, 295] width 16 height 12
checkbox input "false"
drag, startPoint x: 772, startPoint y: 319, endPoint x: 589, endPoint y: 309, distance: 183.3
click at [589, 309] on div "Max Quantity Box Can Hold 2 No Max Qty Max Weight Box Can Hold 0.0 lb Any packi…" at bounding box center [718, 322] width 894 height 93
type input "34"
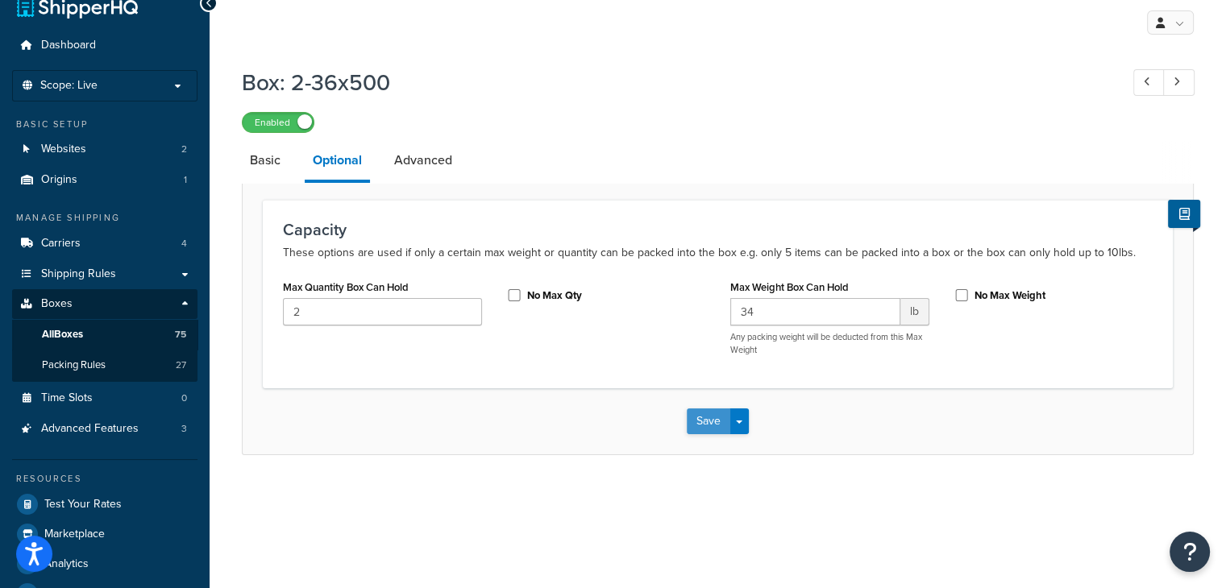
click at [701, 426] on button "Save" at bounding box center [709, 422] width 44 height 26
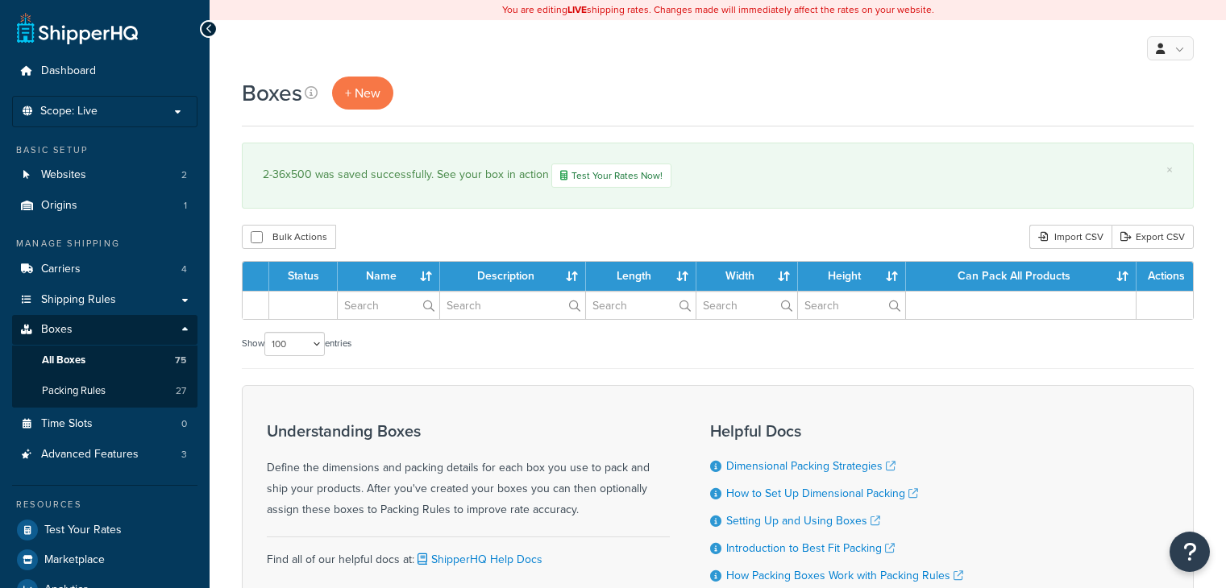
select select "100"
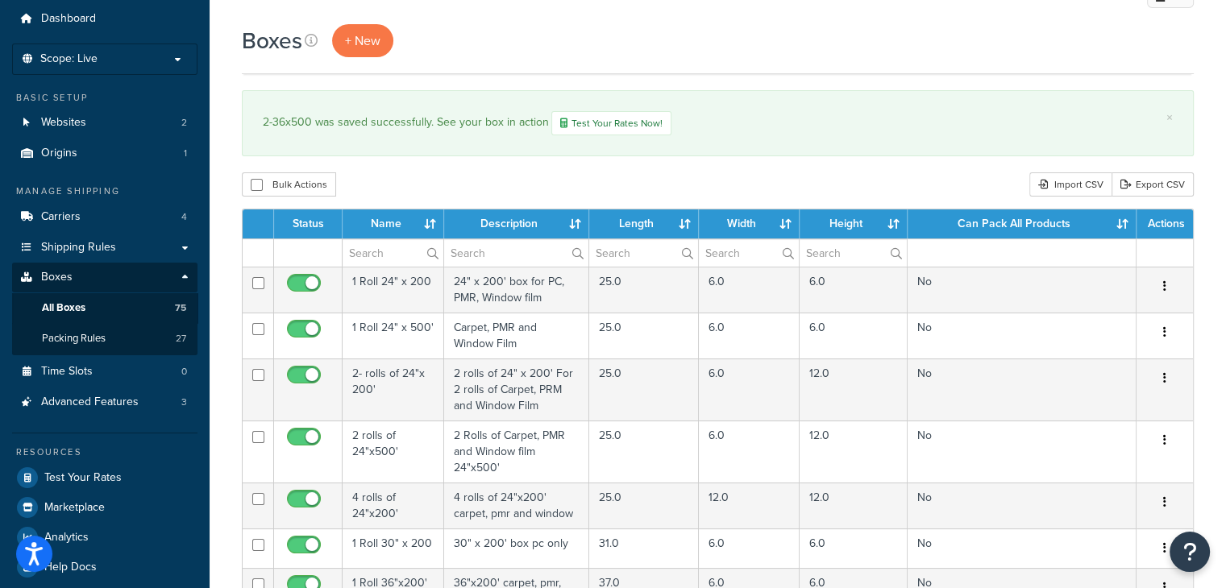
scroll to position [161, 0]
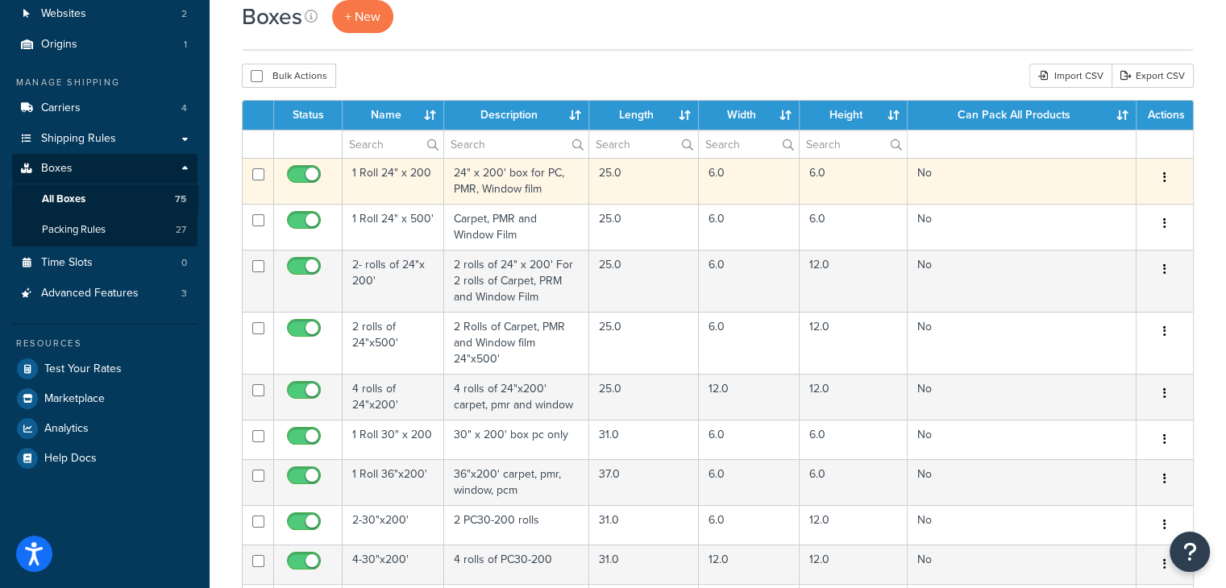
click at [482, 181] on td "24" x 200' box for PC, PMR, Window film" at bounding box center [516, 181] width 145 height 46
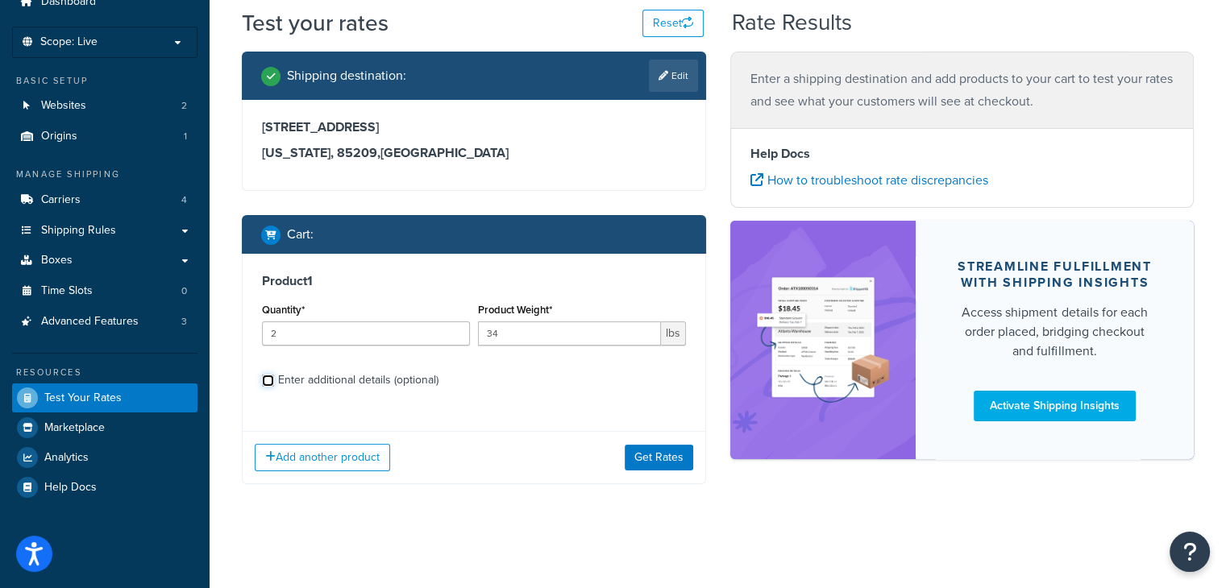
click at [263, 375] on input "Enter additional details (optional)" at bounding box center [268, 381] width 12 height 12
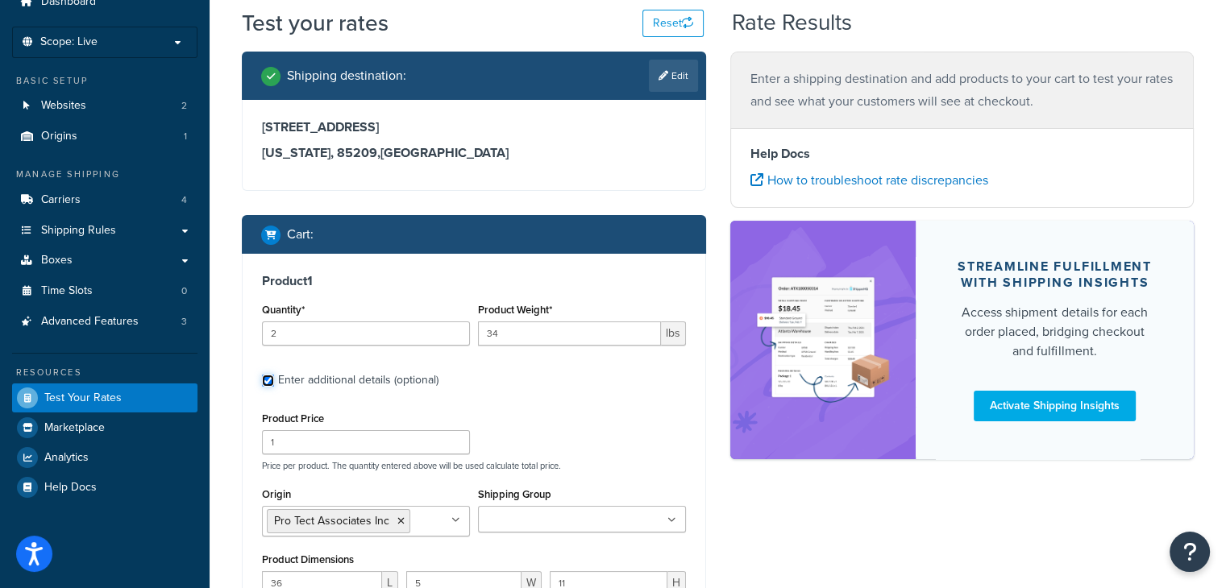
click at [270, 378] on input "Enter additional details (optional)" at bounding box center [268, 381] width 12 height 12
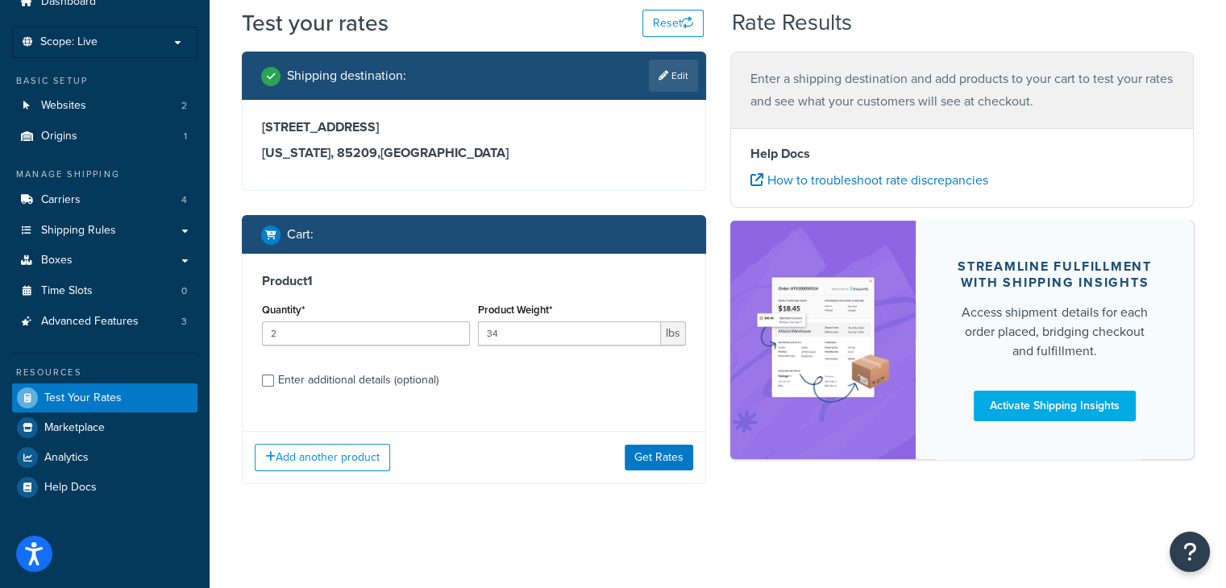
click at [274, 385] on div "Enter additional details (optional)" at bounding box center [474, 379] width 424 height 26
click at [269, 378] on input "Enter additional details (optional)" at bounding box center [268, 381] width 12 height 12
checkbox input "true"
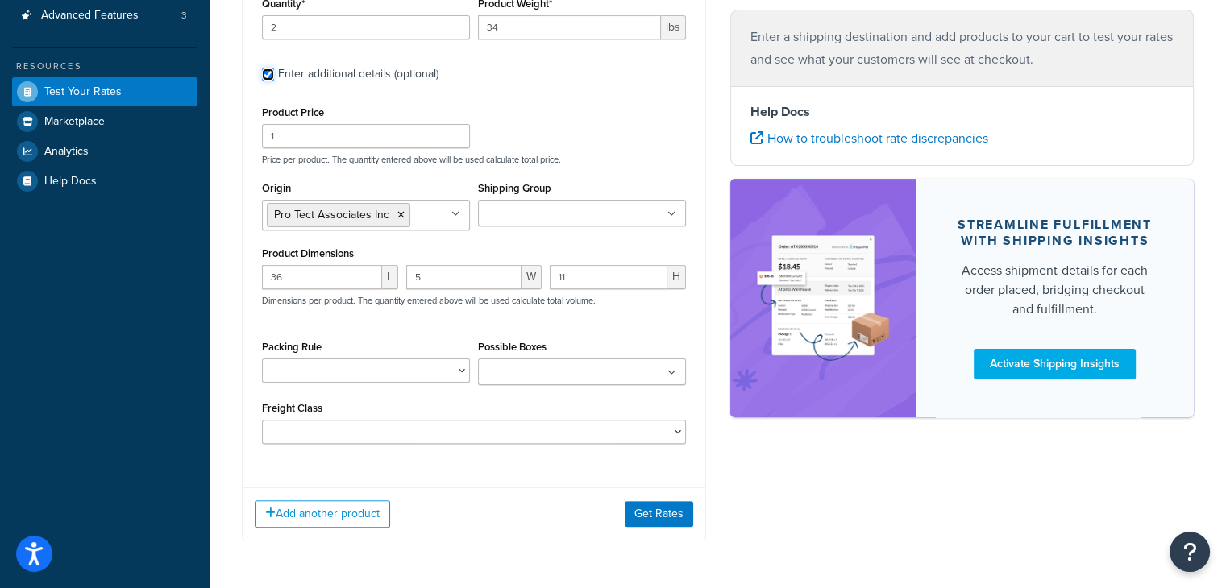
scroll to position [385, 0]
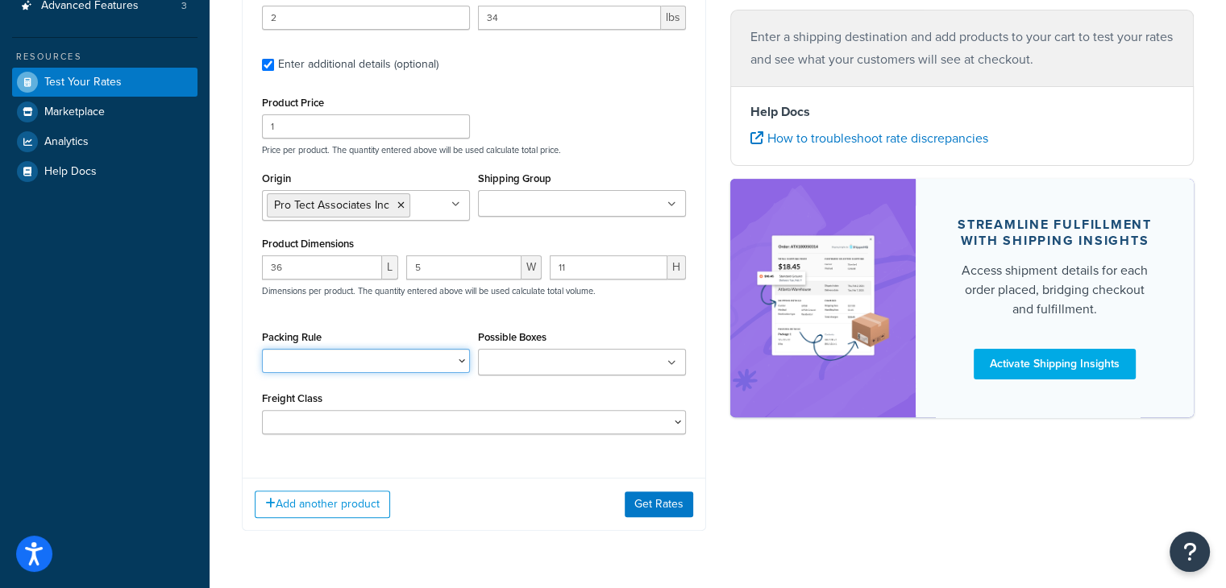
click at [462, 363] on select "24-200 PC Window and PMR 24x500 PC Windows PMR 30 X 200 36 x 500 PC Windows PMR…" at bounding box center [366, 361] width 208 height 24
select select "77852"
click at [262, 349] on select "24-200 PC Window and PMR 24x500 PC Windows PMR 30 X 200 36 x 500 PC Windows PMR…" at bounding box center [366, 361] width 208 height 24
click at [462, 365] on select "24-200 PC Window and PMR 24x500 PC Windows PMR 30 X 200 36 x 500 PC Windows PMR…" at bounding box center [366, 361] width 208 height 24
click at [401, 364] on select "24-200 PC Window and PMR 24x500 PC Windows PMR 30 X 200 36 x 500 PC Windows PMR…" at bounding box center [366, 361] width 208 height 24
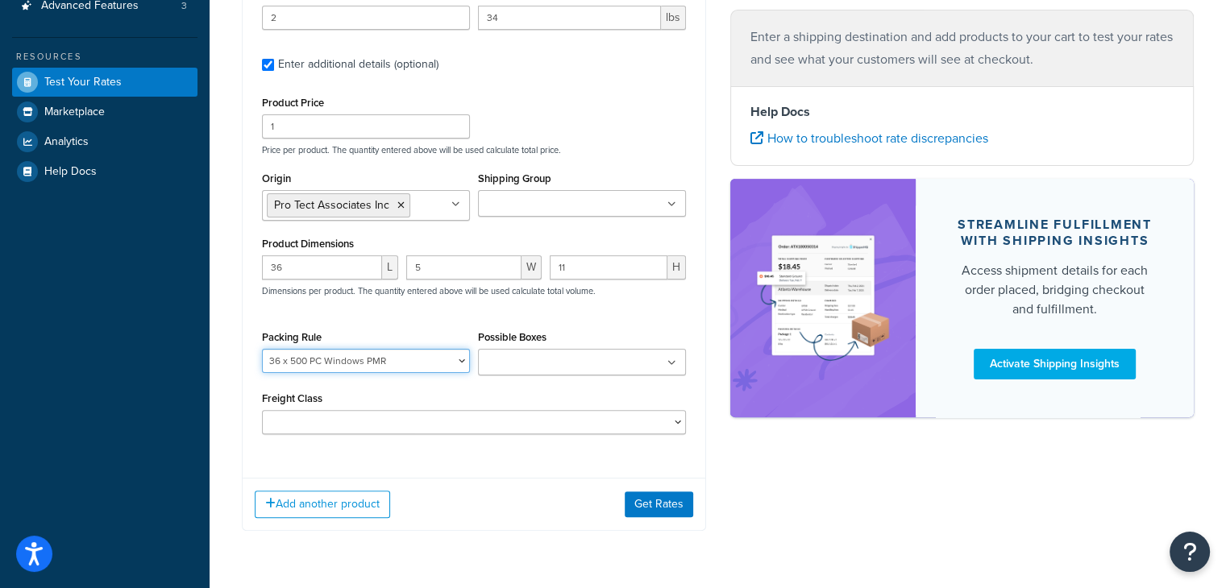
drag, startPoint x: 409, startPoint y: 365, endPoint x: 301, endPoint y: 368, distance: 108.1
click at [301, 368] on select "24-200 PC Window and PMR 24x500 PC Windows PMR 30 X 200 36 x 500 PC Windows PMR…" at bounding box center [366, 361] width 208 height 24
click at [503, 388] on div "Product Price 1 Price per product. The quantity entered above will be used calc…" at bounding box center [474, 263] width 424 height 343
click at [674, 372] on ul at bounding box center [582, 362] width 208 height 27
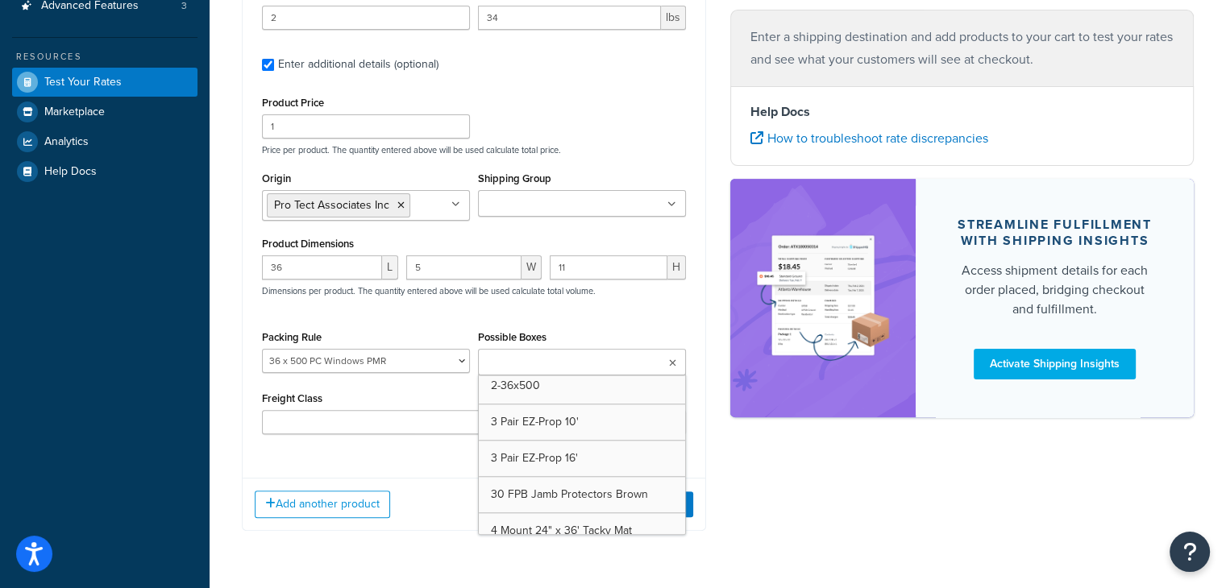
scroll to position [1773, 0]
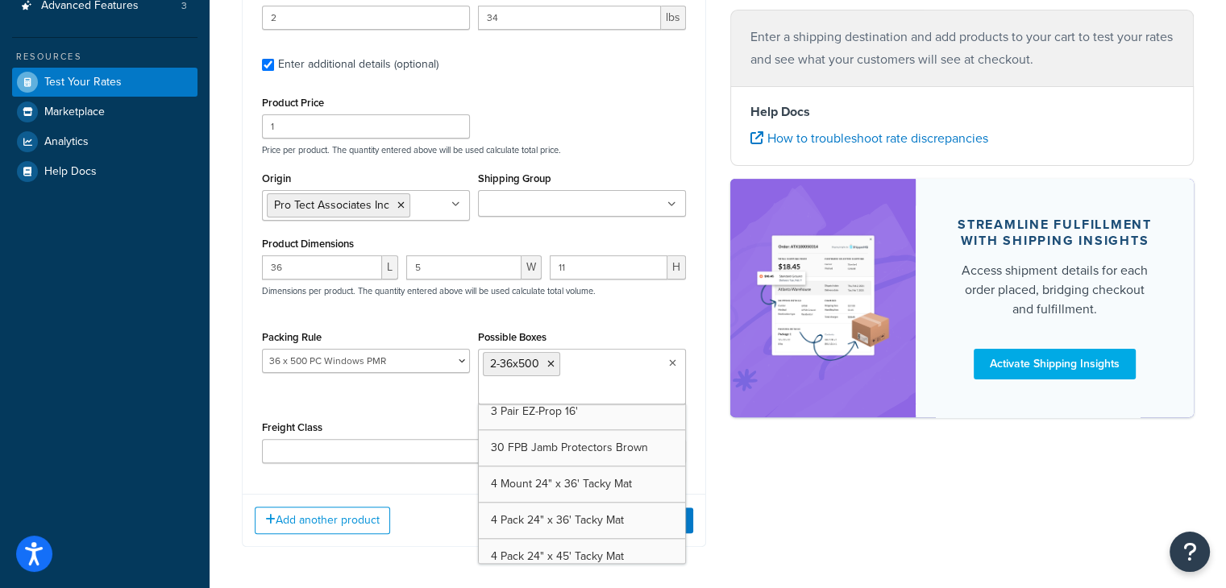
click at [410, 397] on div "Packing Rule 24-200 PC Window and PMR 24x500 PC Windows PMR 30 X 200 36 x 500 P…" at bounding box center [474, 371] width 432 height 90
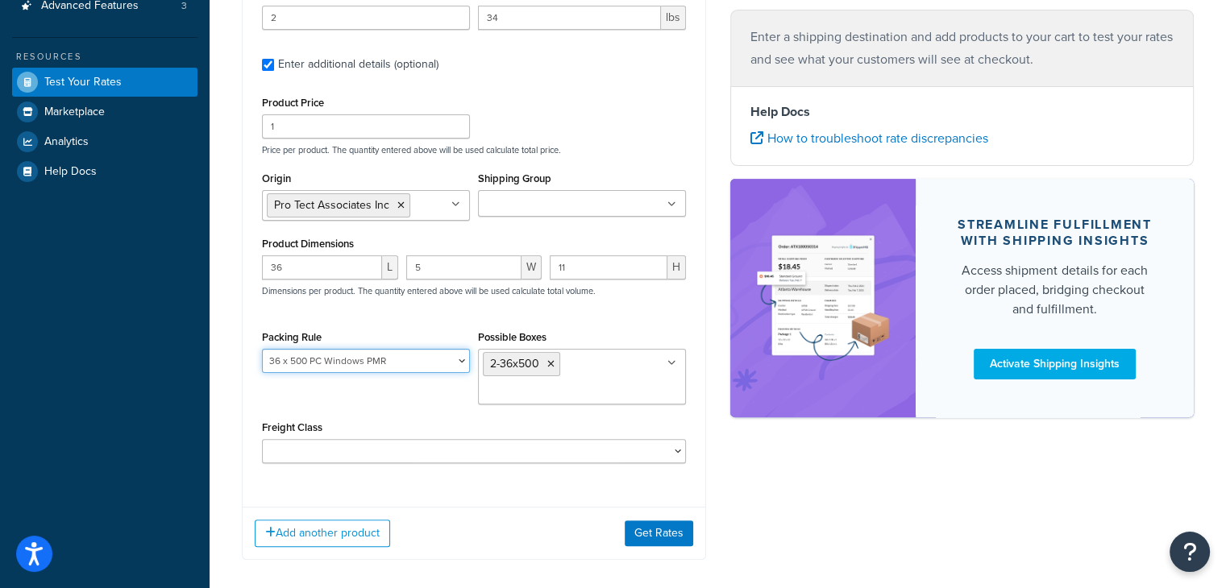
click at [414, 360] on select "24-200 PC Window and PMR 24x500 PC Windows PMR 30 X 200 36 x 500 PC Windows PMR…" at bounding box center [366, 361] width 208 height 24
click at [394, 362] on select "24-200 PC Window and PMR 24x500 PC Windows PMR 30 X 200 36 x 500 PC Windows PMR…" at bounding box center [366, 361] width 208 height 24
drag, startPoint x: 354, startPoint y: 359, endPoint x: 322, endPoint y: 360, distance: 31.5
click at [322, 360] on select "24-200 PC Window and PMR 24x500 PC Windows PMR 30 X 200 36 x 500 PC Windows PMR…" at bounding box center [366, 361] width 208 height 24
select select
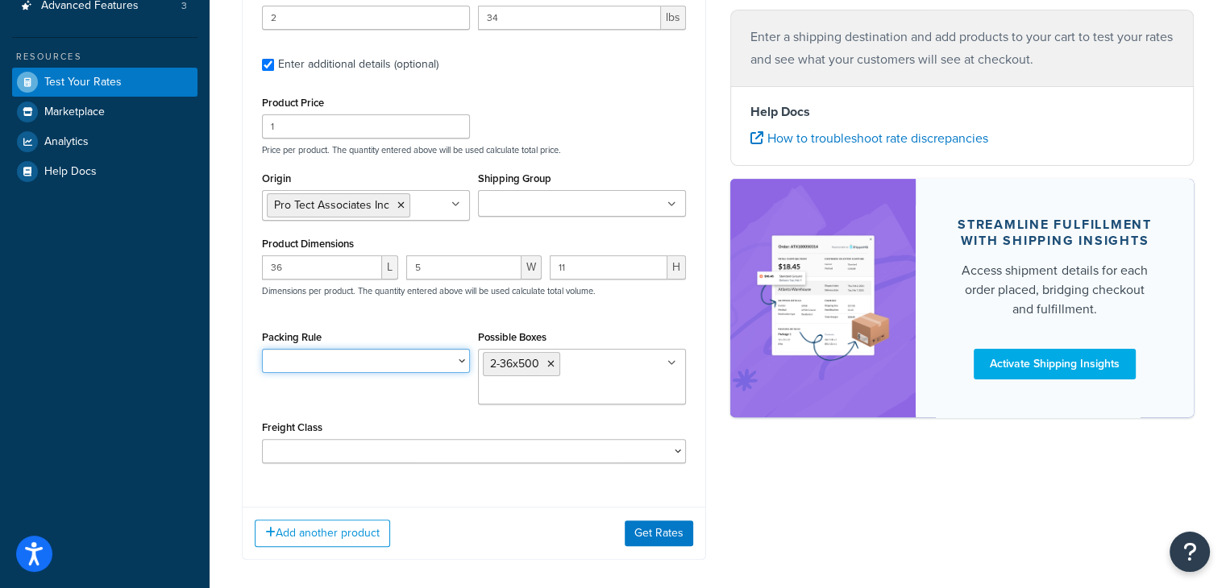
click at [262, 349] on select "24-200 PC Window and PMR 24x500 PC Windows PMR 30 X 200 36 x 500 PC Windows PMR…" at bounding box center [366, 361] width 208 height 24
click at [462, 314] on div "Product Price 1 Price per product. The quantity entered above will be used calc…" at bounding box center [474, 278] width 424 height 372
click at [654, 534] on button "Get Rates" at bounding box center [659, 534] width 69 height 26
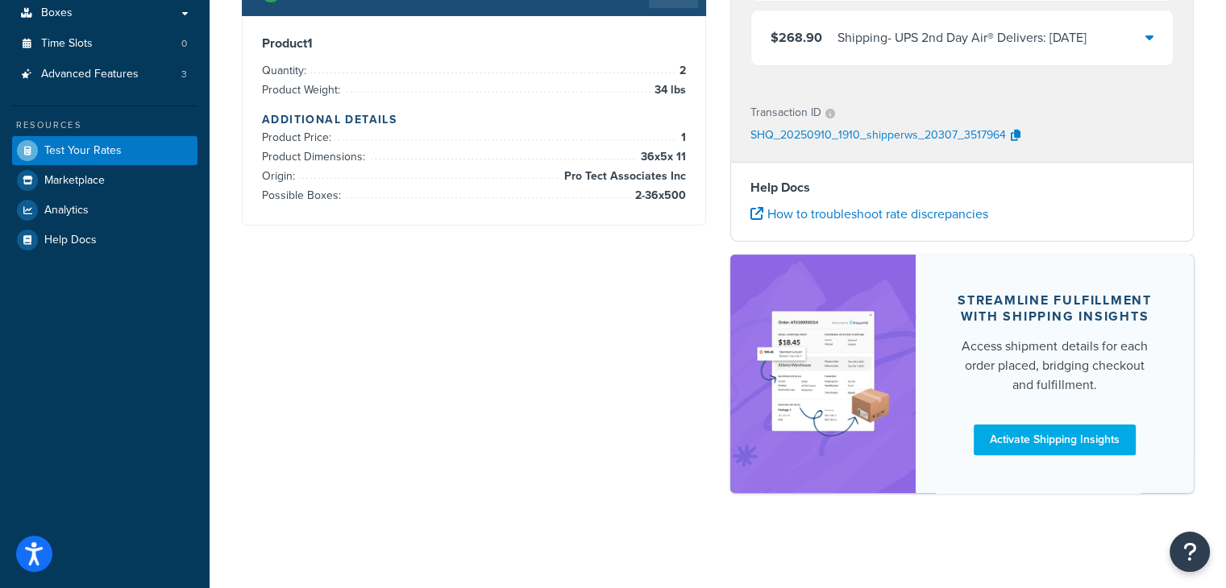
scroll to position [0, 0]
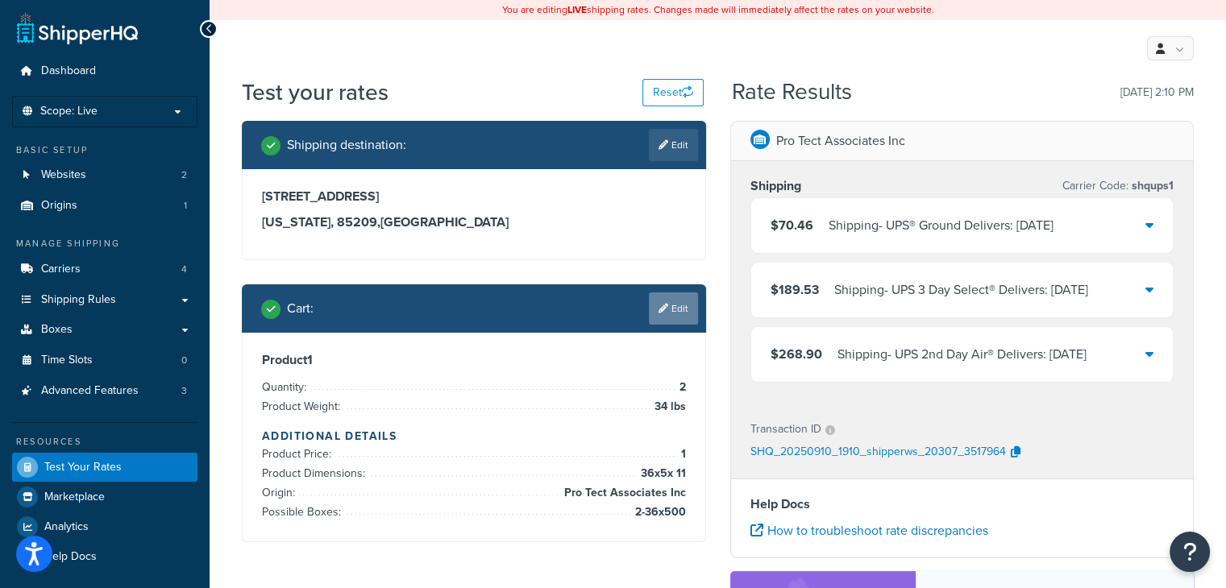
click at [679, 318] on link "Edit" at bounding box center [673, 309] width 49 height 32
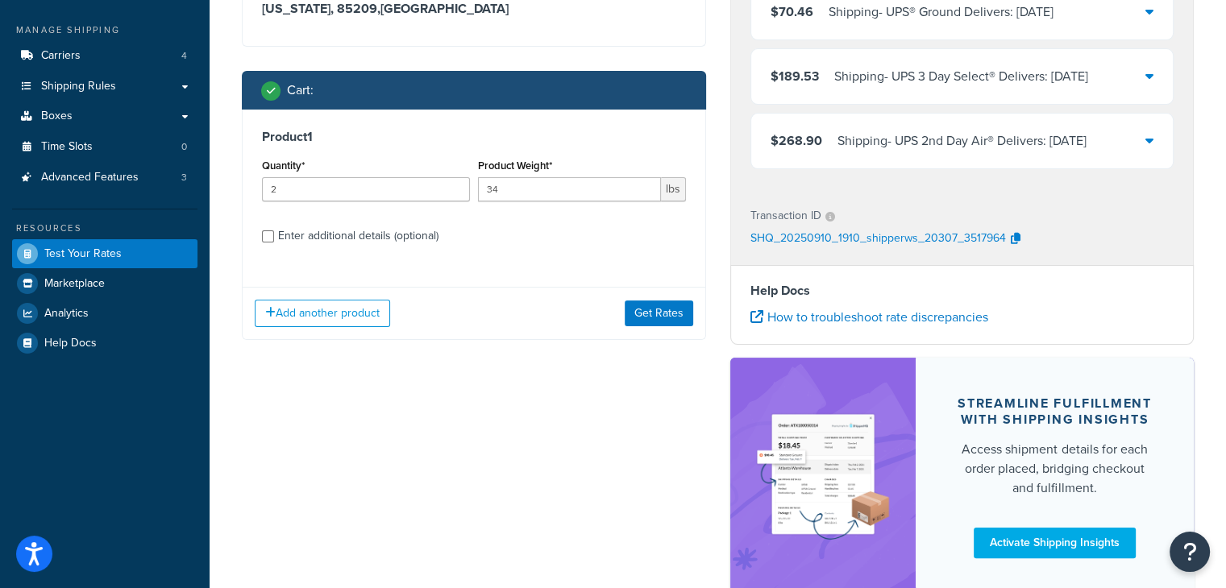
scroll to position [242, 0]
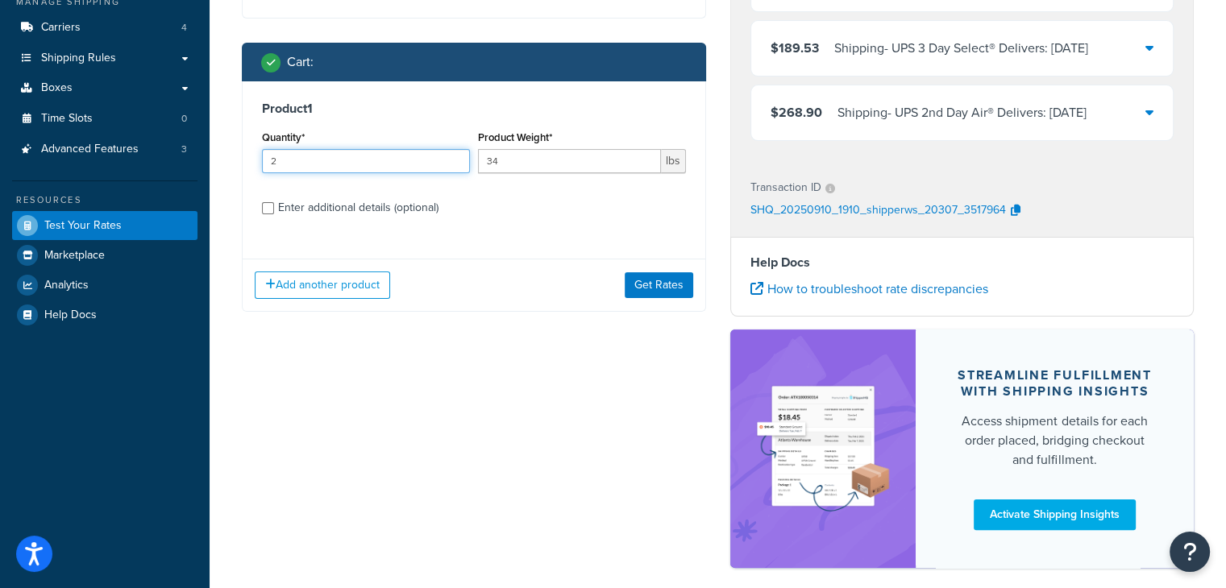
click at [304, 153] on input "2" at bounding box center [366, 161] width 208 height 24
type input "1"
click at [518, 158] on input "34" at bounding box center [569, 161] width 183 height 24
type input "3"
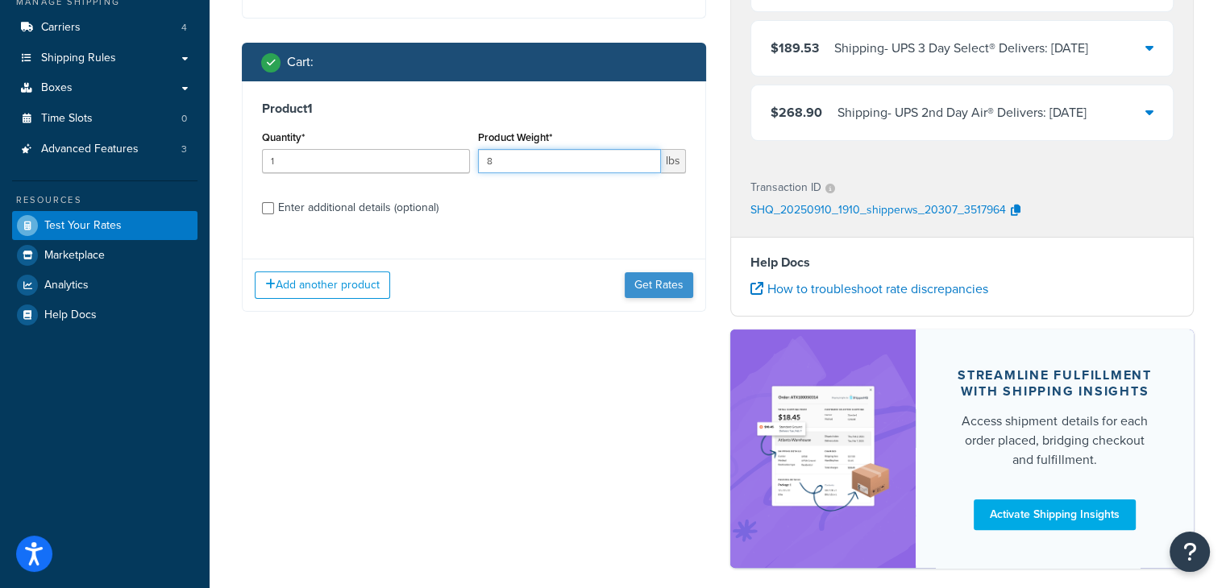
type input "8"
click at [659, 293] on button "Get Rates" at bounding box center [659, 285] width 69 height 26
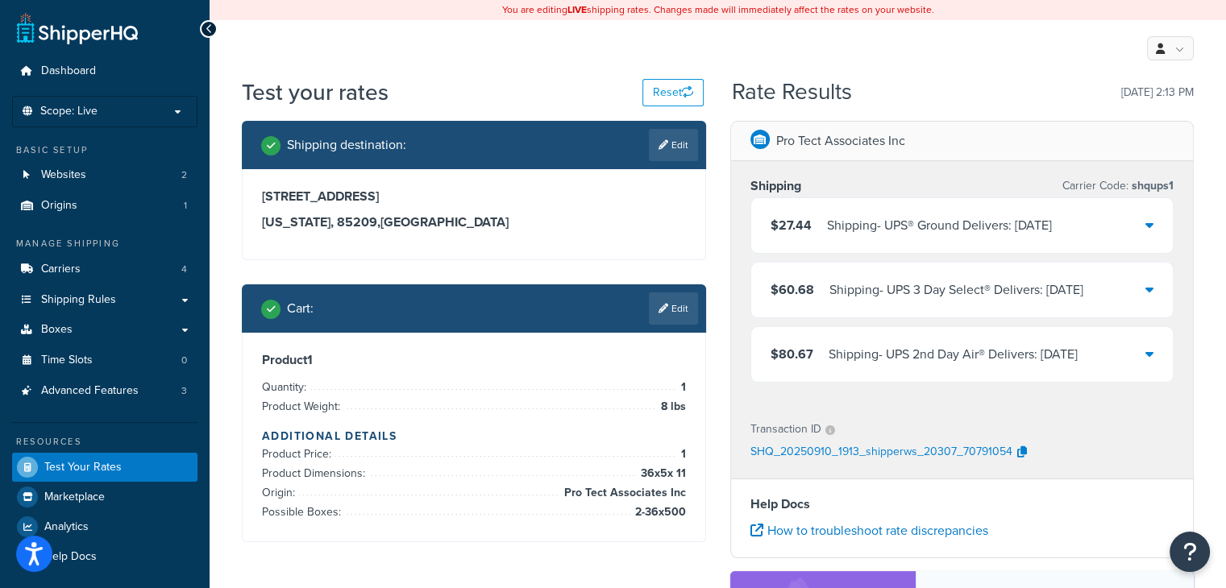
scroll to position [161, 0]
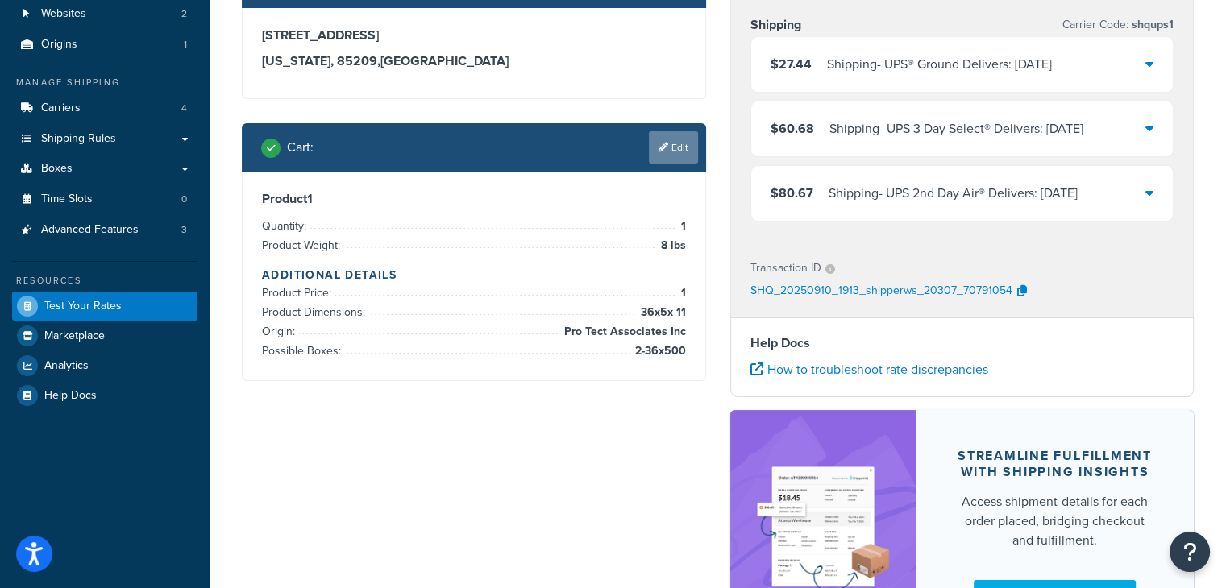
click at [669, 146] on link "Edit" at bounding box center [673, 147] width 49 height 32
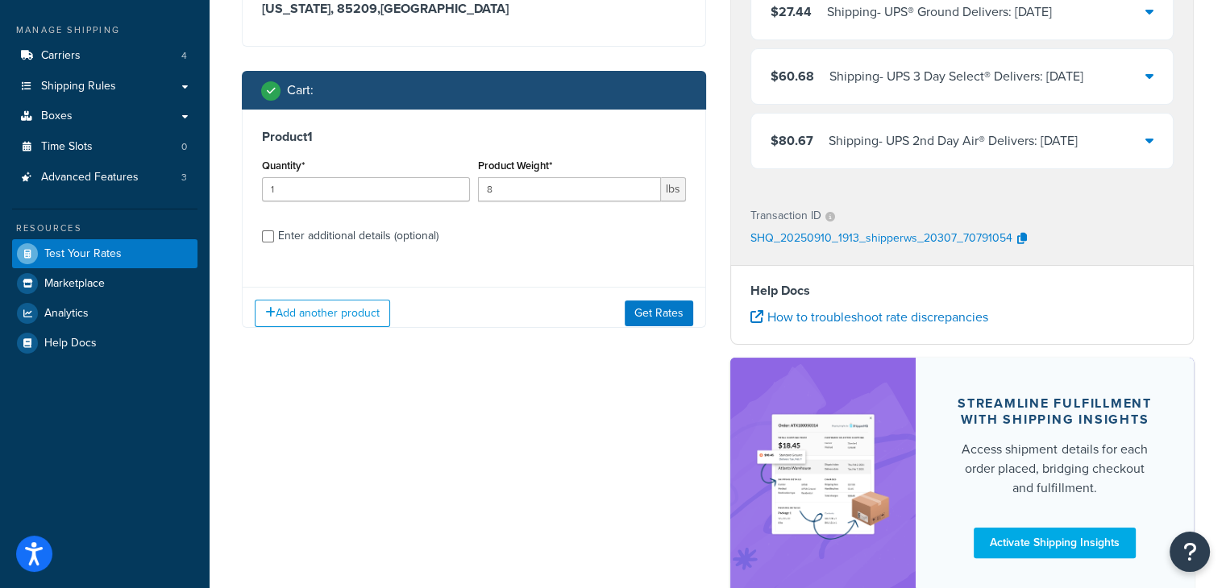
scroll to position [242, 0]
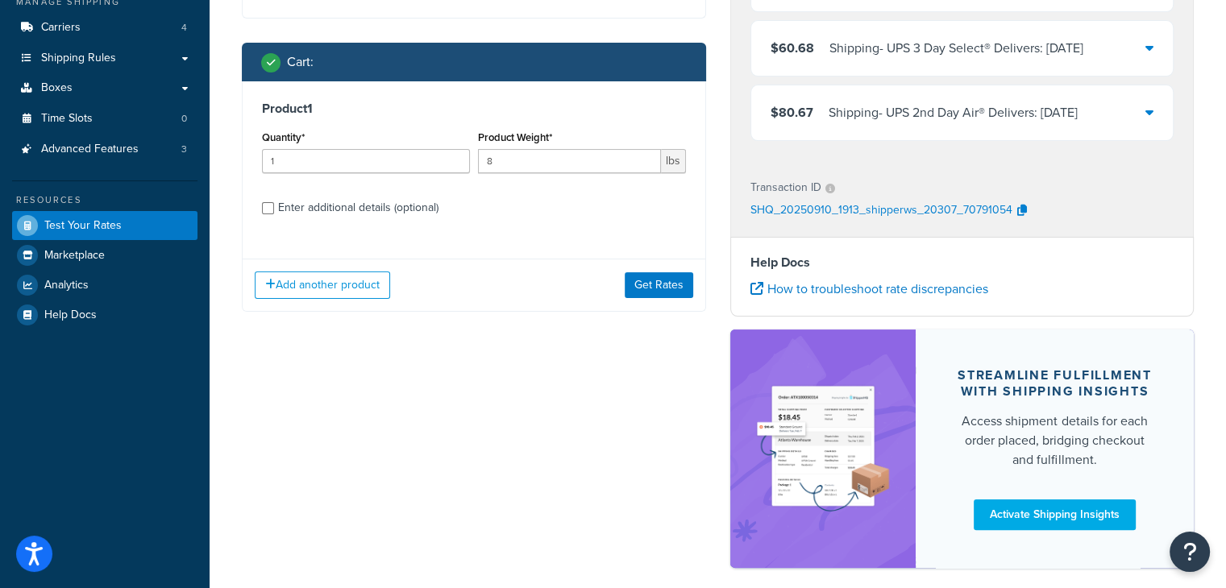
click at [264, 215] on div "Enter additional details (optional)" at bounding box center [474, 206] width 424 height 26
click at [265, 212] on input "Enter additional details (optional)" at bounding box center [268, 208] width 12 height 12
checkbox input "true"
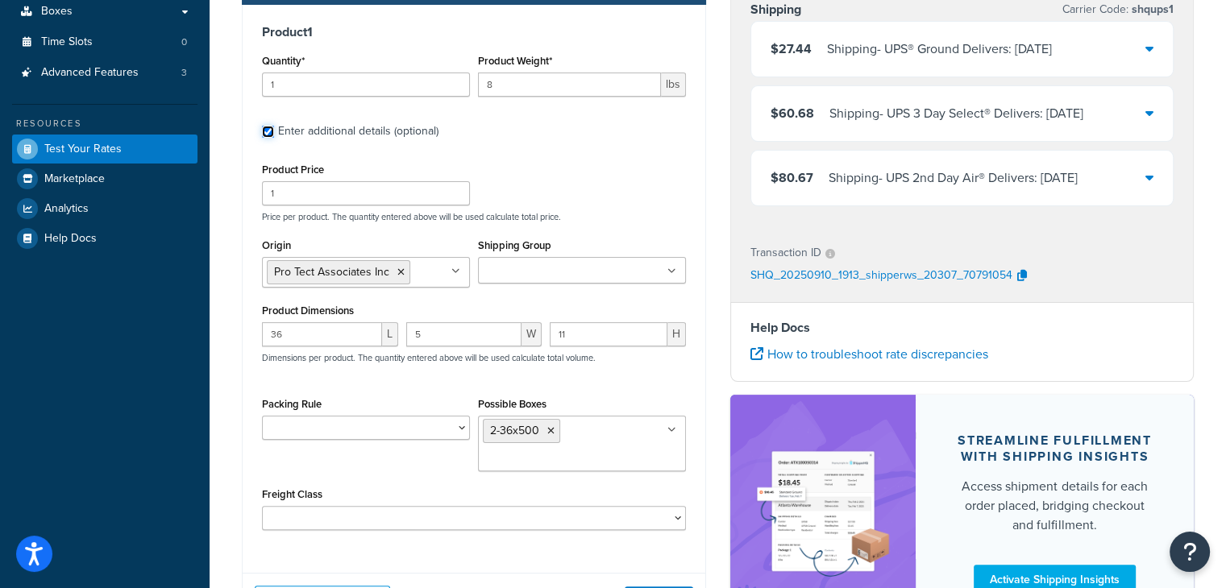
scroll to position [322, 0]
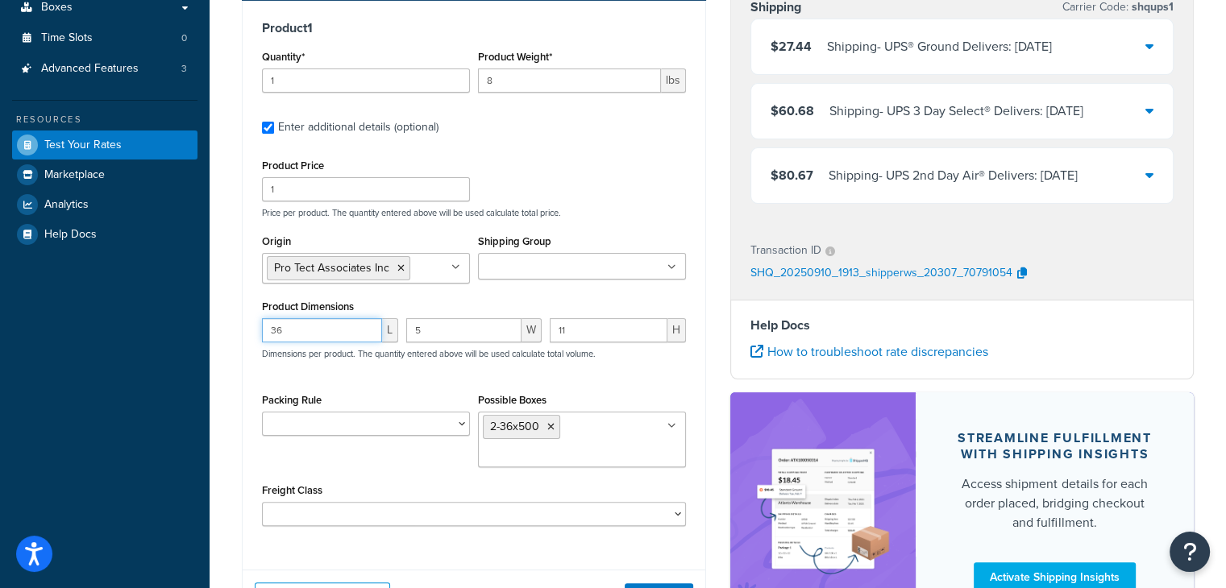
drag, startPoint x: 260, startPoint y: 334, endPoint x: 207, endPoint y: 333, distance: 52.4
click at [208, 333] on div "Dashboard Scope: Live Basic Setup Websites 2 Origins 1 Manage Shipping Carriers…" at bounding box center [613, 203] width 1226 height 1050
type input "24"
type input "5"
click at [555, 428] on li "2-36x500" at bounding box center [521, 427] width 77 height 24
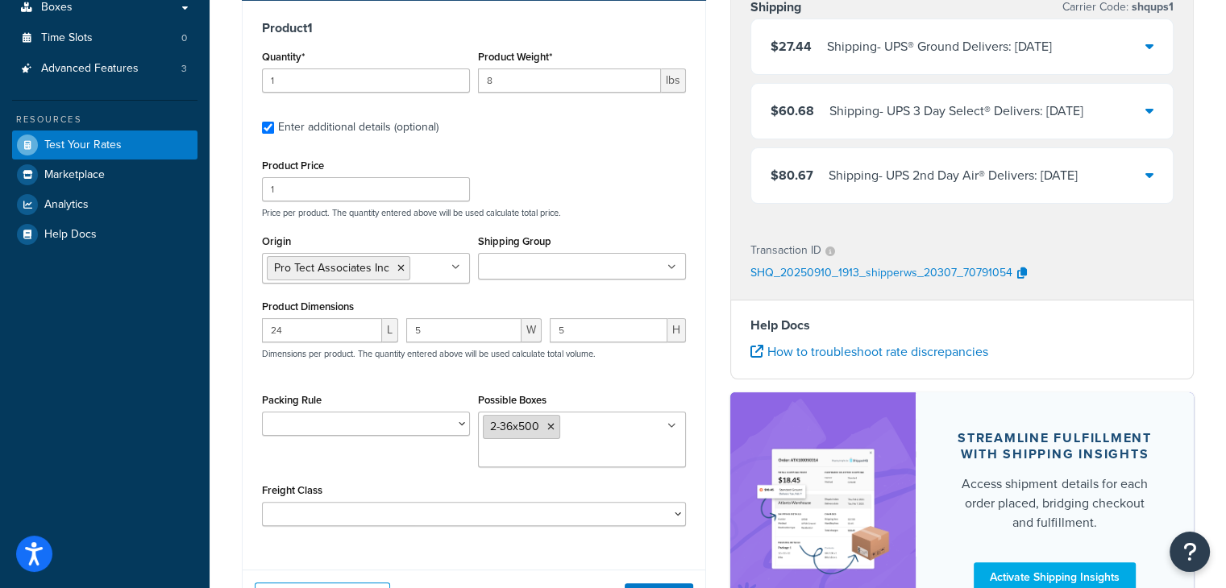
click at [554, 426] on li "2-36x500" at bounding box center [521, 427] width 77 height 24
click at [551, 426] on icon at bounding box center [550, 427] width 7 height 10
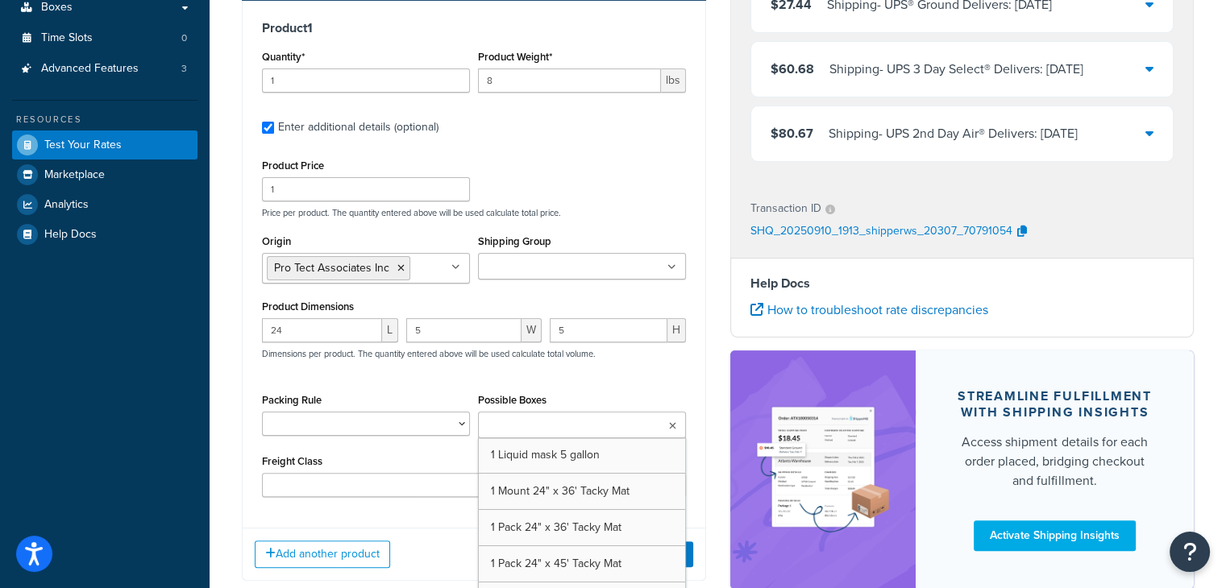
click at [594, 376] on div "Product Price 1 Price per product. The quantity entered above will be used calc…" at bounding box center [474, 326] width 424 height 342
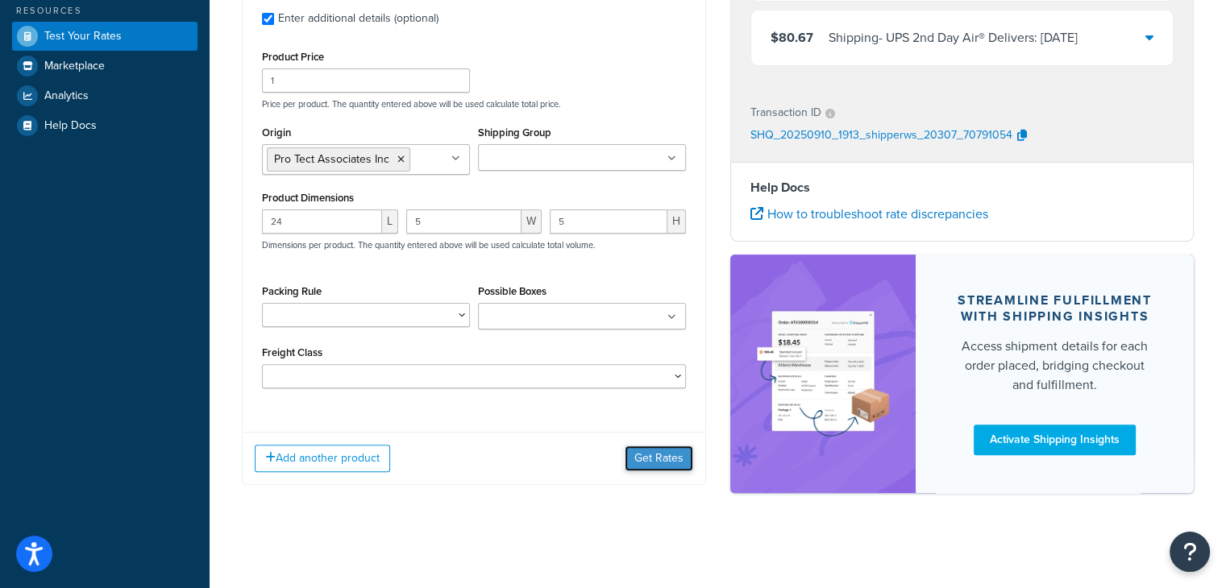
click at [652, 456] on button "Get Rates" at bounding box center [659, 459] width 69 height 26
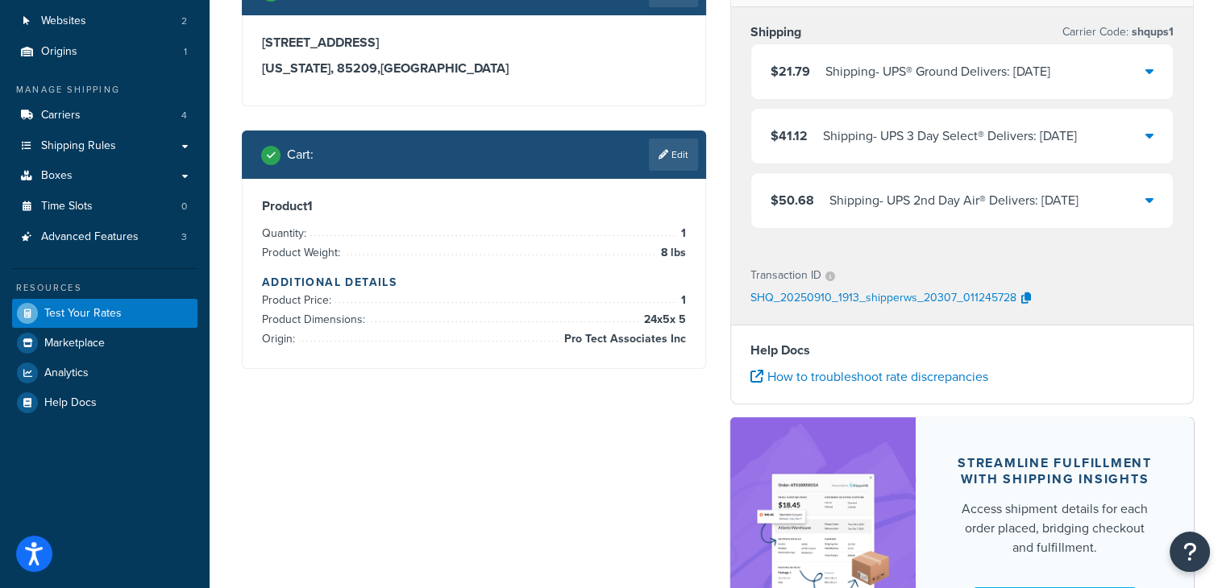
scroll to position [161, 0]
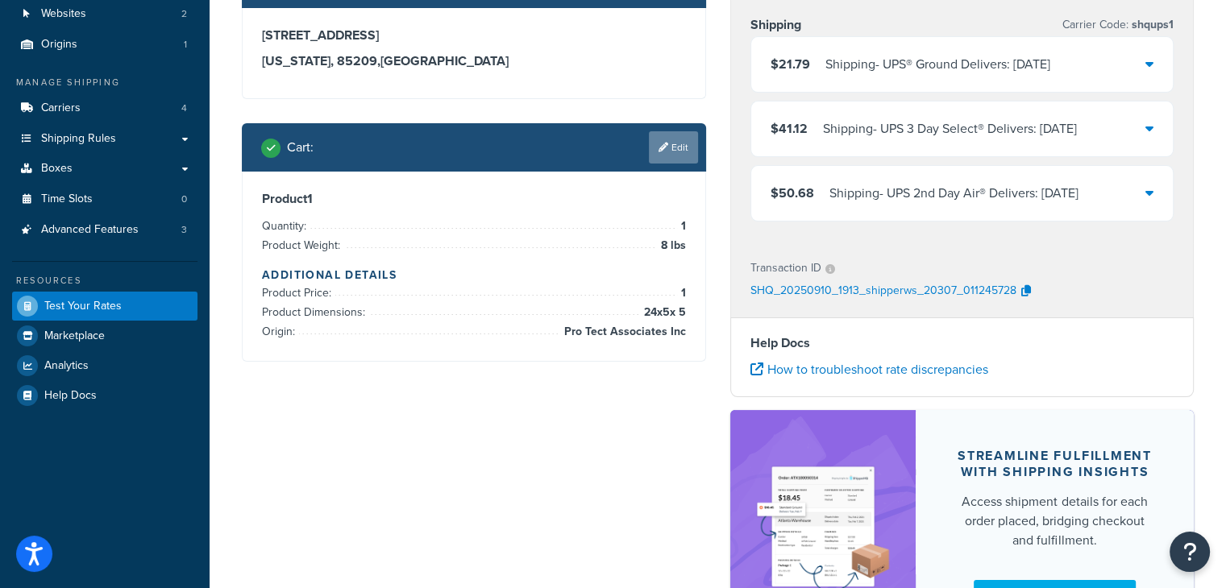
click at [678, 148] on link "Edit" at bounding box center [673, 147] width 49 height 32
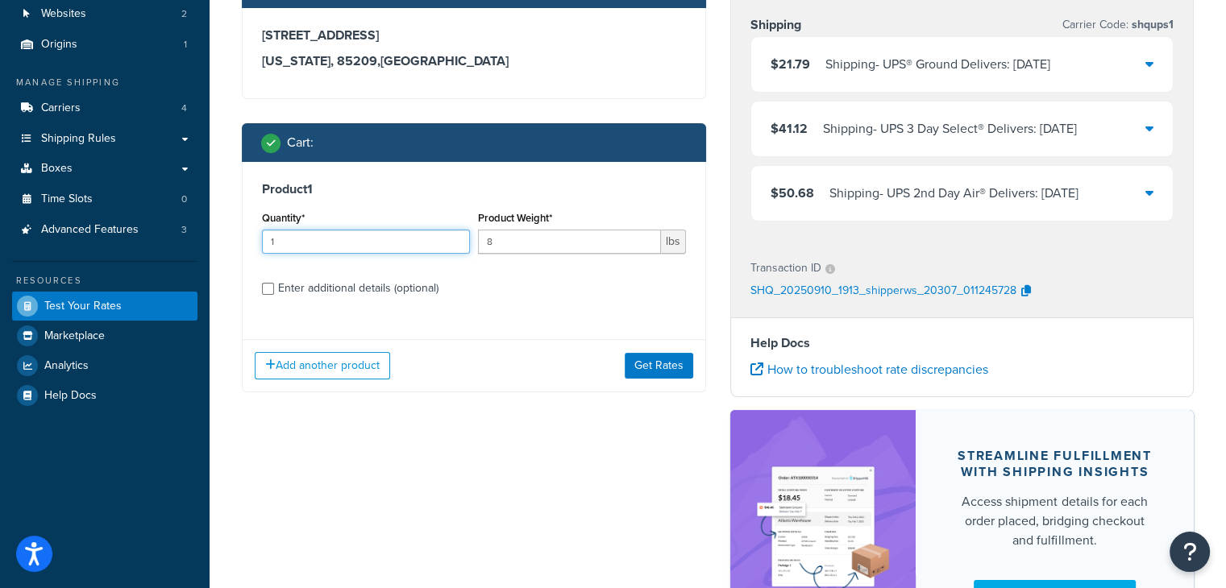
click at [331, 235] on input "1" at bounding box center [366, 242] width 208 height 24
drag, startPoint x: 516, startPoint y: 246, endPoint x: 455, endPoint y: 247, distance: 60.5
click at [459, 247] on div "Quantity* 1 Product Weight* 8 lbs" at bounding box center [474, 236] width 432 height 59
type input "34"
click at [272, 287] on input "Enter additional details (optional)" at bounding box center [268, 289] width 12 height 12
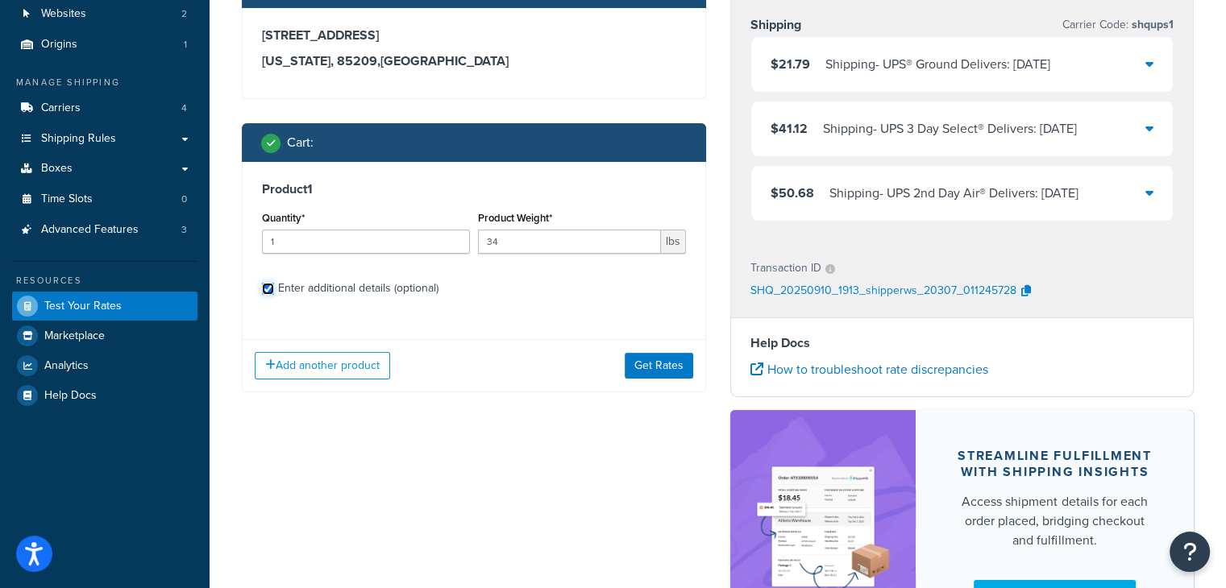
checkbox input "true"
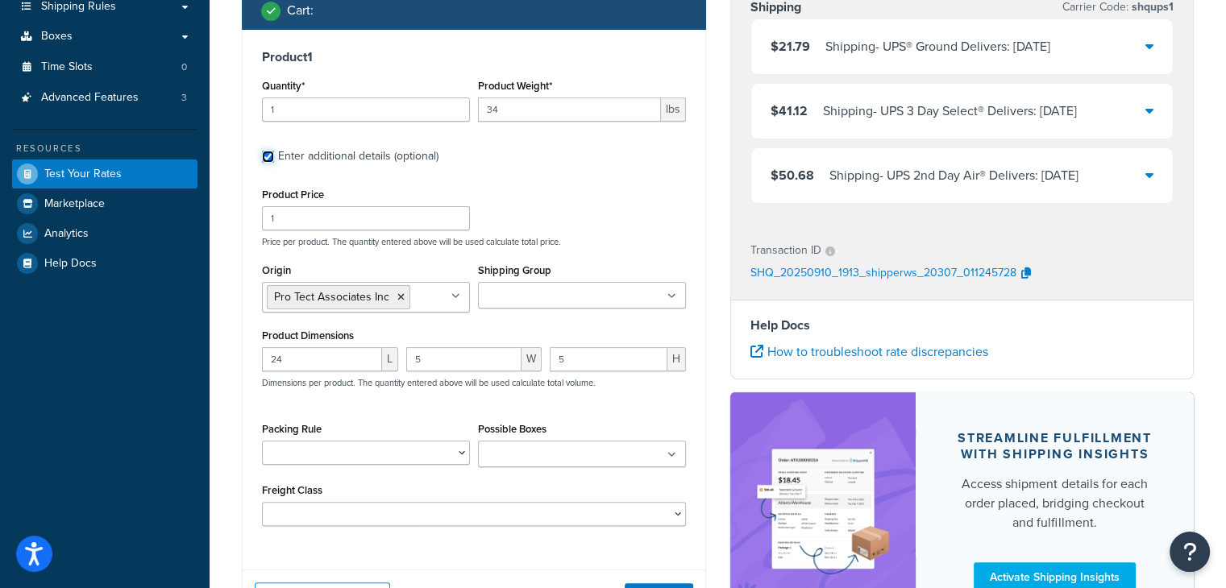
scroll to position [322, 0]
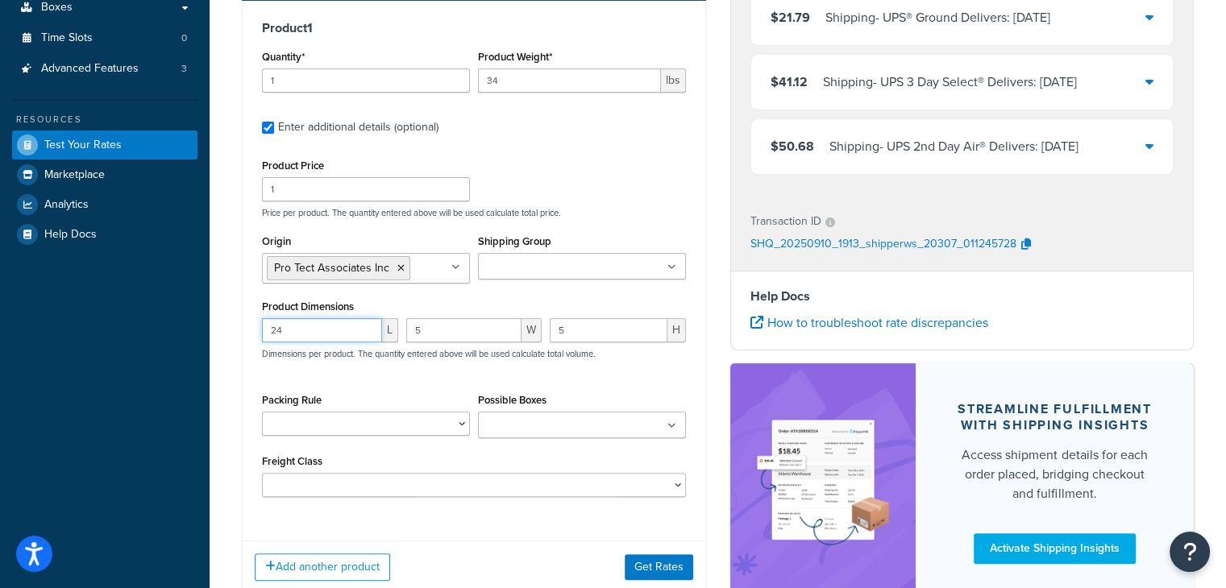
drag, startPoint x: 320, startPoint y: 334, endPoint x: 79, endPoint y: 339, distance: 241.1
click at [79, 339] on div "Dashboard Scope: Live Basic Setup Websites 2 Origins 1 Manage Shipping Carriers…" at bounding box center [613, 188] width 1226 height 1021
type input "36"
type input "1"
type input "5"
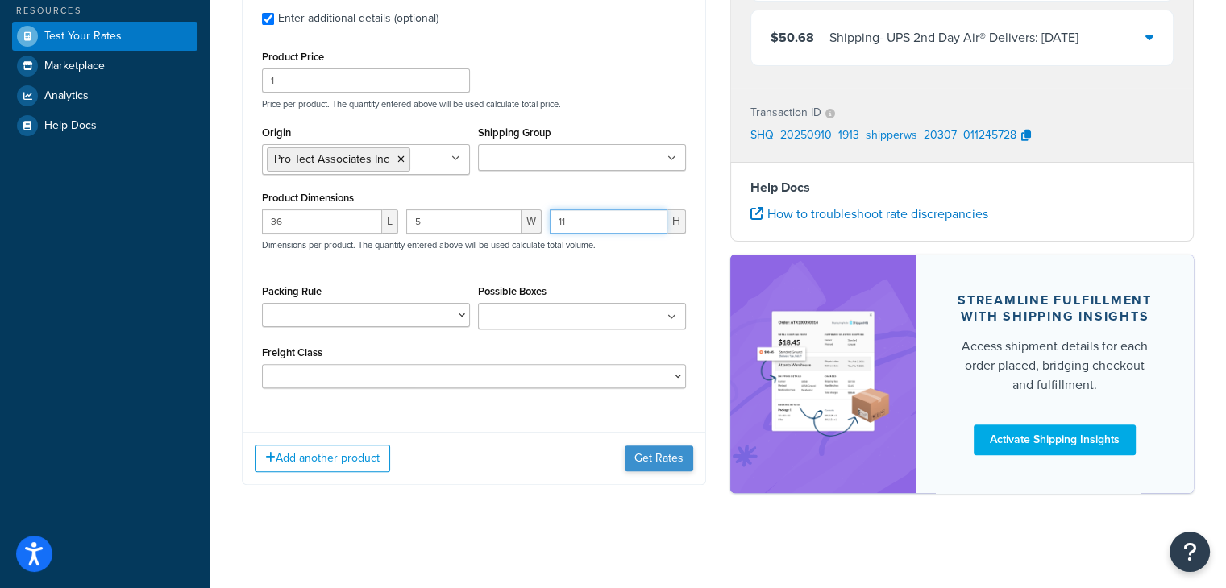
type input "11"
click at [674, 459] on button "Get Rates" at bounding box center [659, 459] width 69 height 26
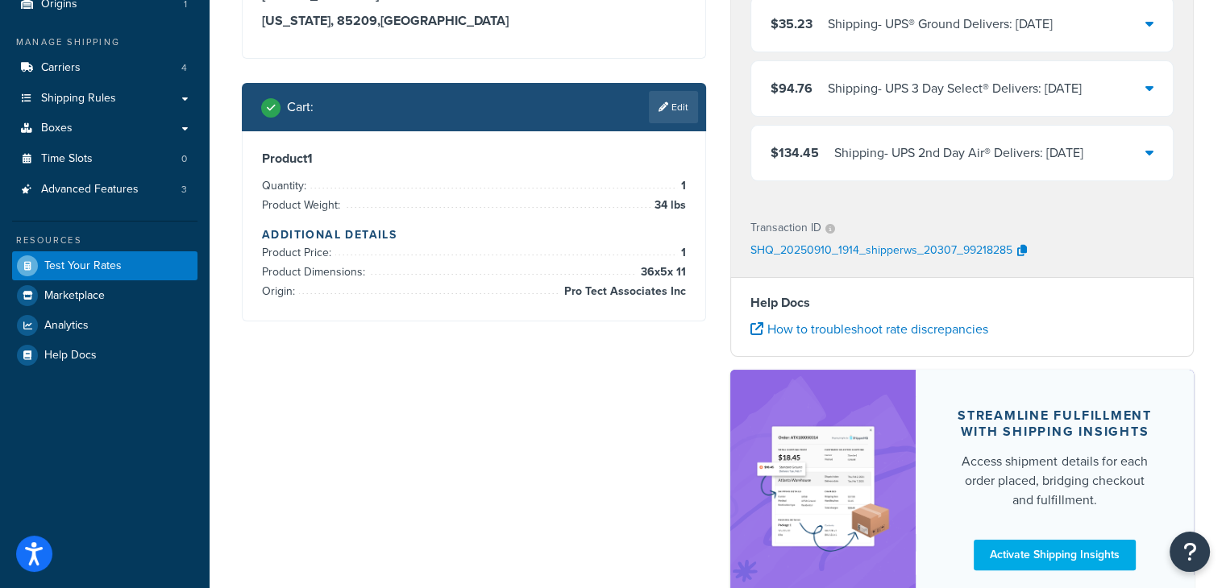
scroll to position [156, 0]
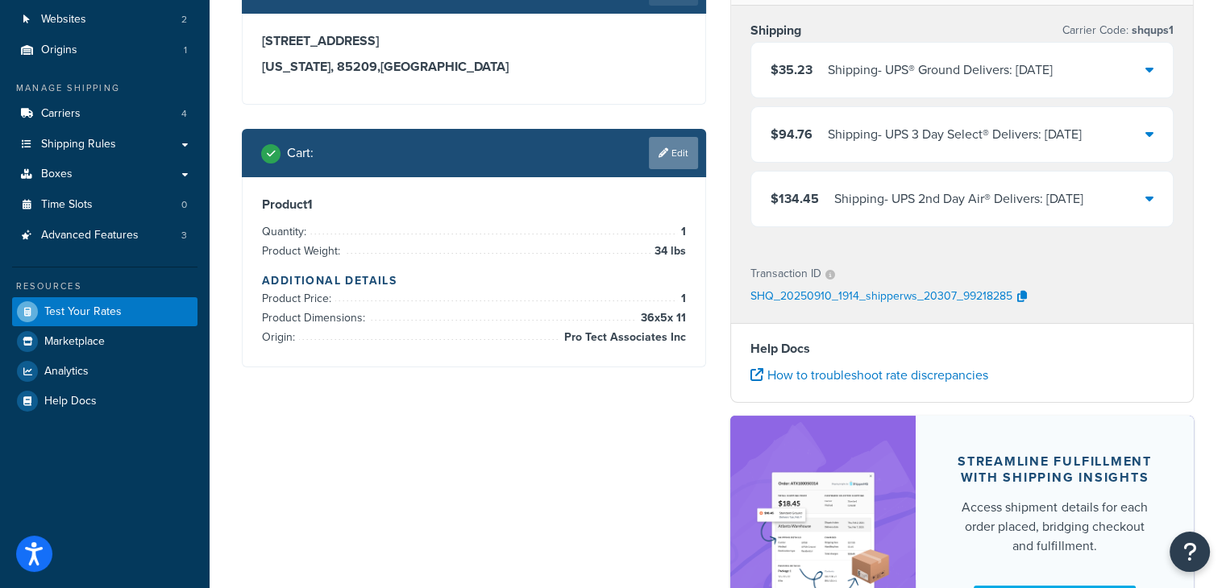
click at [677, 142] on link "Edit" at bounding box center [673, 153] width 49 height 32
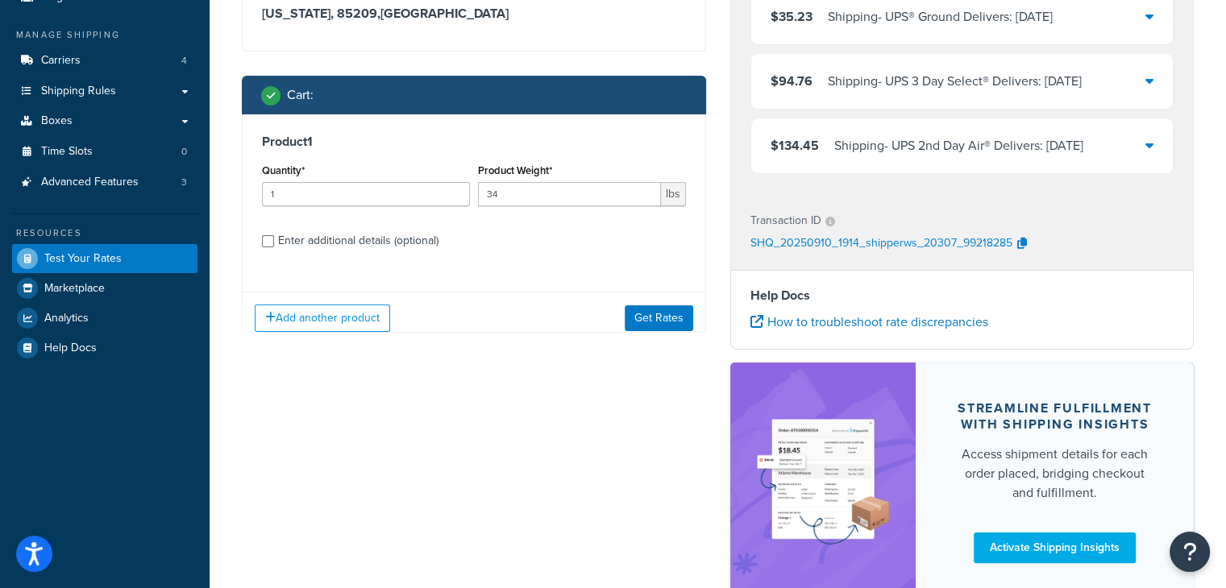
scroll to position [317, 0]
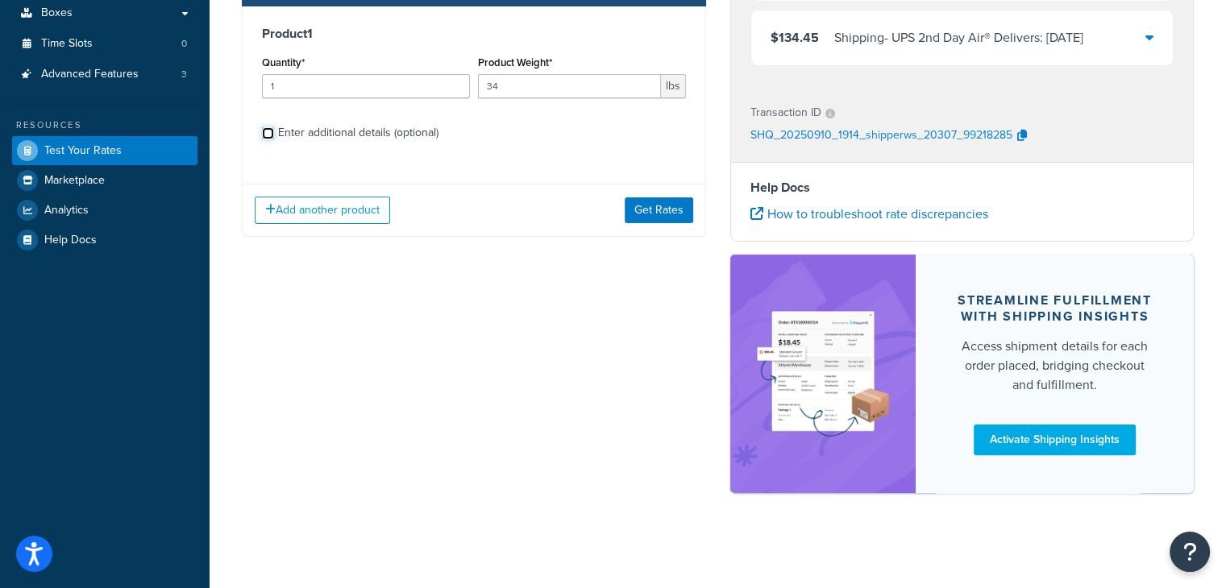
click at [268, 135] on input "Enter additional details (optional)" at bounding box center [268, 133] width 12 height 12
checkbox input "true"
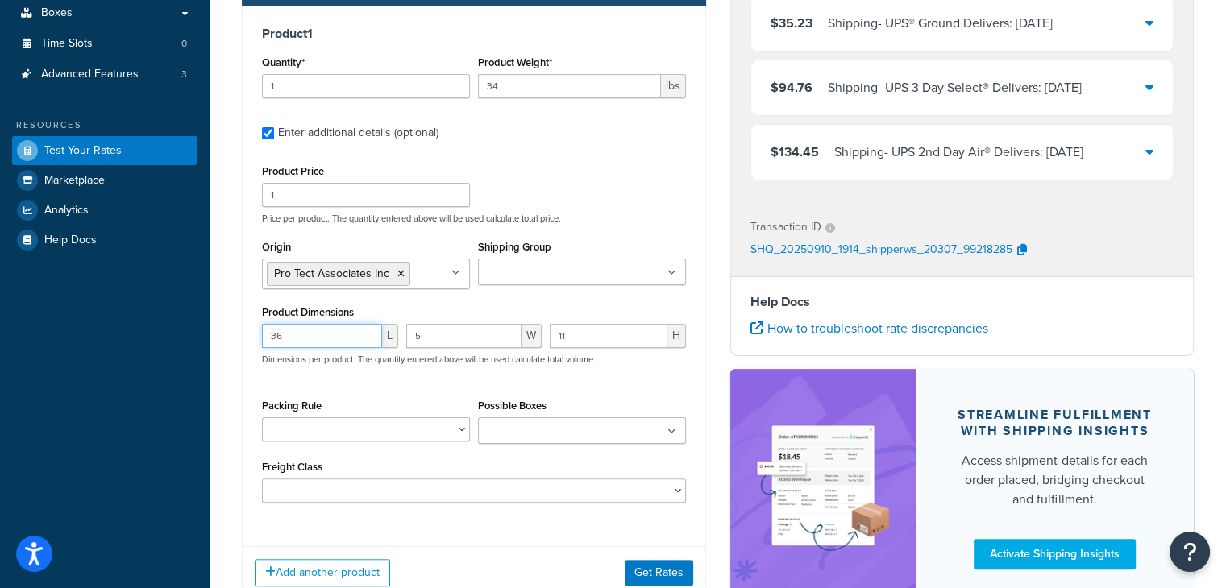
drag, startPoint x: 298, startPoint y: 339, endPoint x: 201, endPoint y: 339, distance: 97.5
click at [203, 339] on div "Dashboard Scope: Live Basic Setup Websites 2 Origins 1 Manage Shipping Carriers…" at bounding box center [613, 193] width 1226 height 1021
drag, startPoint x: 435, startPoint y: 326, endPoint x: 380, endPoint y: 330, distance: 55.0
click at [380, 330] on div "L 5 W 11 H Dimensions per product. The quantity entered above will be used calc…" at bounding box center [474, 353] width 432 height 59
drag, startPoint x: 580, startPoint y: 335, endPoint x: 523, endPoint y: 338, distance: 57.3
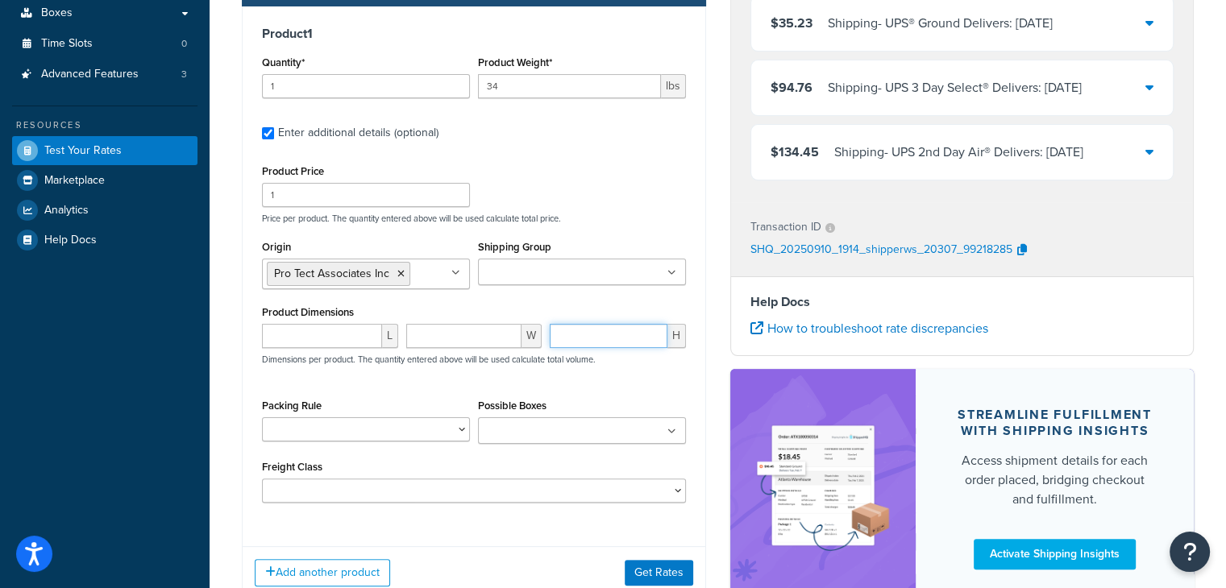
click at [523, 338] on div "L W H Dimensions per product. The quantity entered above will be used calculate…" at bounding box center [474, 353] width 432 height 59
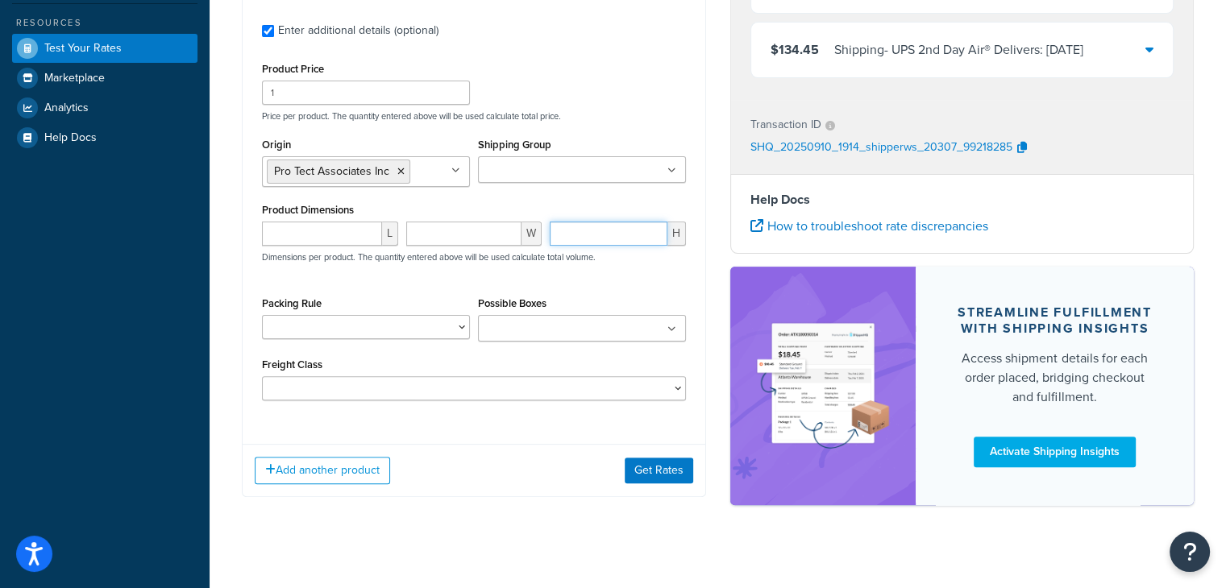
scroll to position [431, 0]
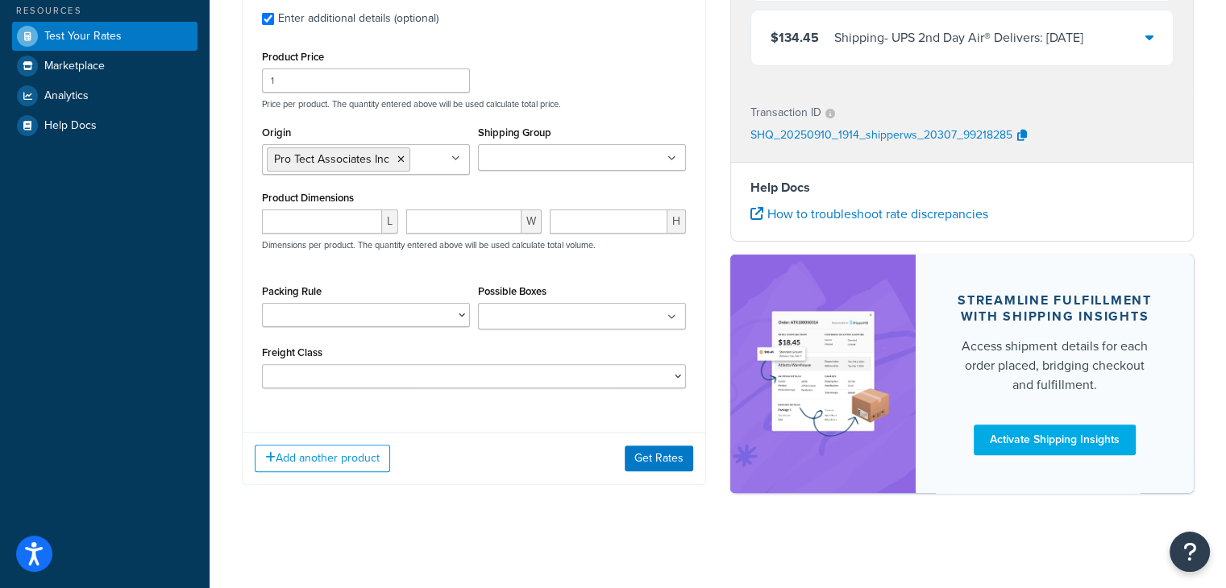
click at [674, 317] on icon at bounding box center [671, 318] width 9 height 10
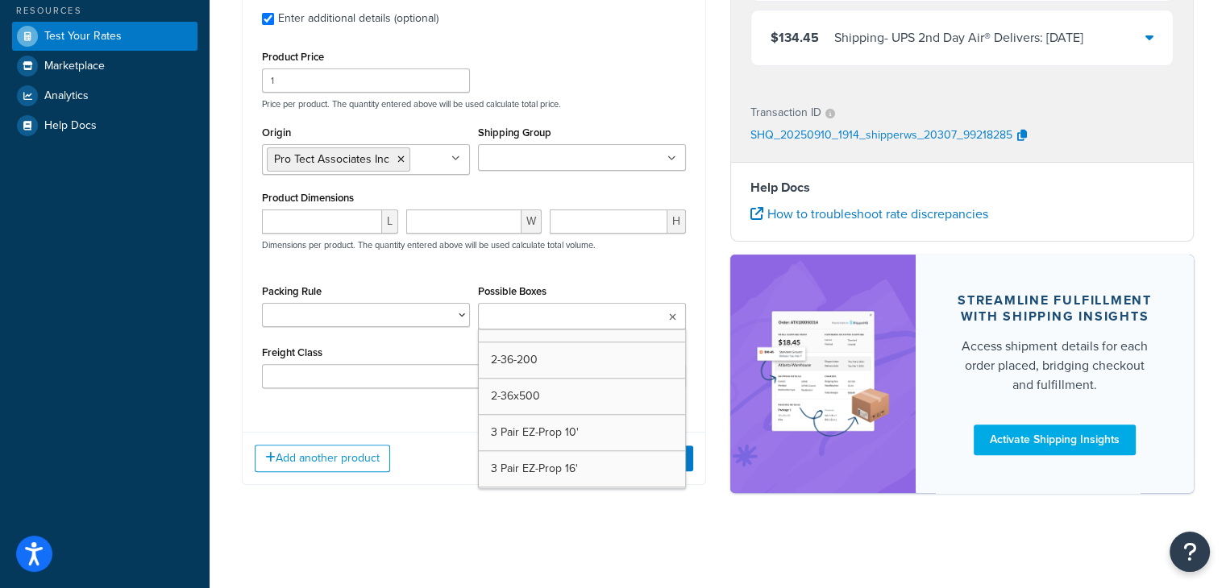
scroll to position [1773, 0]
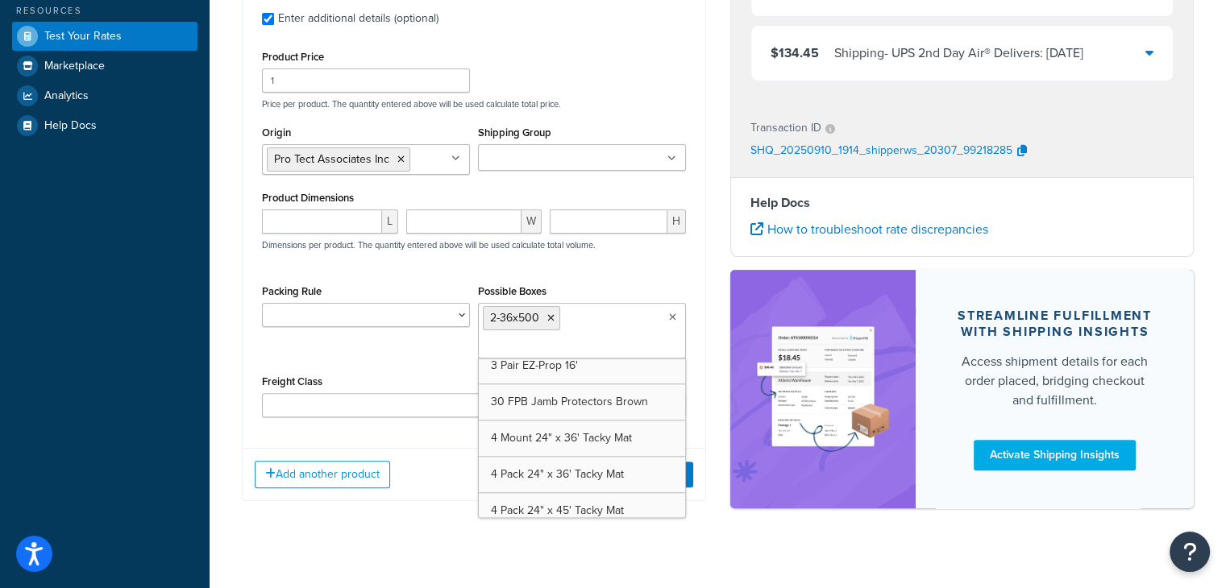
click at [428, 444] on div "Product 1 Quantity* 1 Product Weight* 34 lbs Enter additional details (optional…" at bounding box center [474, 196] width 464 height 609
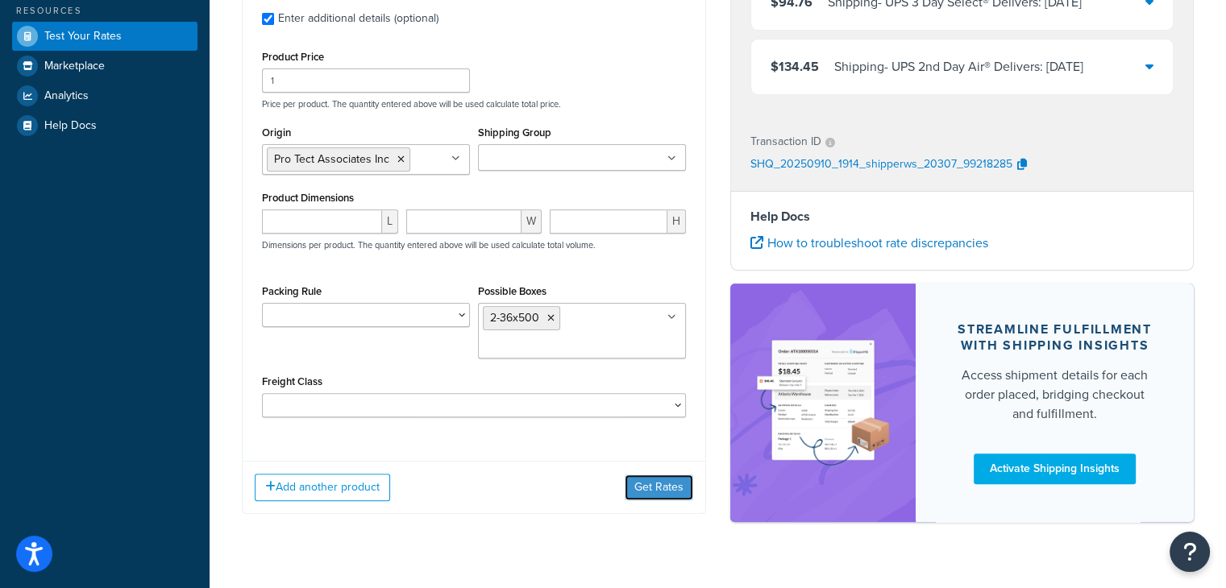
click at [650, 479] on button "Get Rates" at bounding box center [659, 488] width 69 height 26
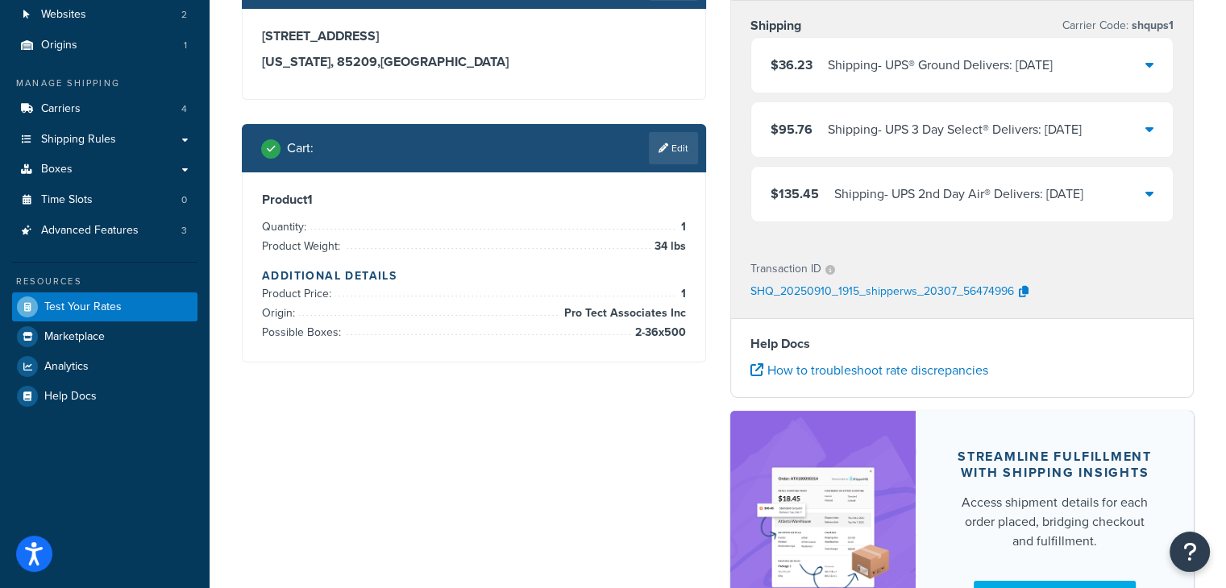
scroll to position [161, 0]
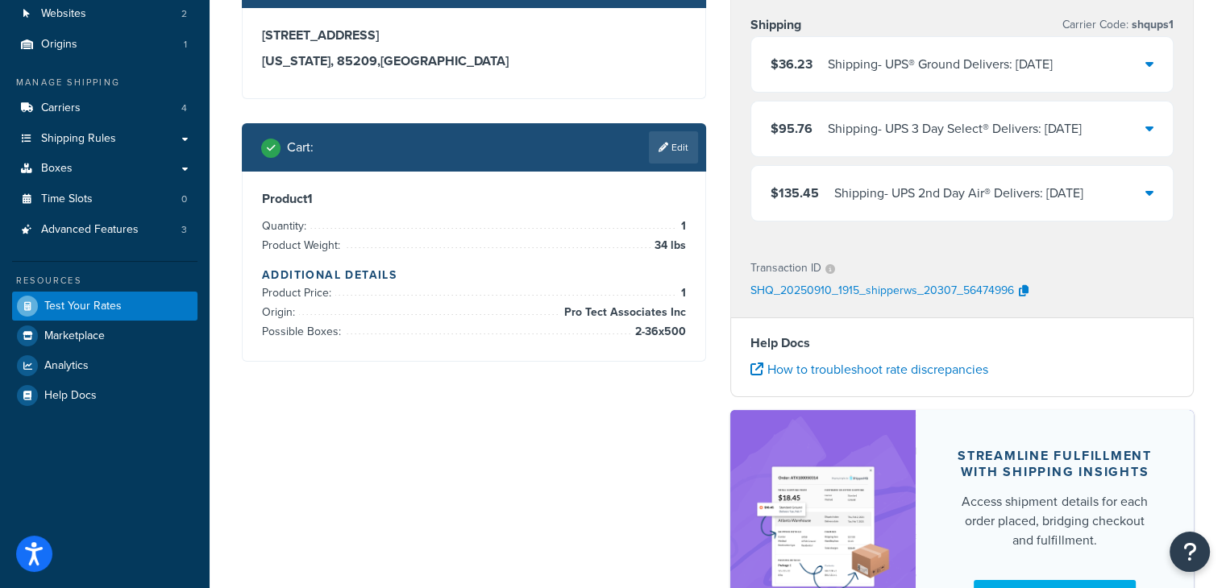
click at [881, 69] on div "Shipping - UPS® Ground Delivers: Tue, Sep 16" at bounding box center [940, 64] width 225 height 23
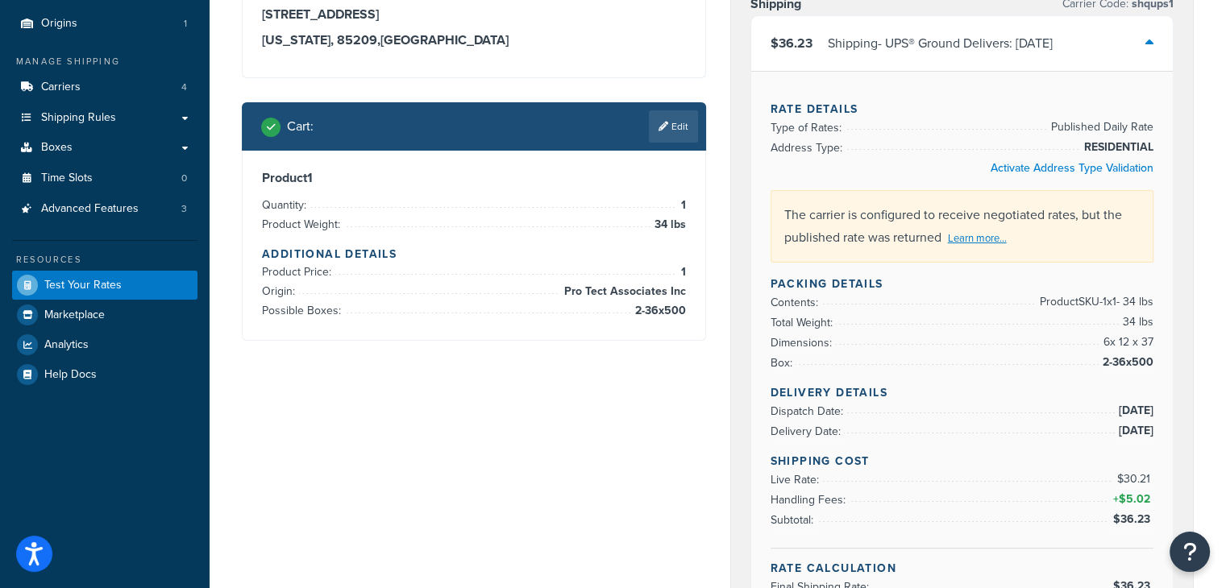
scroll to position [81, 0]
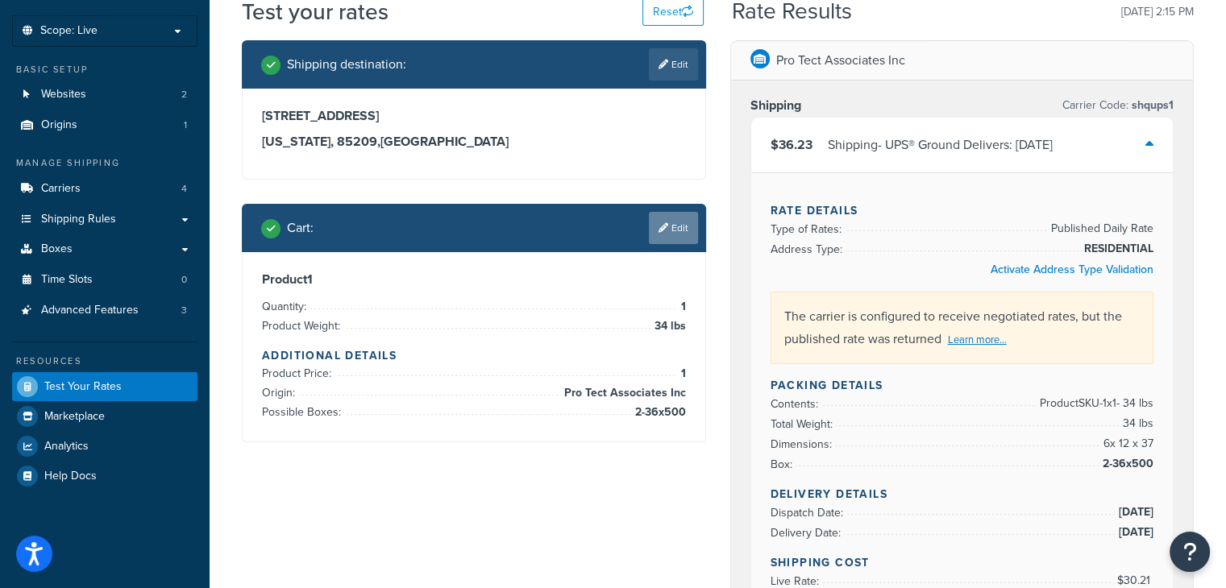
click at [672, 223] on link "Edit" at bounding box center [673, 228] width 49 height 32
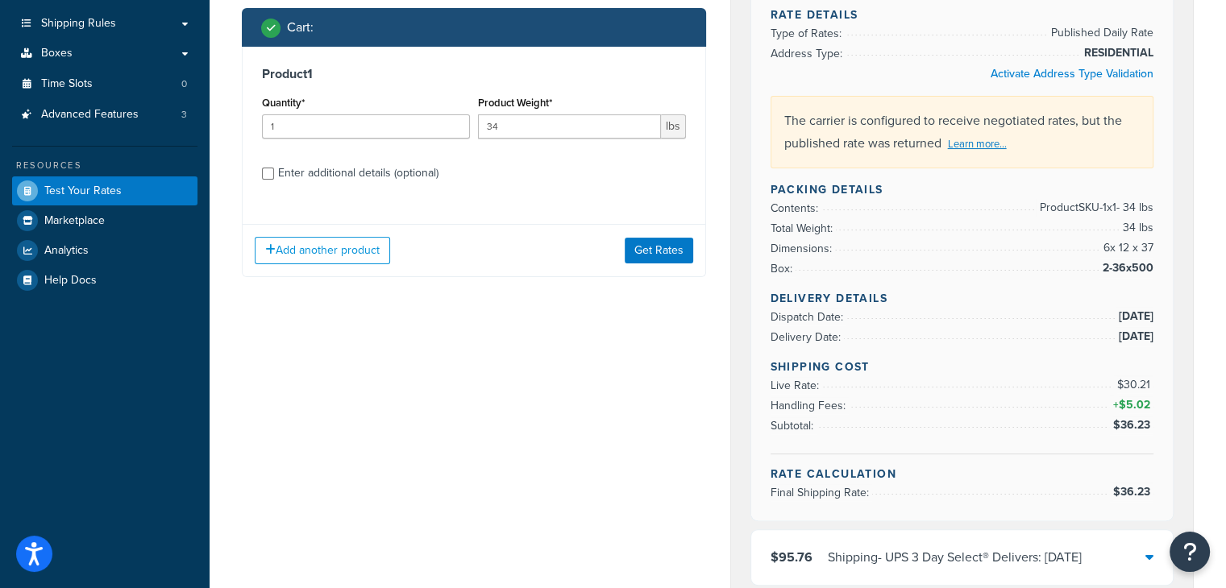
scroll to position [322, 0]
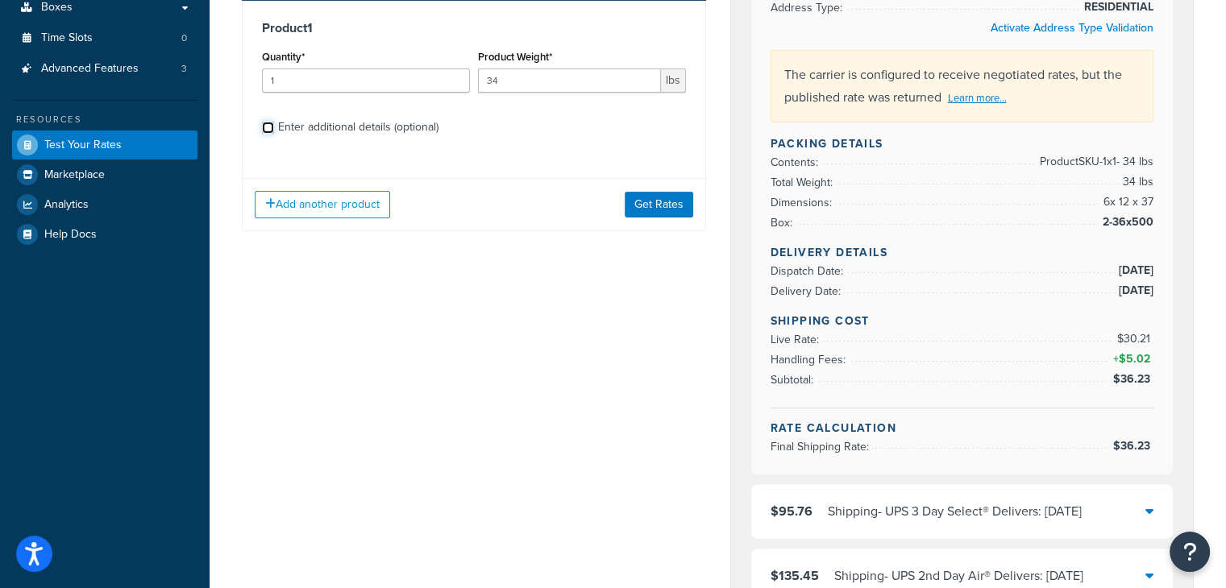
click at [267, 126] on input "Enter additional details (optional)" at bounding box center [268, 128] width 12 height 12
checkbox input "true"
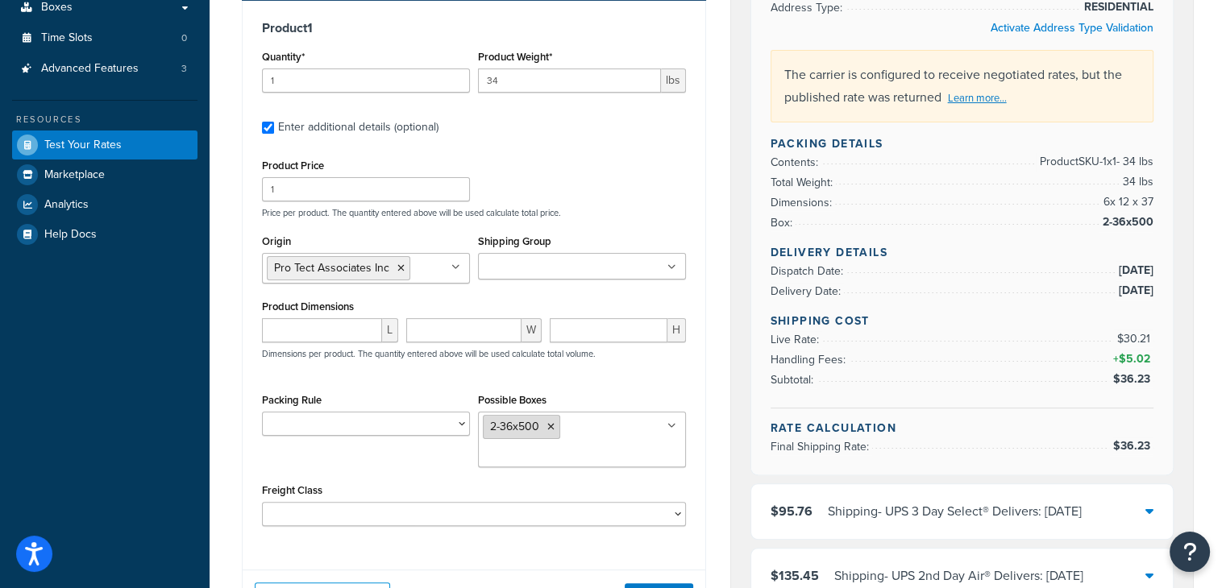
click at [553, 428] on icon at bounding box center [550, 427] width 7 height 10
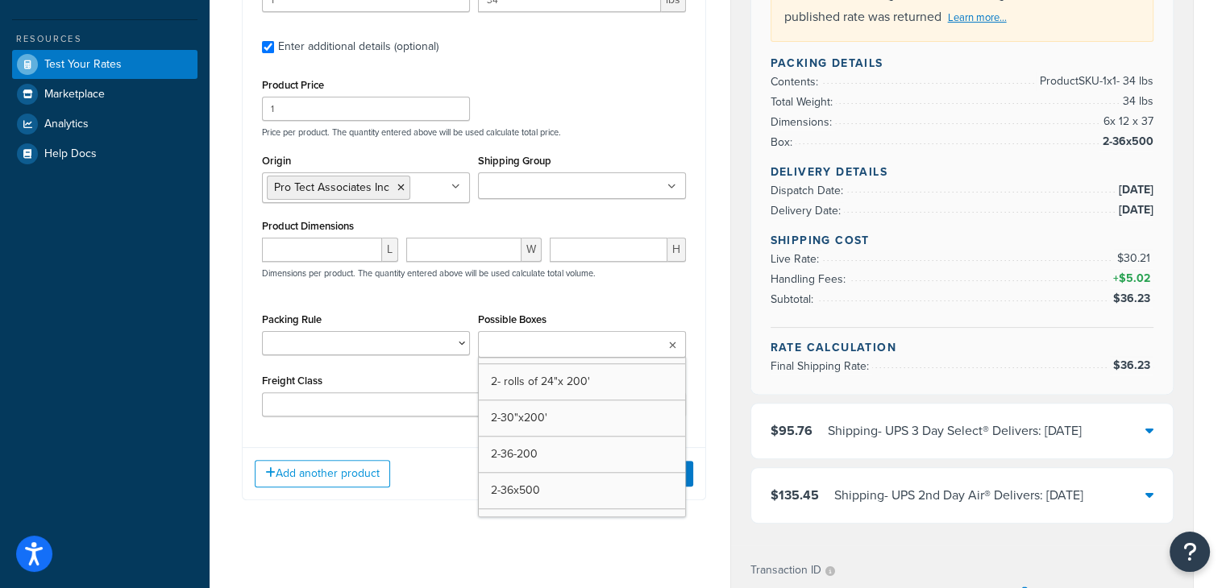
scroll to position [1612, 0]
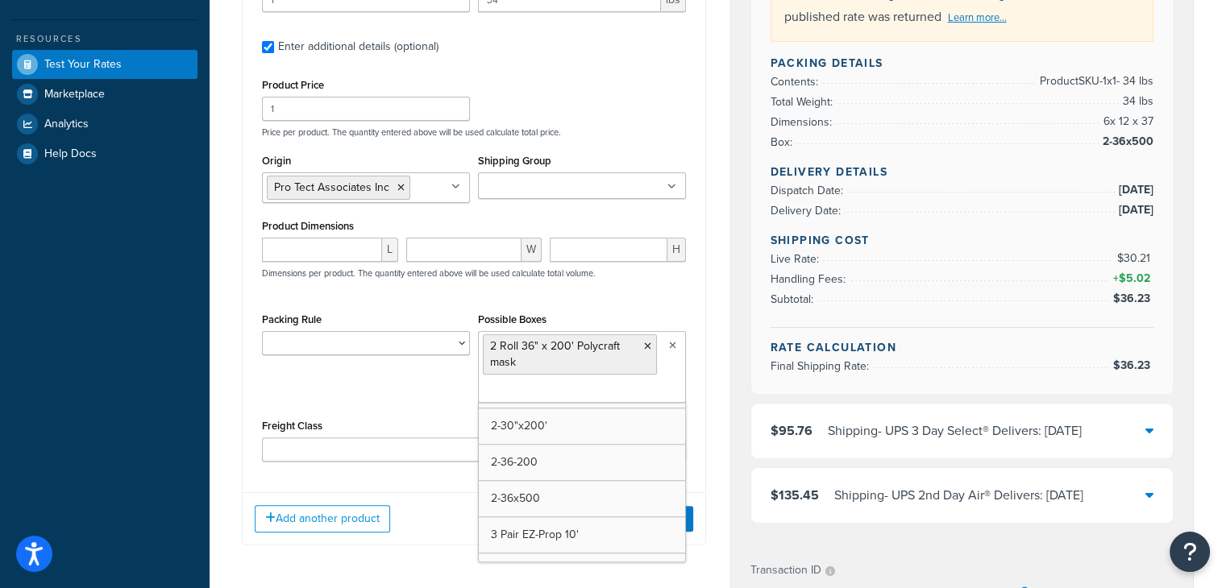
click at [709, 349] on div "Shipping destination : Edit 1555 s 105th place Arizona, 85209 , United States C…" at bounding box center [474, 143] width 489 height 851
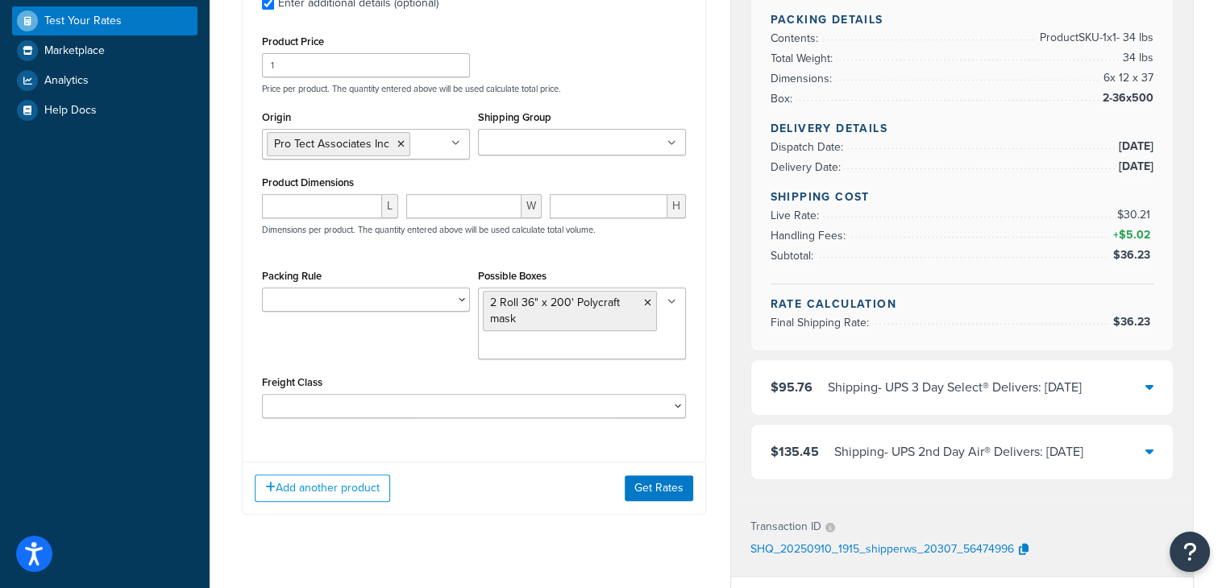
scroll to position [484, 0]
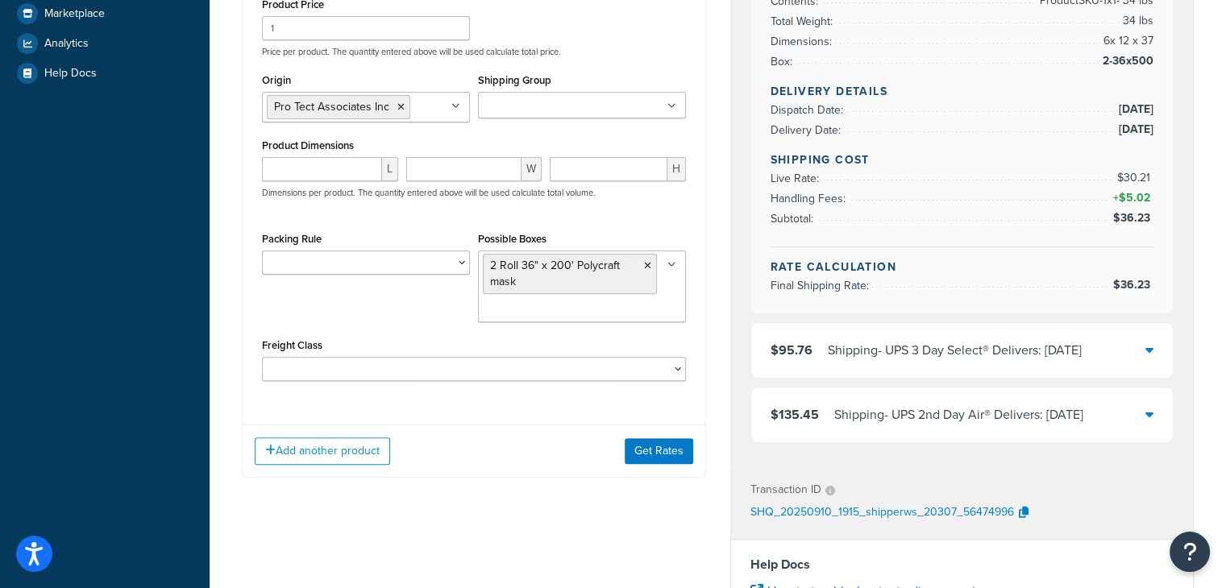
click at [674, 427] on div "Add another product Get Rates" at bounding box center [474, 451] width 463 height 52
click at [667, 444] on button "Get Rates" at bounding box center [659, 452] width 69 height 26
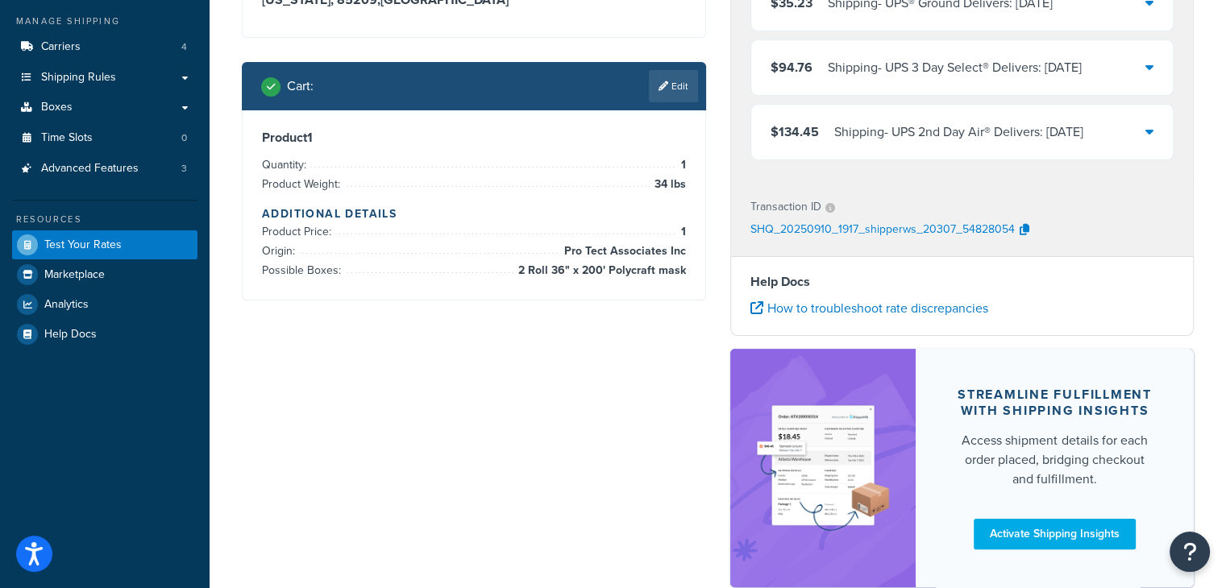
scroll to position [75, 0]
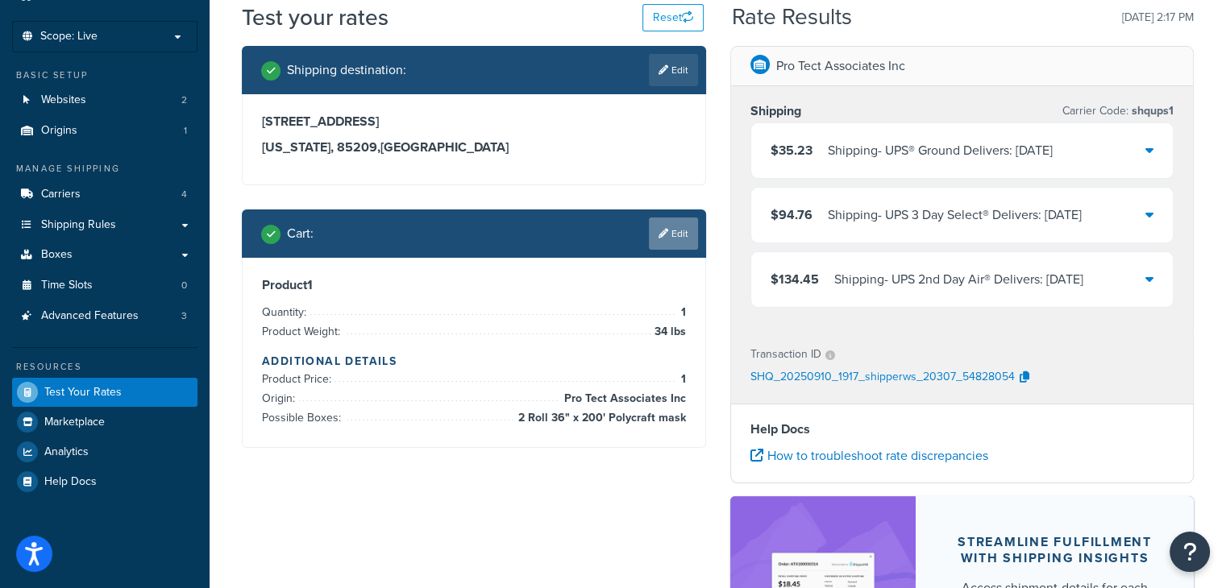
click at [667, 232] on link "Edit" at bounding box center [673, 234] width 49 height 32
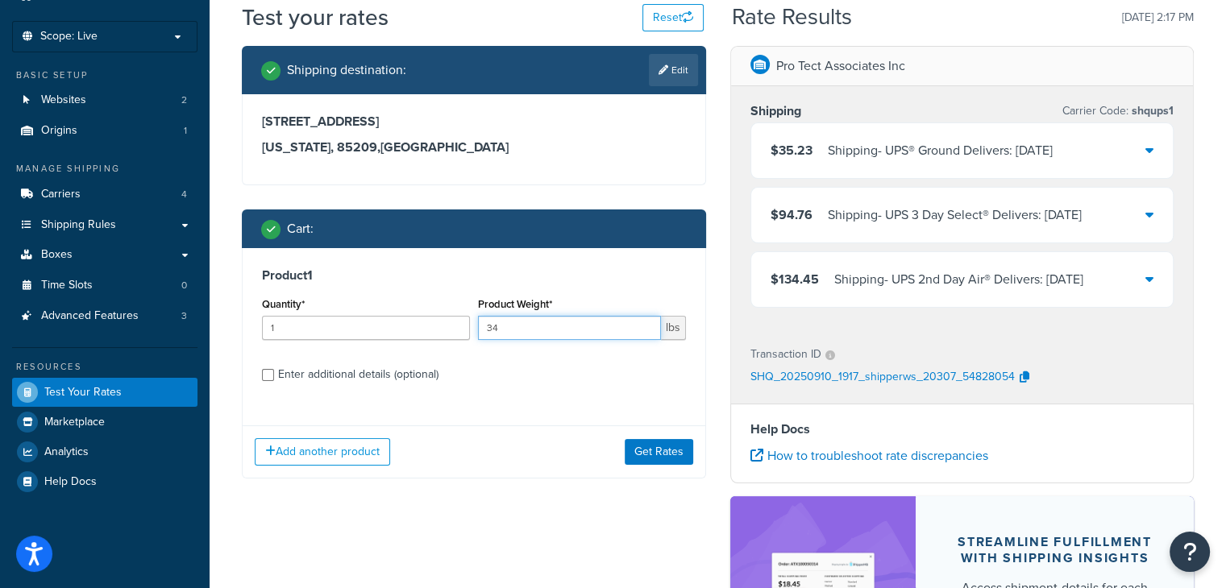
drag, startPoint x: 509, startPoint y: 326, endPoint x: 455, endPoint y: 331, distance: 55.0
click at [455, 331] on div "Quantity* 1 Product Weight* 34 lbs" at bounding box center [474, 322] width 432 height 59
type input "36"
click at [277, 372] on div "Enter additional details (optional)" at bounding box center [474, 373] width 424 height 26
click at [267, 372] on input "Enter additional details (optional)" at bounding box center [268, 375] width 12 height 12
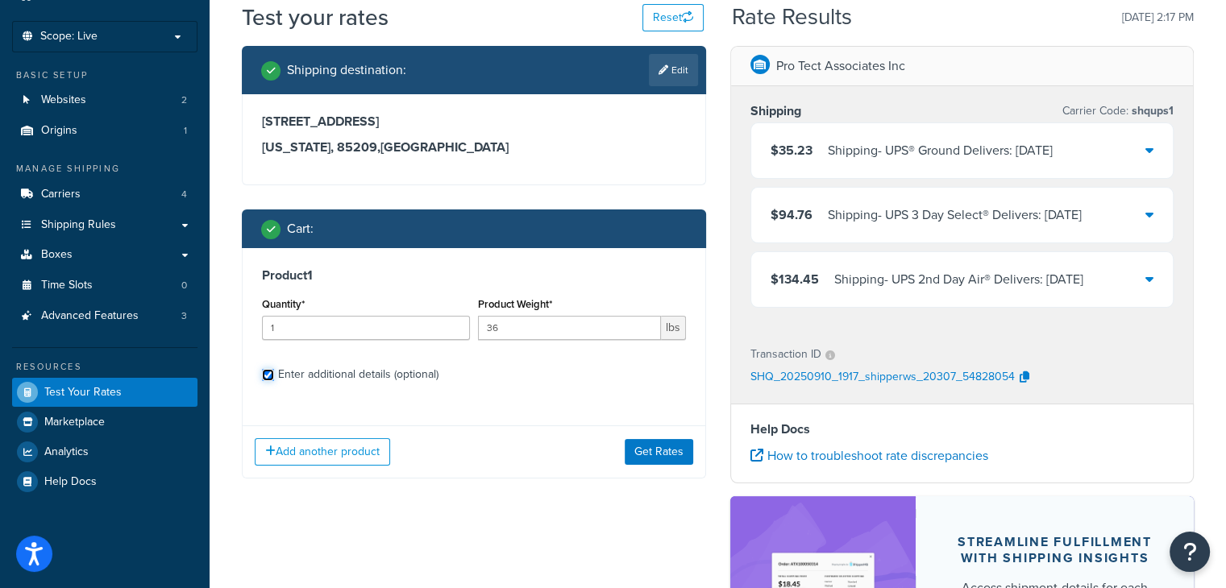
checkbox input "true"
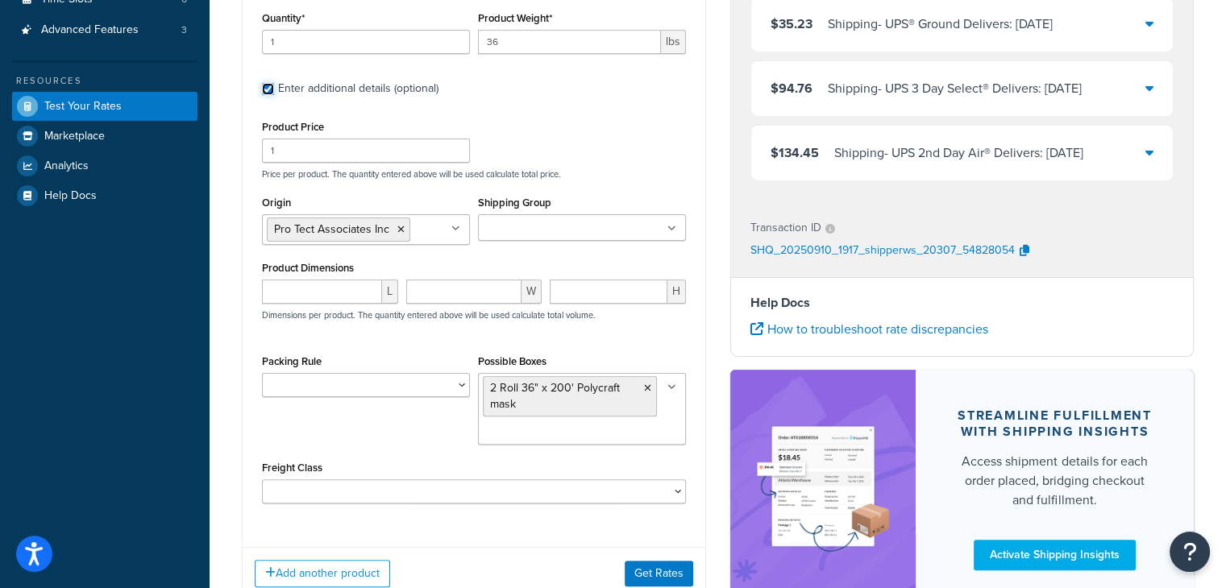
scroll to position [397, 0]
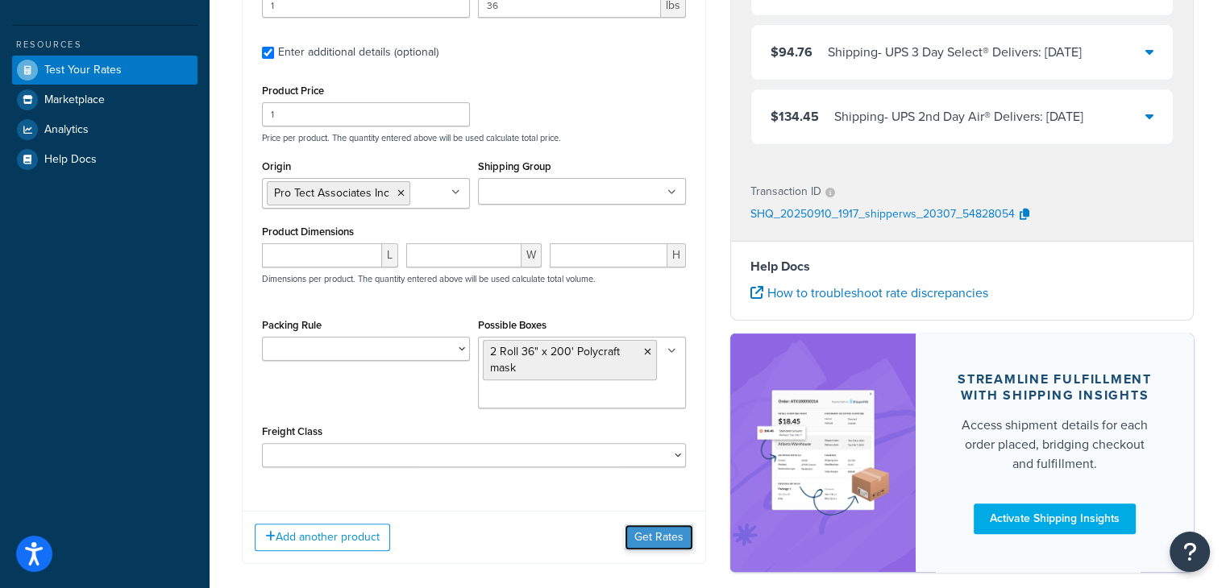
click at [644, 535] on button "Get Rates" at bounding box center [659, 538] width 69 height 26
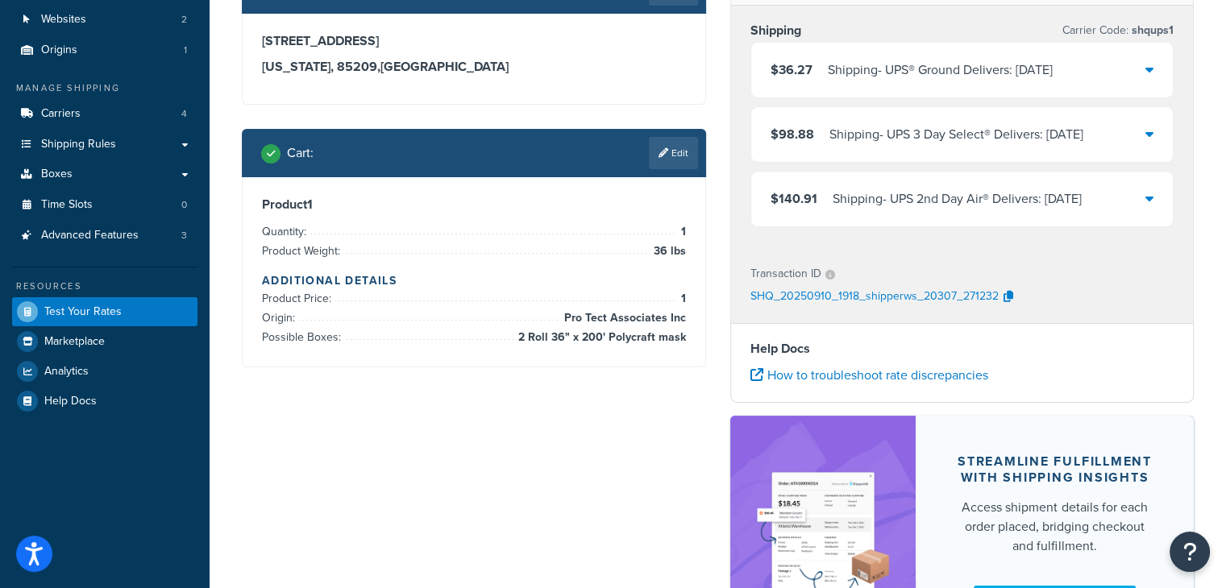
scroll to position [75, 0]
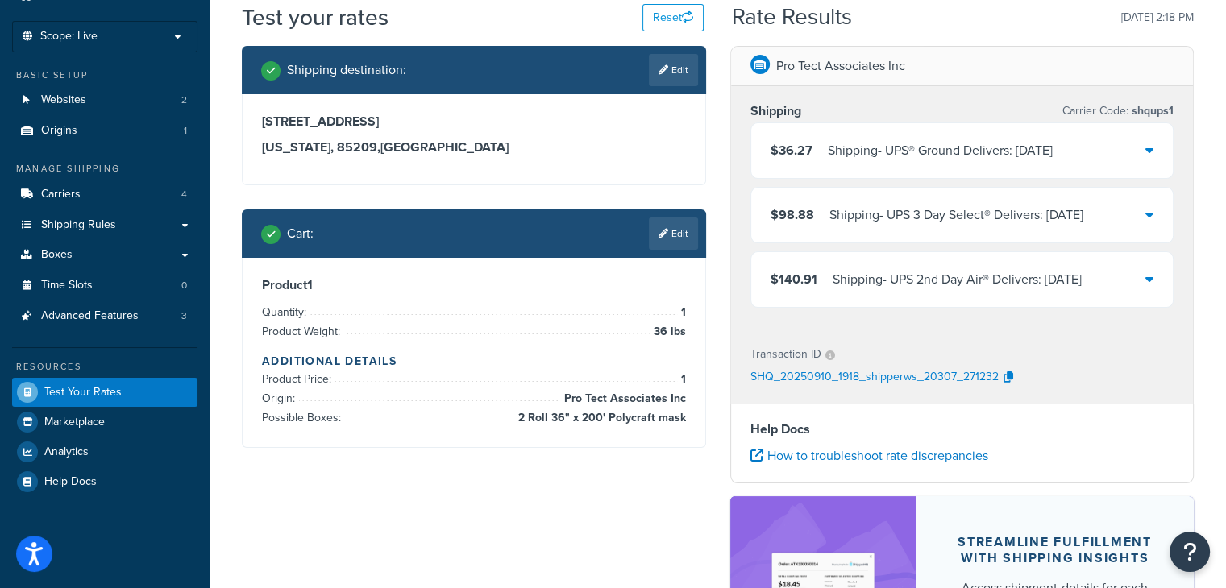
click at [1154, 149] on div "$36.27 Shipping - UPS® Ground Delivers: Tue, Sep 16" at bounding box center [962, 150] width 422 height 55
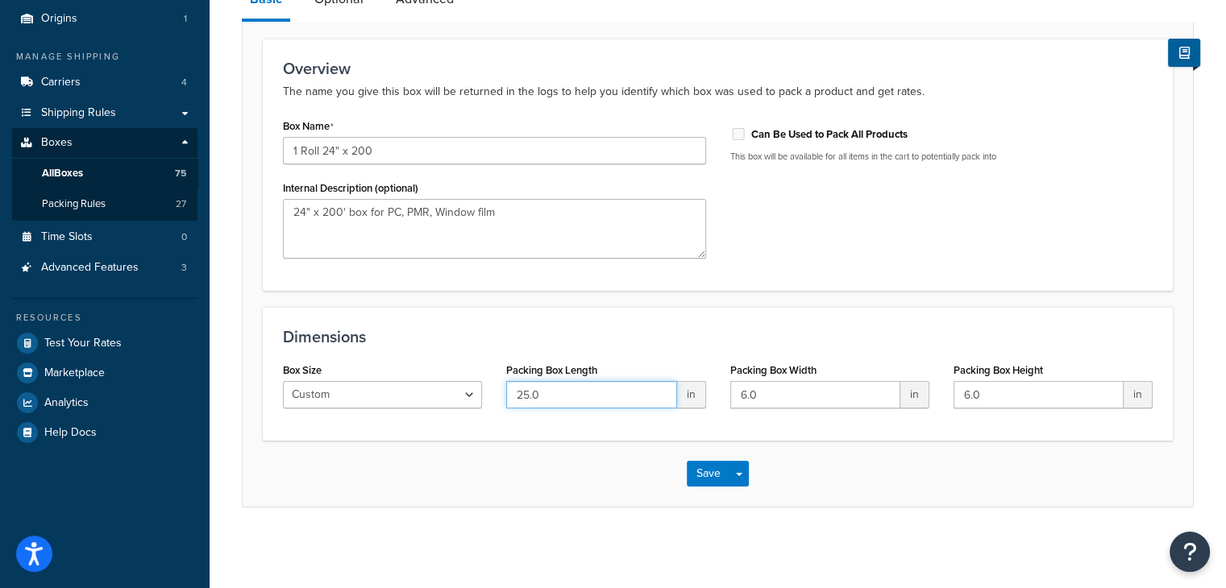
drag, startPoint x: 552, startPoint y: 393, endPoint x: 487, endPoint y: 391, distance: 65.3
click at [487, 391] on div "Box Size Custom USPS Small Flat Box USPS Medium Flat Box USPS Large Flat Box US…" at bounding box center [718, 390] width 894 height 62
type input "24"
drag, startPoint x: 780, startPoint y: 397, endPoint x: 687, endPoint y: 395, distance: 93.5
click at [687, 395] on div "Box Size Custom USPS Small Flat Box USPS Medium Flat Box USPS Large Flat Box US…" at bounding box center [718, 390] width 894 height 62
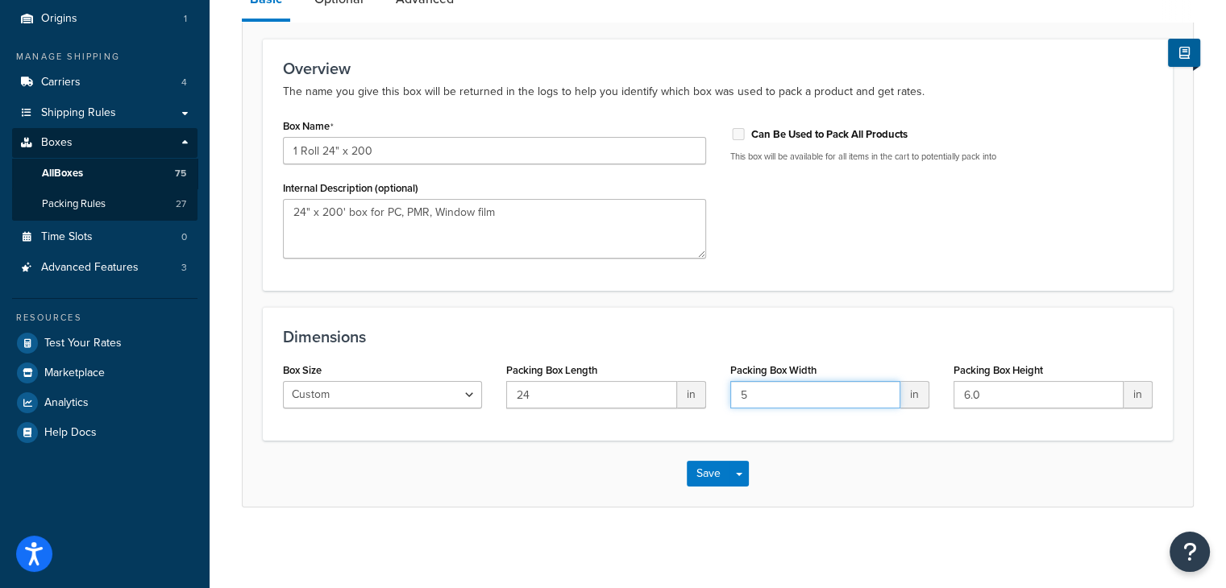
type input "5"
drag, startPoint x: 1012, startPoint y: 401, endPoint x: 922, endPoint y: 404, distance: 90.3
click at [922, 404] on div "Box Size Custom USPS Small Flat Box USPS Medium Flat Box USPS Large Flat Box US…" at bounding box center [718, 390] width 894 height 62
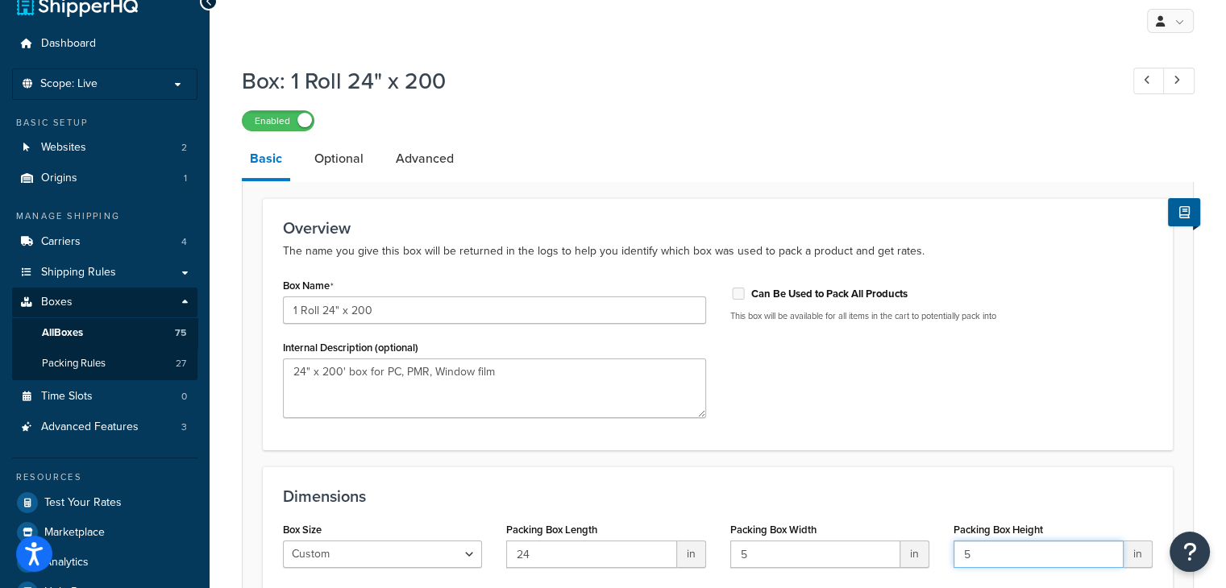
scroll to position [26, 0]
type input "5"
click at [357, 160] on link "Optional" at bounding box center [338, 160] width 65 height 39
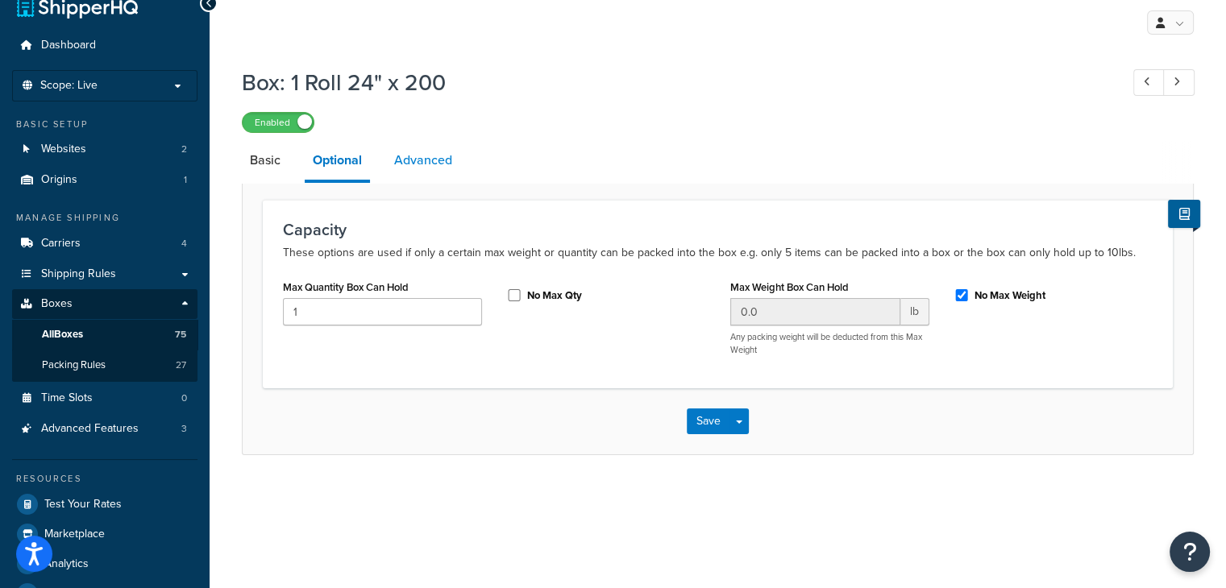
click at [414, 159] on link "Advanced" at bounding box center [423, 160] width 74 height 39
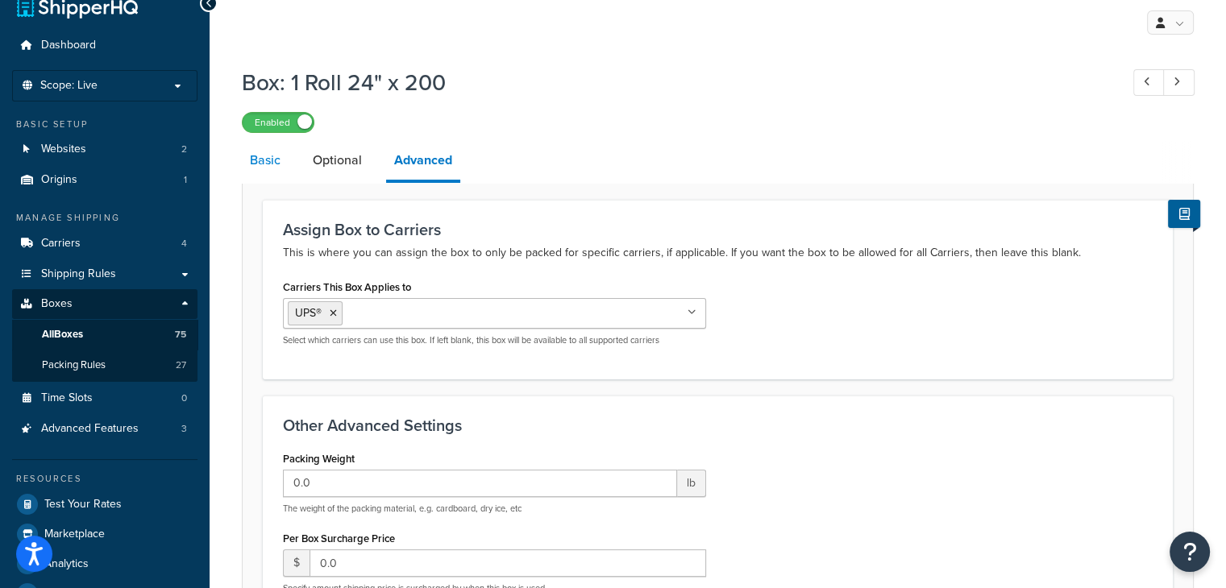
click at [274, 167] on link "Basic" at bounding box center [265, 160] width 47 height 39
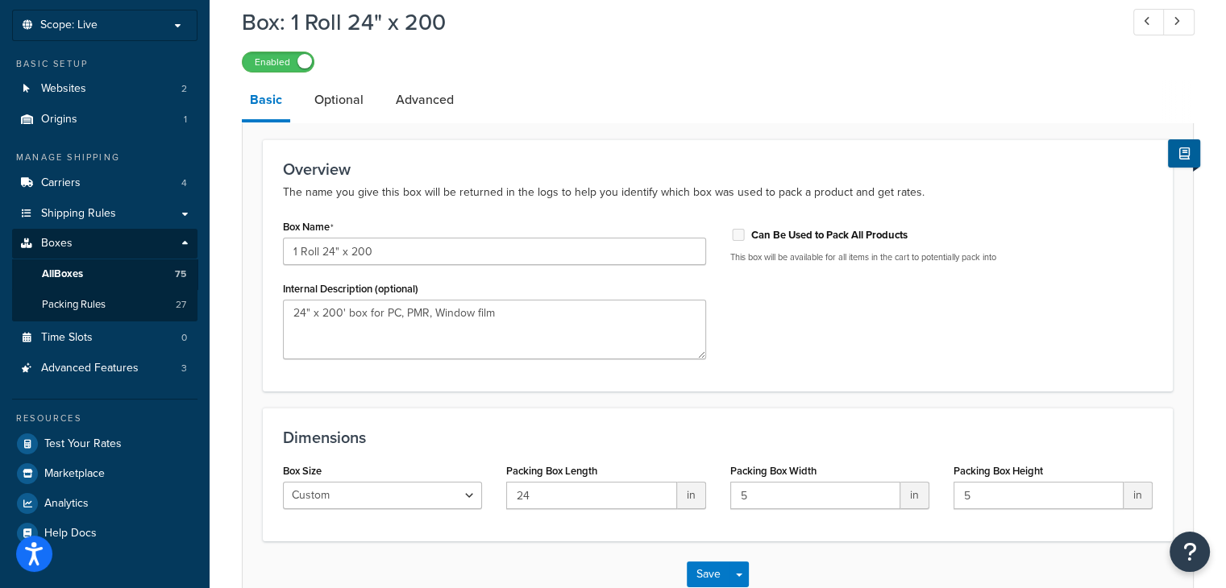
scroll to position [187, 0]
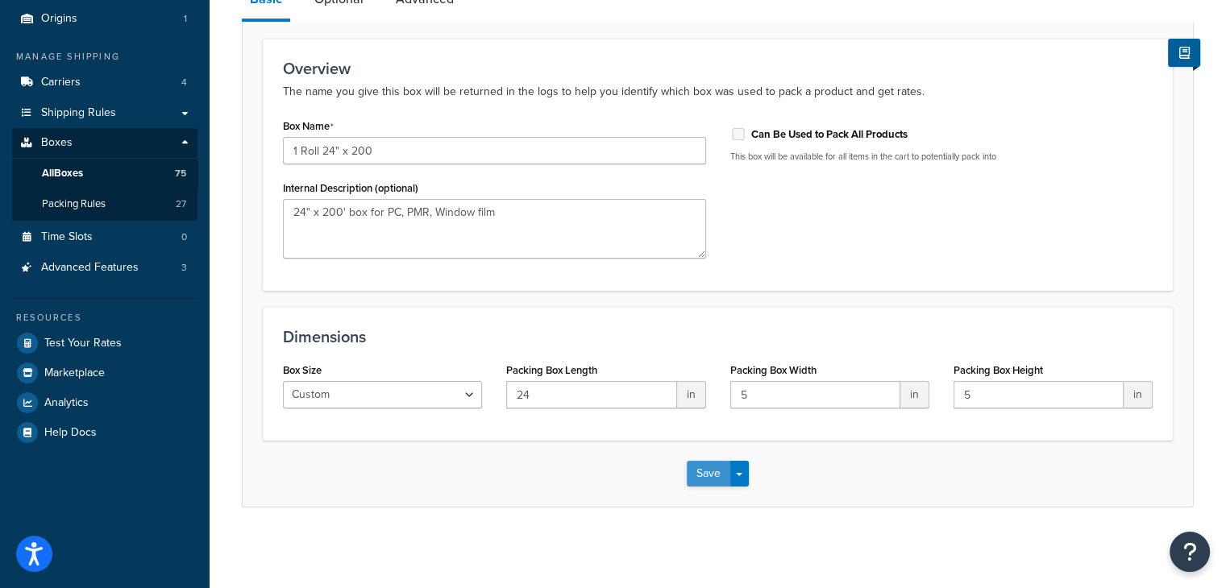
click at [703, 478] on button "Save" at bounding box center [709, 474] width 44 height 26
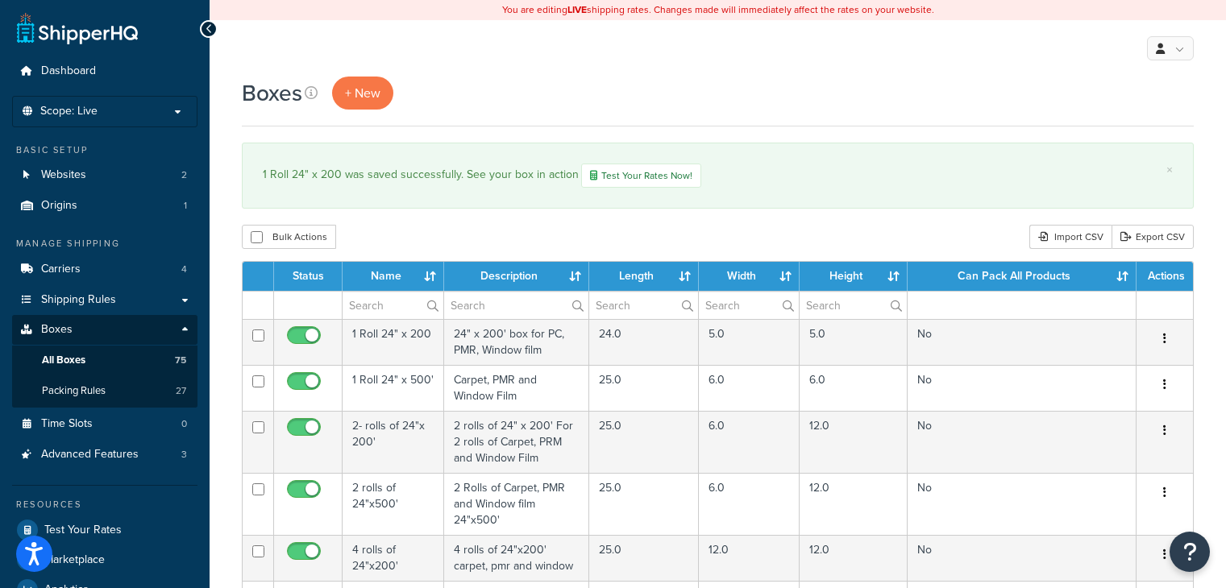
select select "100"
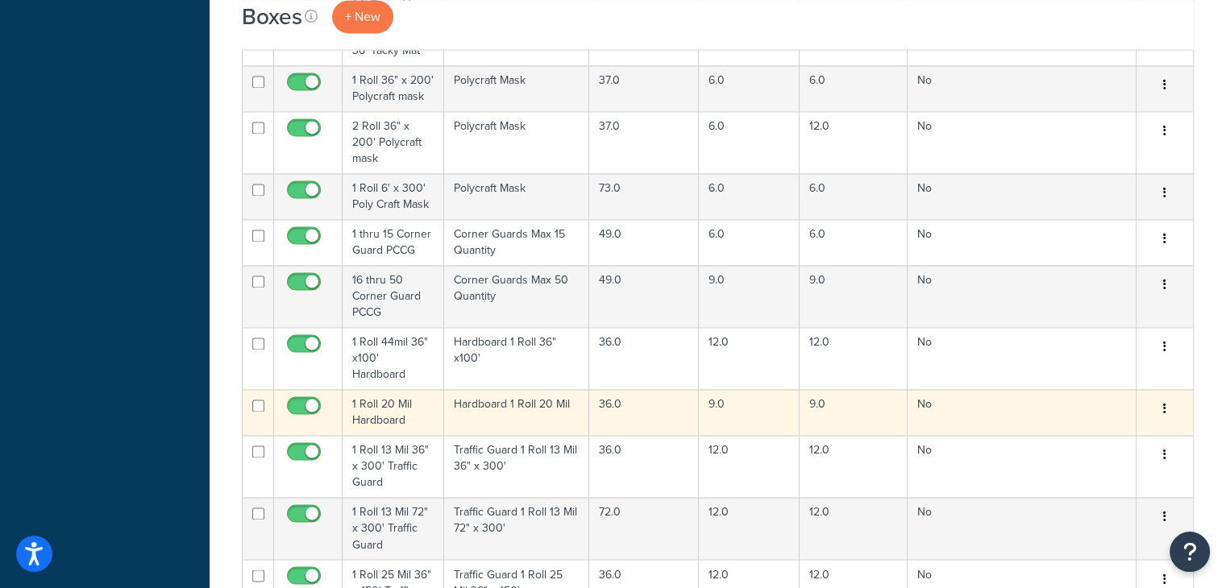
scroll to position [2499, 0]
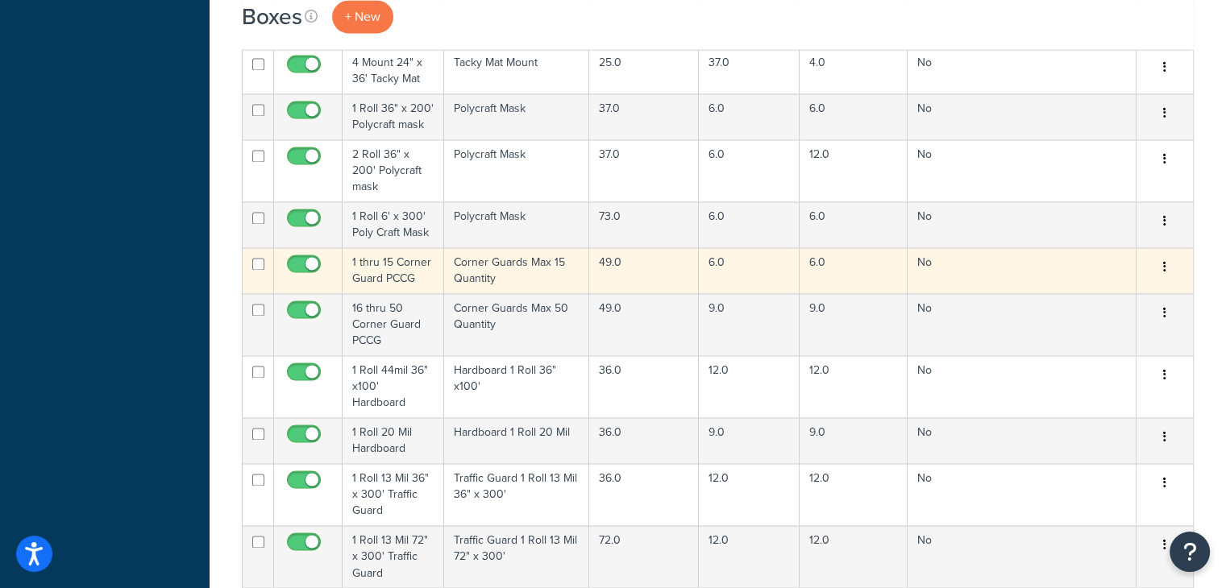
click at [542, 247] on td "Corner Guards Max 15 Quantity" at bounding box center [516, 270] width 145 height 46
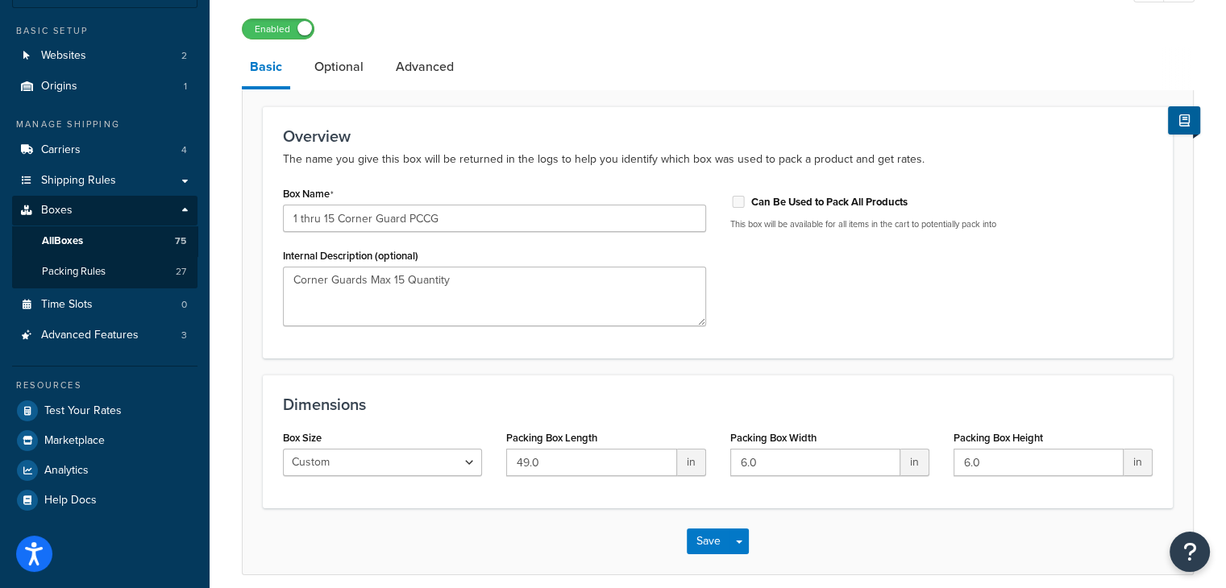
scroll to position [26, 0]
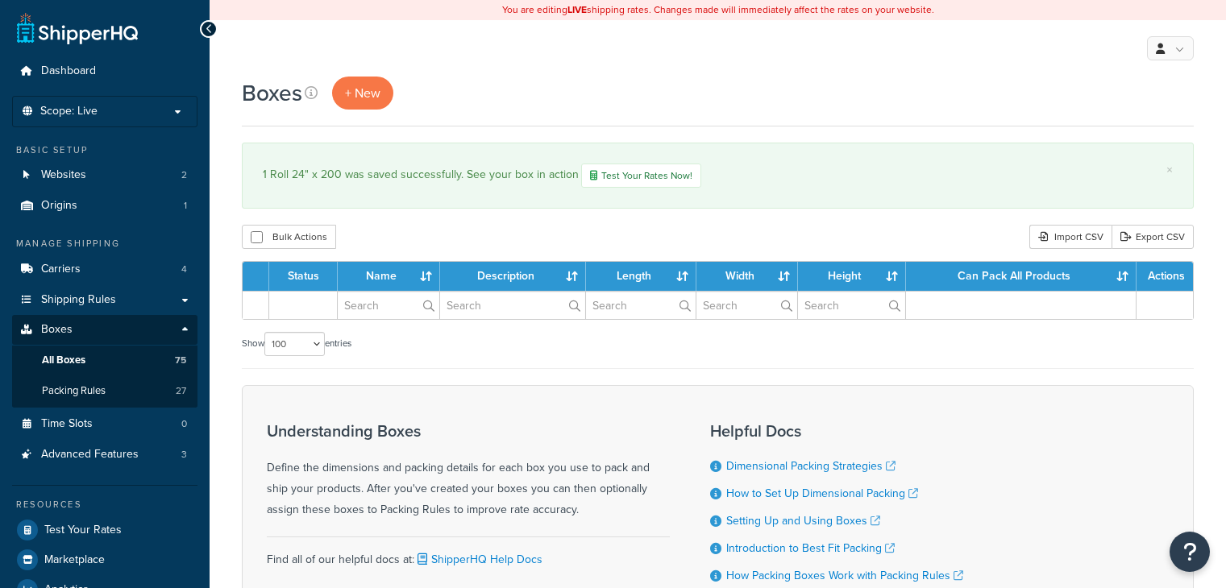
select select "100"
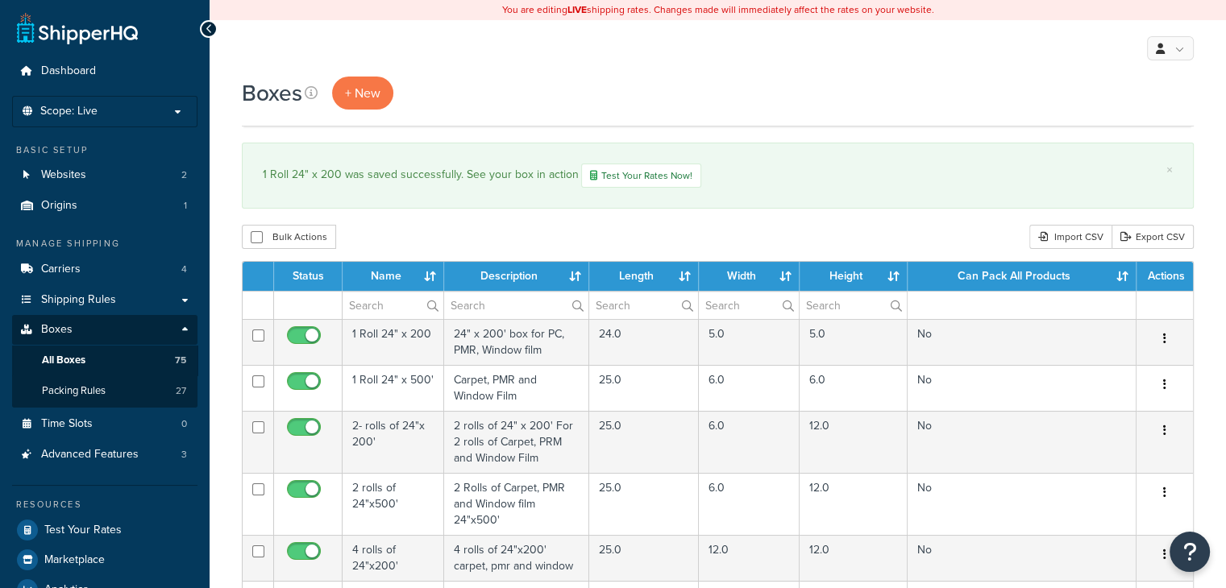
scroll to position [2499, 0]
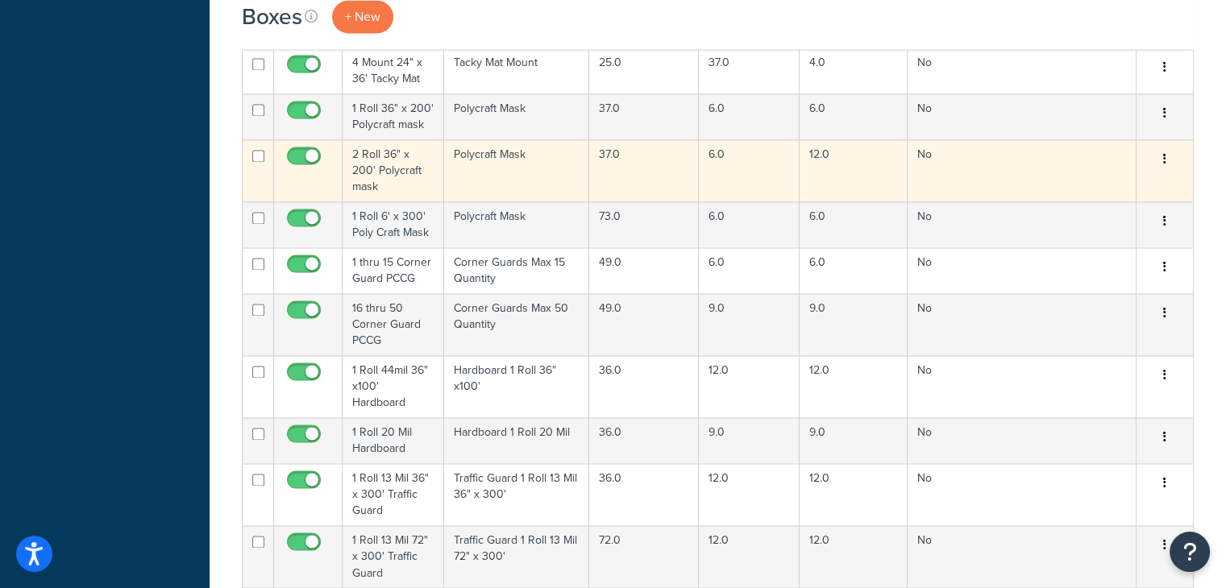
click at [521, 156] on td "Polycraft Mask" at bounding box center [516, 170] width 145 height 62
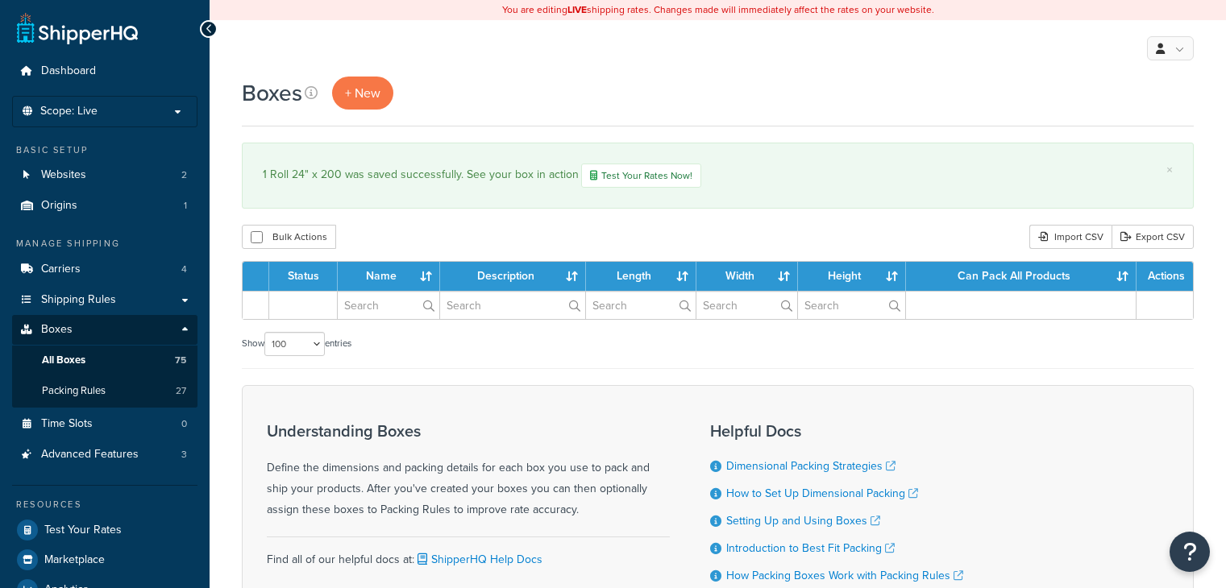
select select "100"
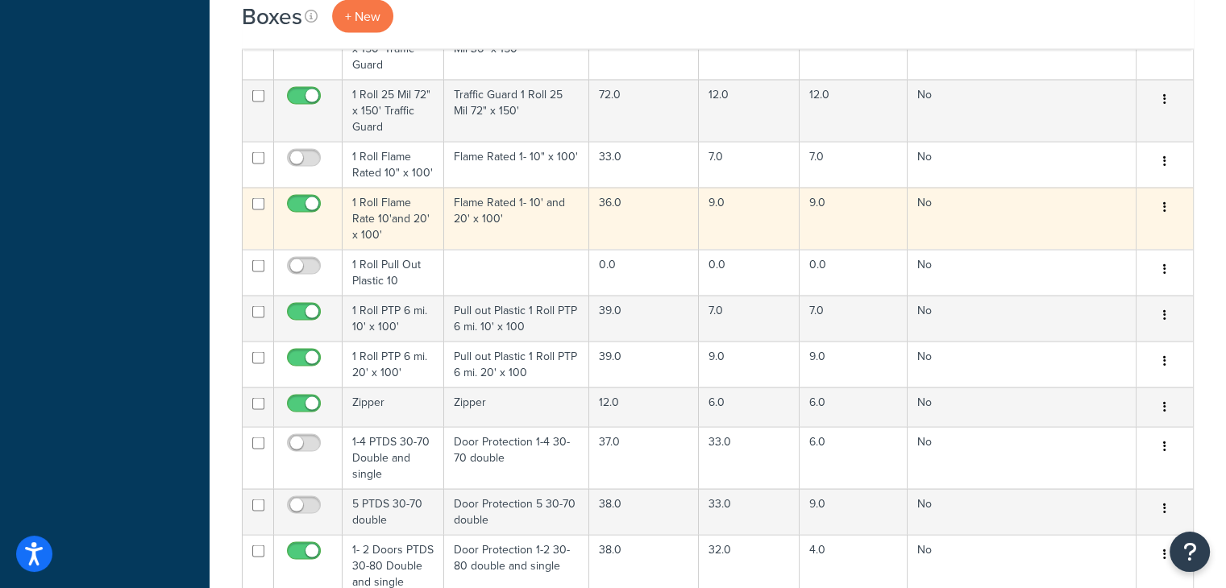
scroll to position [3144, 0]
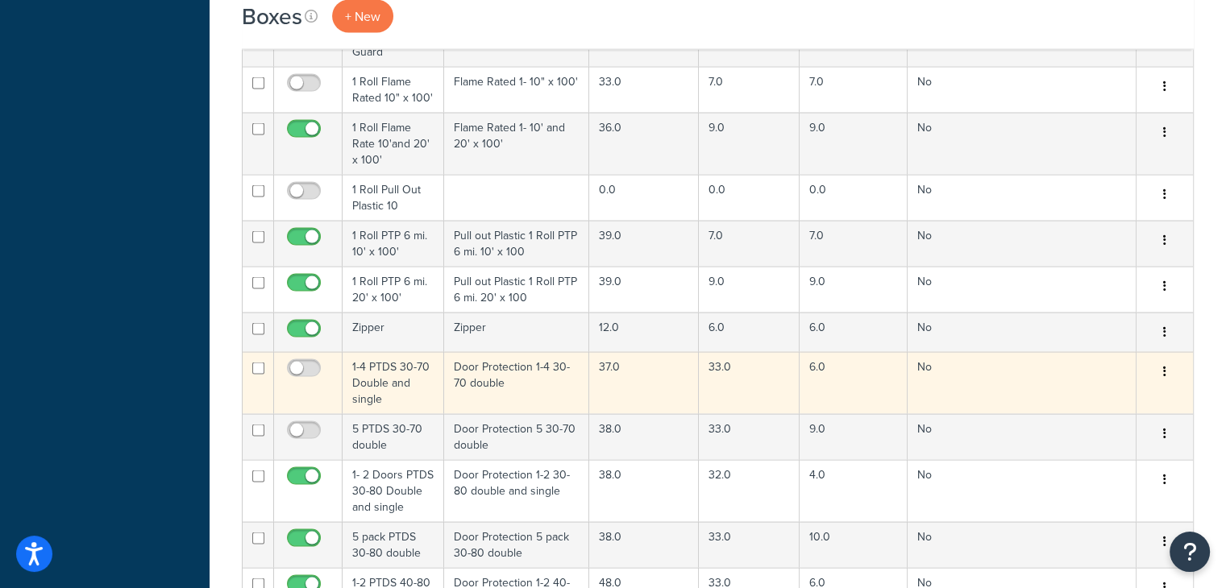
click at [525, 352] on td "Door Protection 1-4 30-70 double" at bounding box center [516, 383] width 145 height 62
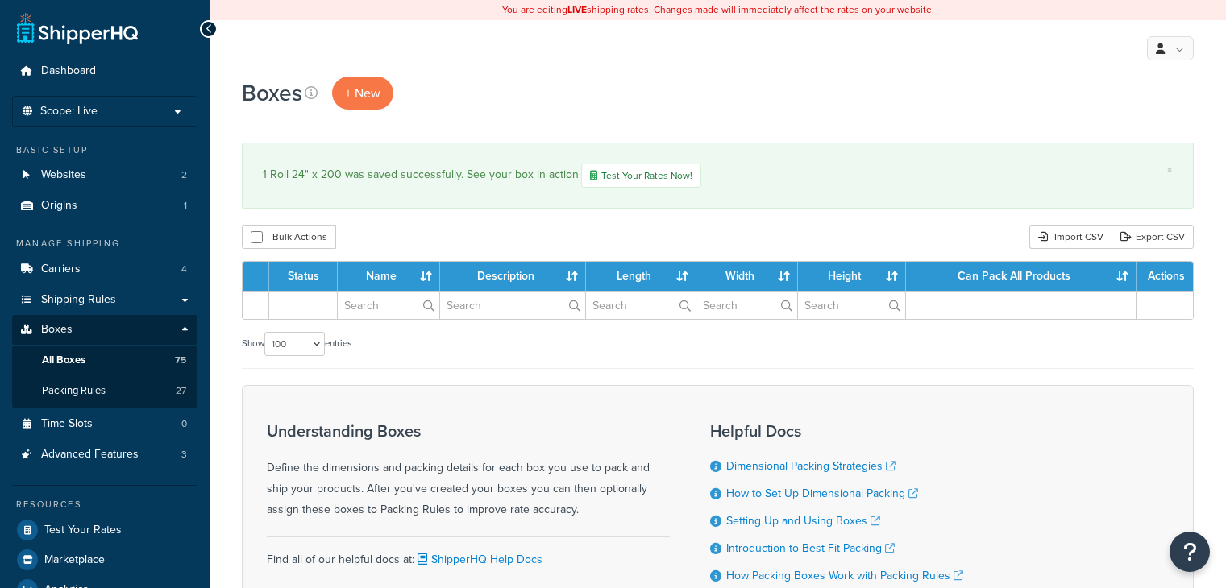
select select "100"
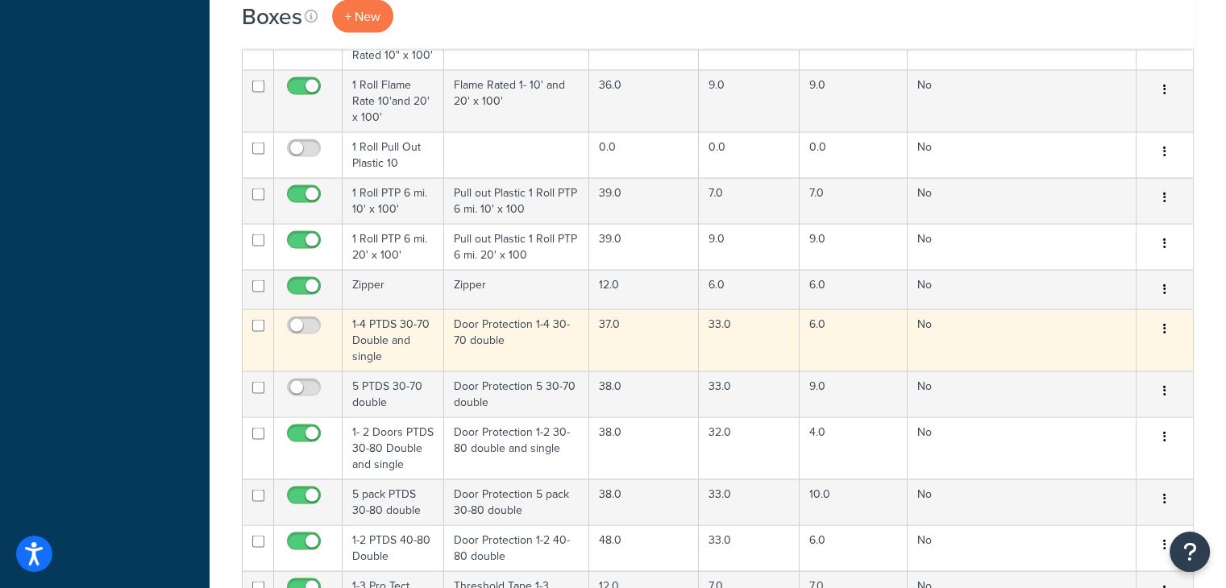
scroll to position [3225, 0]
